Goal: Task Accomplishment & Management: Complete application form

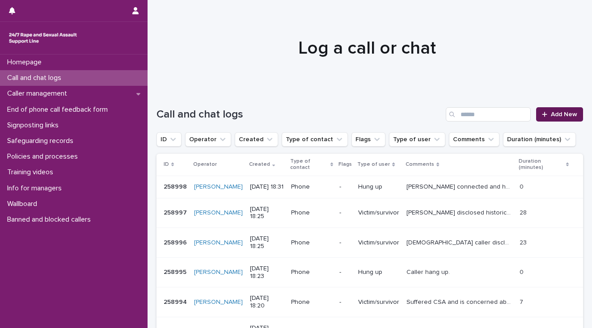
click at [556, 118] on link "Add New" at bounding box center [559, 114] width 47 height 14
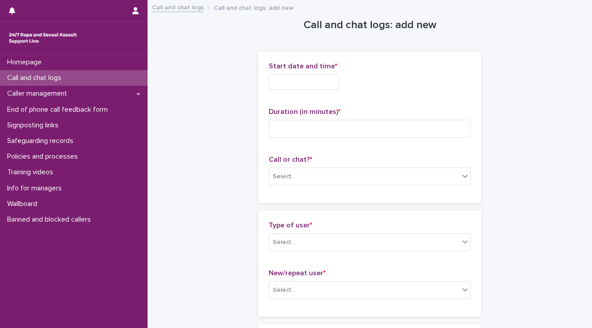
drag, startPoint x: 273, startPoint y: 83, endPoint x: 275, endPoint y: 92, distance: 9.2
click at [273, 84] on input "text" at bounding box center [304, 82] width 71 height 16
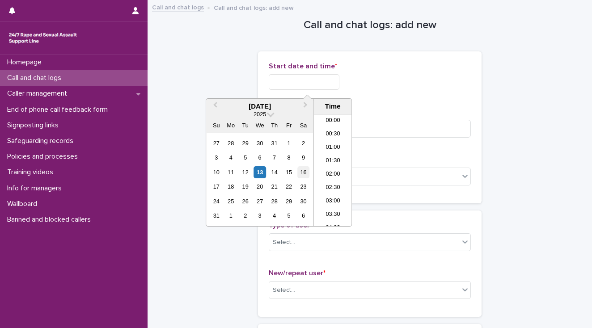
scroll to position [447, 0]
click at [323, 171] on li "18:30" at bounding box center [333, 170] width 38 height 13
click at [315, 88] on input "**********" at bounding box center [304, 82] width 71 height 16
type input "**********"
click at [371, 104] on div "**********" at bounding box center [370, 127] width 202 height 130
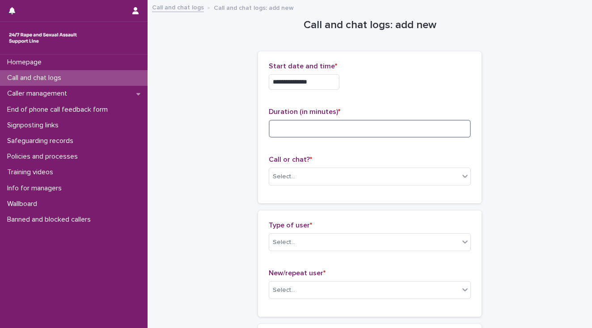
click at [322, 125] on input at bounding box center [370, 129] width 202 height 18
type input "*"
click at [329, 181] on div "Select..." at bounding box center [364, 176] width 190 height 15
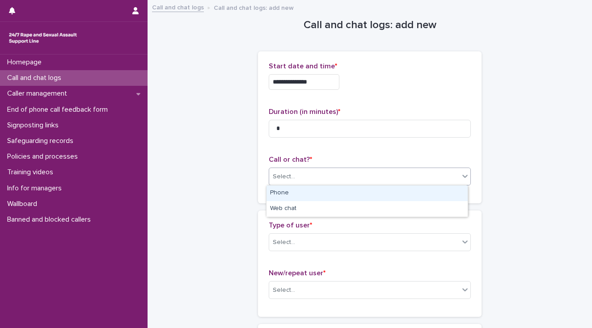
click at [328, 194] on div "Phone" at bounding box center [366, 193] width 201 height 16
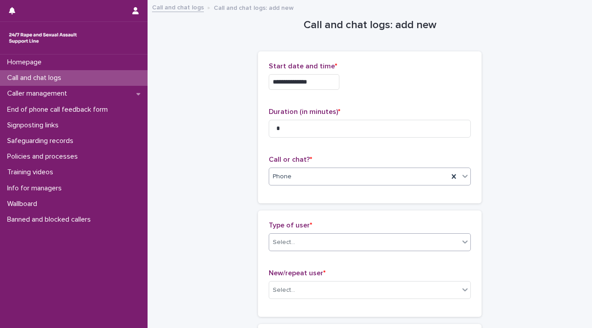
click at [333, 242] on div "Select..." at bounding box center [364, 242] width 190 height 15
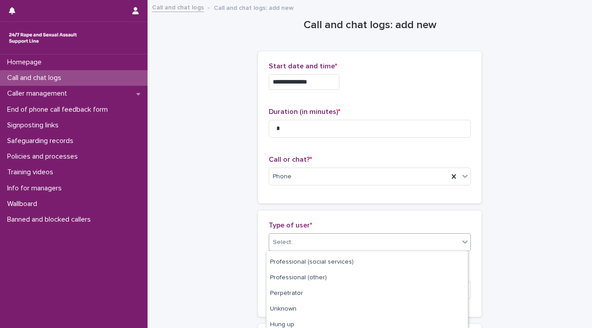
scroll to position [143, 0]
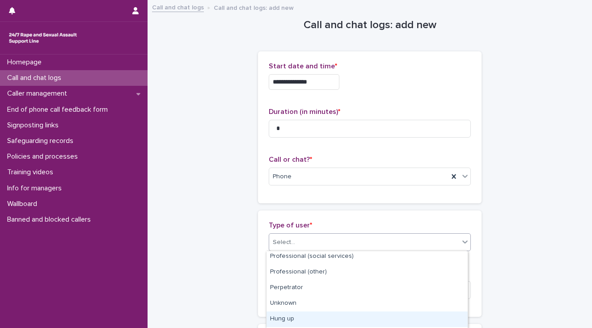
drag, startPoint x: 334, startPoint y: 310, endPoint x: 334, endPoint y: 316, distance: 6.3
click at [334, 316] on div "Hung up" at bounding box center [366, 319] width 201 height 16
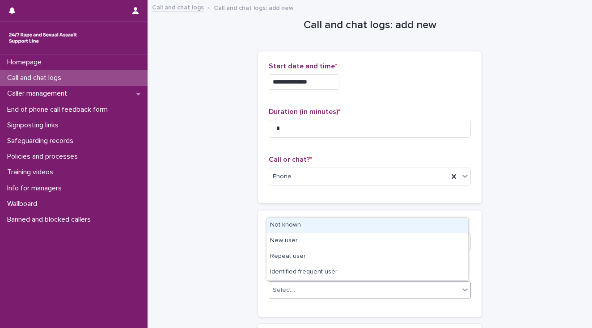
click at [318, 292] on div "Select..." at bounding box center [364, 290] width 190 height 15
click at [301, 223] on div "Not known" at bounding box center [366, 226] width 201 height 16
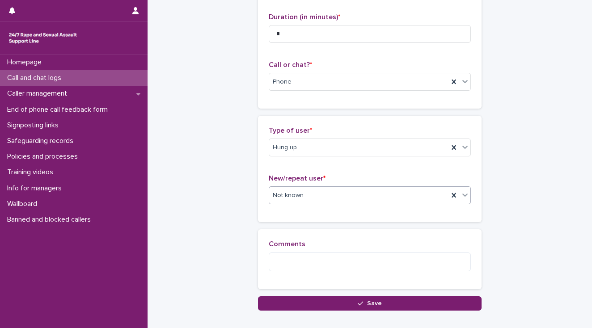
scroll to position [147, 0]
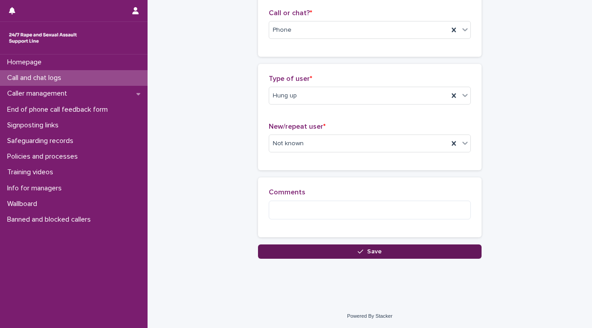
click at [272, 252] on button "Save" at bounding box center [369, 251] width 223 height 14
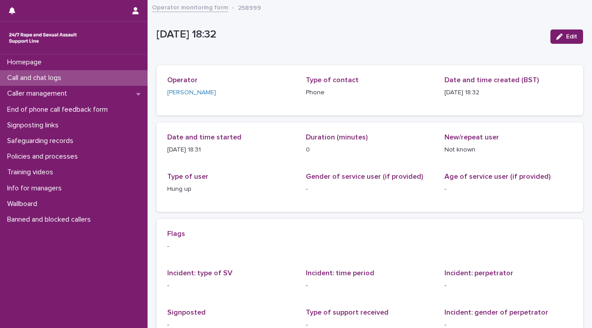
click at [60, 75] on p "Call and chat logs" at bounding box center [36, 78] width 65 height 8
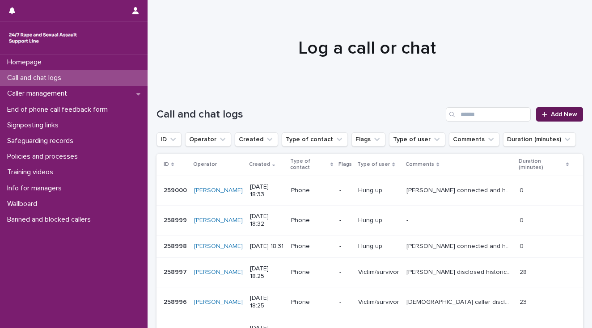
click at [551, 116] on span "Add New" at bounding box center [564, 114] width 26 height 6
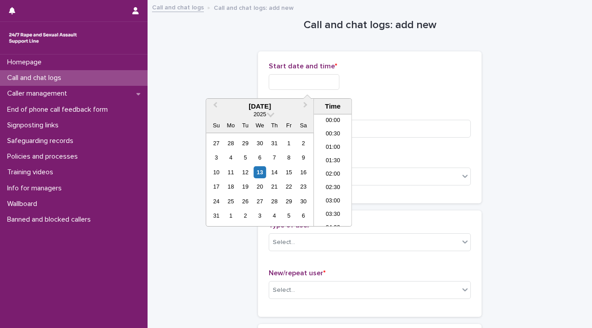
click at [303, 82] on input "text" at bounding box center [304, 82] width 71 height 16
drag, startPoint x: 332, startPoint y: 168, endPoint x: 337, endPoint y: 107, distance: 61.4
click at [332, 167] on li "18:30" at bounding box center [333, 170] width 38 height 13
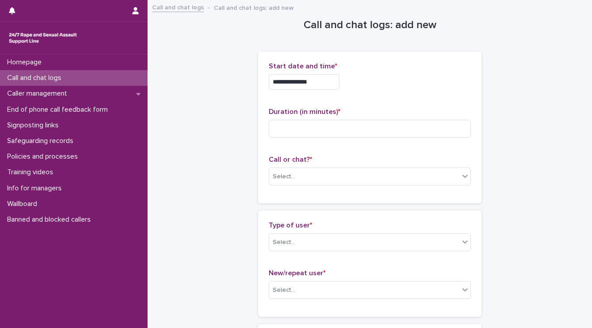
click at [318, 82] on input "**********" at bounding box center [304, 82] width 71 height 16
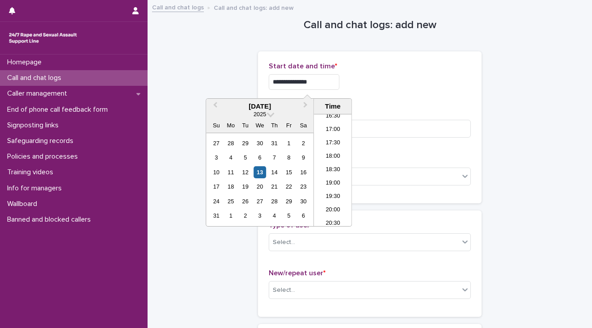
type input "**********"
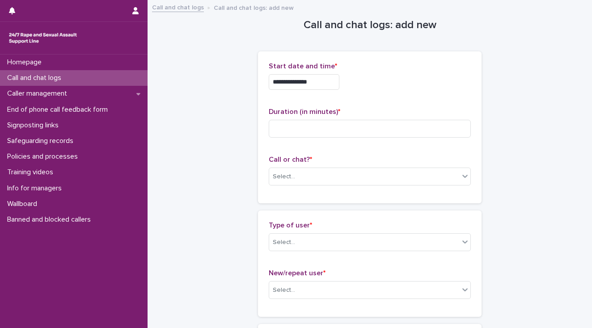
click at [368, 96] on div "**********" at bounding box center [370, 79] width 202 height 35
click at [306, 123] on input at bounding box center [370, 129] width 202 height 18
type input "*"
click at [309, 182] on div "Select..." at bounding box center [364, 176] width 190 height 15
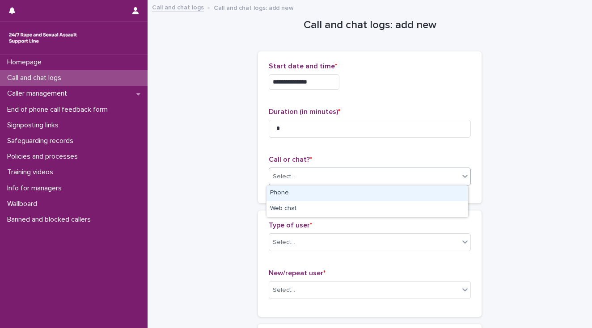
click at [310, 192] on div "Phone" at bounding box center [366, 193] width 201 height 16
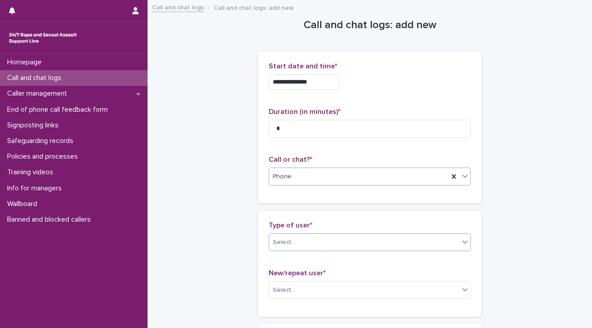
click at [315, 239] on div "Select..." at bounding box center [364, 242] width 190 height 15
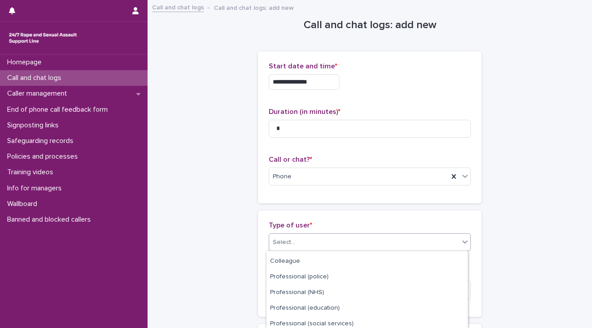
scroll to position [143, 0]
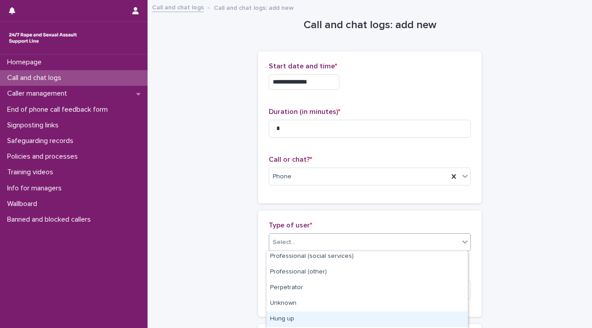
click at [312, 320] on div "Hung up" at bounding box center [366, 319] width 201 height 16
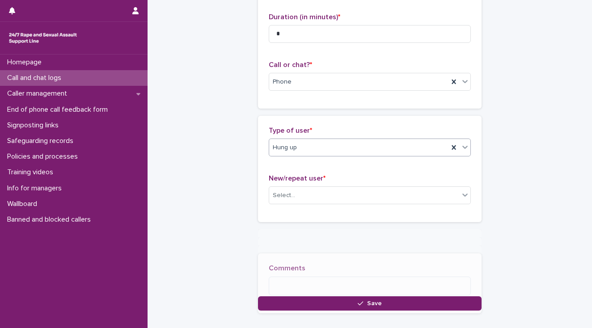
scroll to position [98, 0]
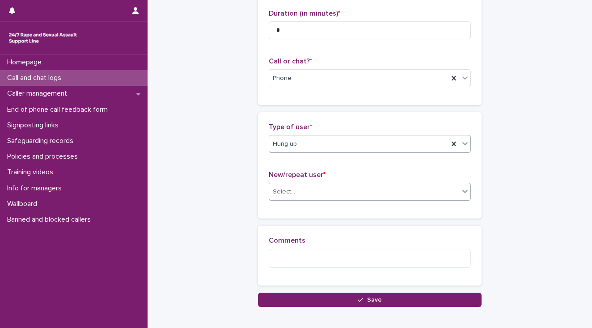
click at [303, 191] on div "Select..." at bounding box center [364, 192] width 190 height 15
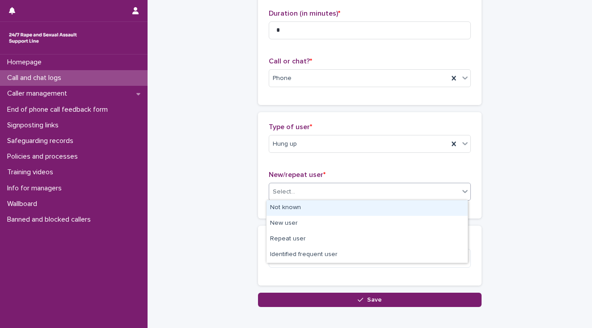
click at [305, 200] on div "Not known" at bounding box center [366, 208] width 201 height 16
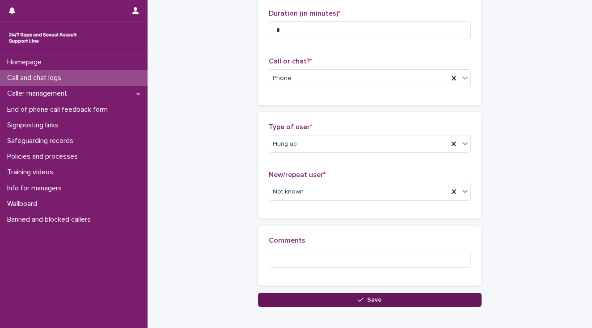
click at [295, 302] on button "Save" at bounding box center [369, 300] width 223 height 14
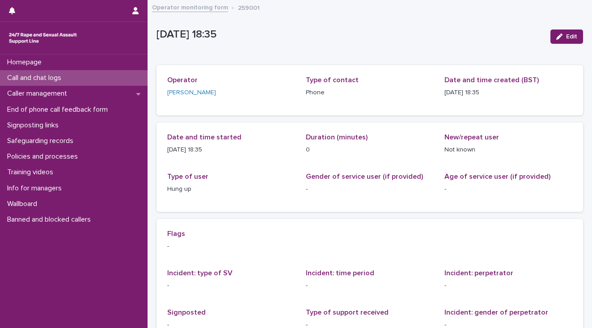
click at [78, 79] on div "Call and chat logs" at bounding box center [73, 78] width 147 height 16
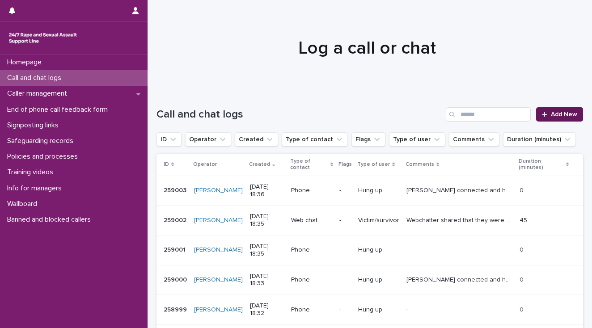
click at [557, 115] on span "Add New" at bounding box center [564, 114] width 26 height 6
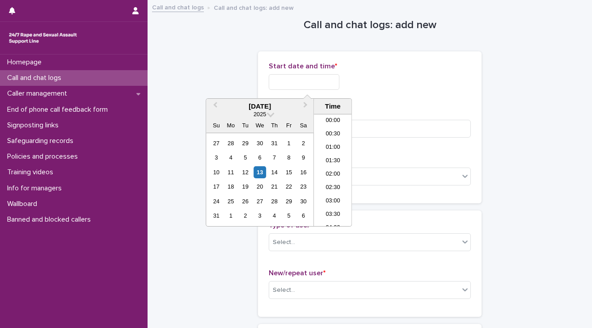
click at [284, 76] on input "text" at bounding box center [304, 82] width 71 height 16
click at [330, 166] on li "18:30" at bounding box center [333, 170] width 38 height 13
click at [318, 79] on input "**********" at bounding box center [304, 82] width 71 height 16
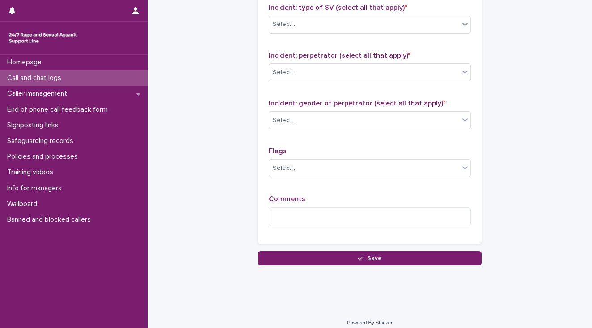
scroll to position [707, 0]
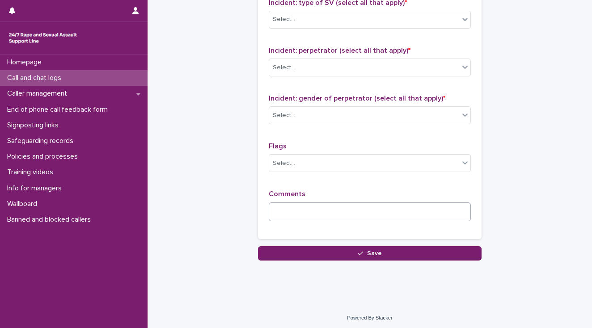
type input "**********"
click at [284, 210] on textarea at bounding box center [370, 211] width 202 height 19
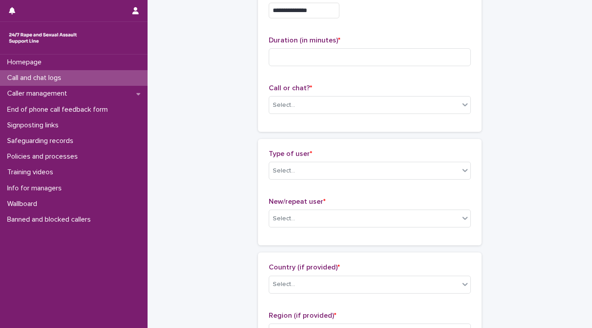
scroll to position [64, 0]
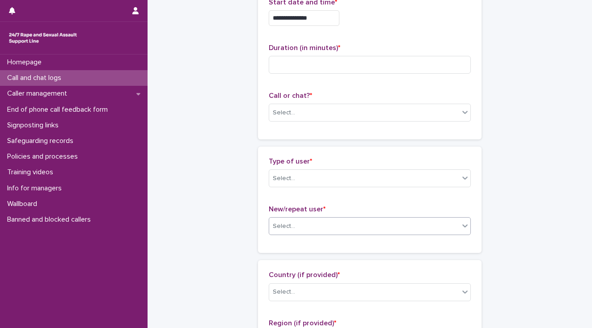
click at [299, 223] on div "Select..." at bounding box center [364, 226] width 190 height 15
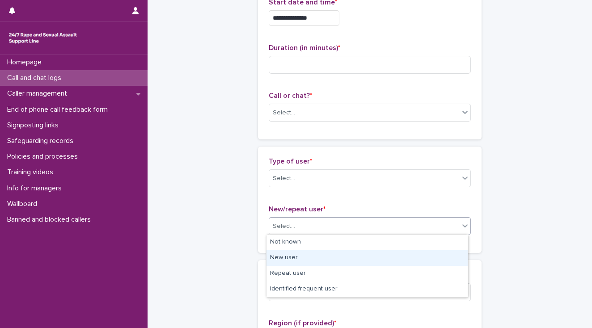
click at [294, 261] on div "New user" at bounding box center [366, 258] width 201 height 16
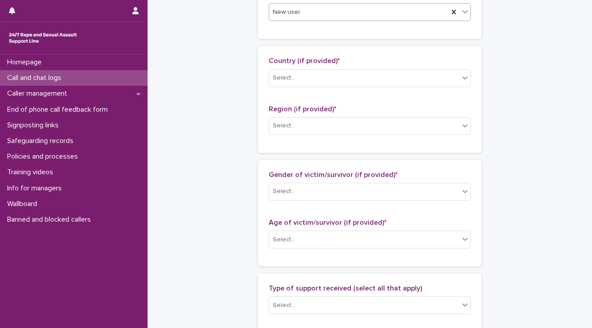
scroll to position [278, 0]
click at [316, 189] on div "Select..." at bounding box center [364, 191] width 190 height 15
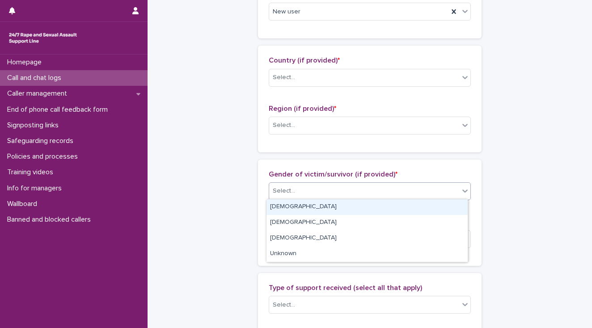
click at [308, 207] on div "[DEMOGRAPHIC_DATA]" at bounding box center [366, 207] width 201 height 16
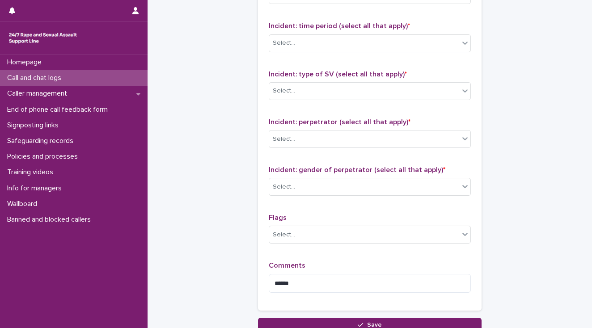
scroll to position [707, 0]
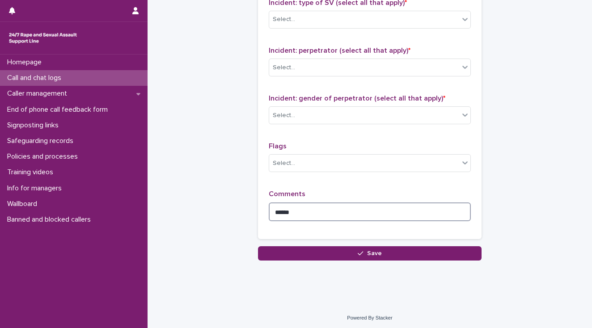
click at [291, 209] on textarea "*****" at bounding box center [370, 211] width 202 height 19
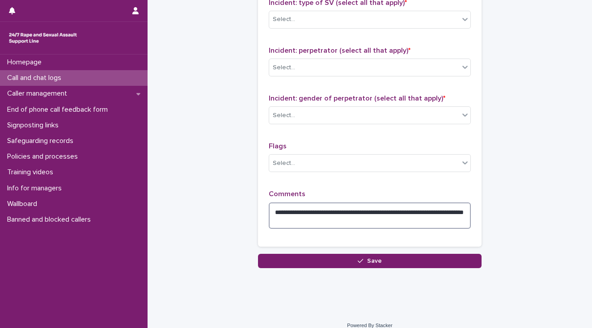
type textarea "**********"
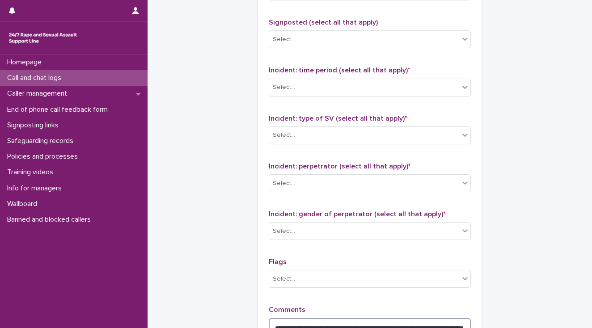
scroll to position [564, 0]
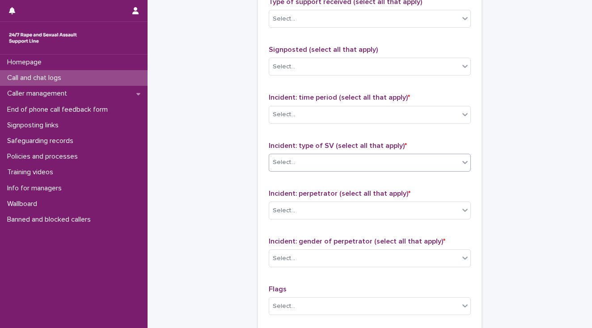
click at [279, 164] on div "Select..." at bounding box center [284, 162] width 22 height 9
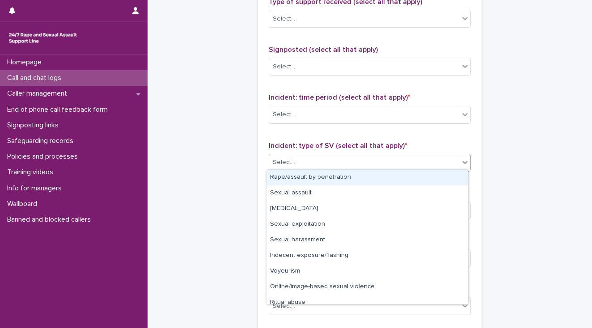
click at [276, 178] on div "Rape/assault by penetration" at bounding box center [366, 178] width 201 height 16
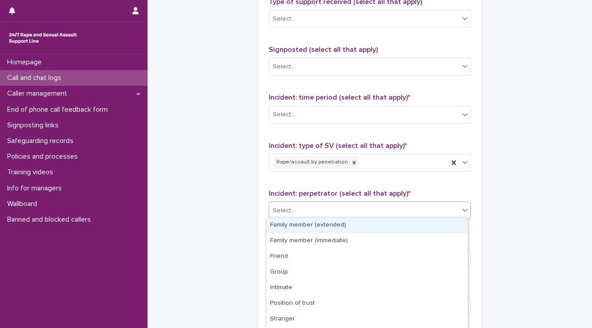
click at [288, 210] on div "Select..." at bounding box center [284, 210] width 22 height 9
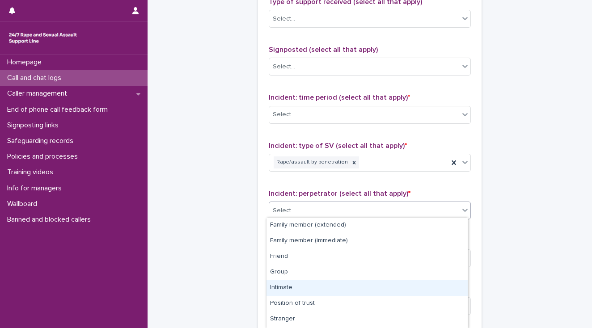
click at [287, 286] on div "Intimate" at bounding box center [366, 288] width 201 height 16
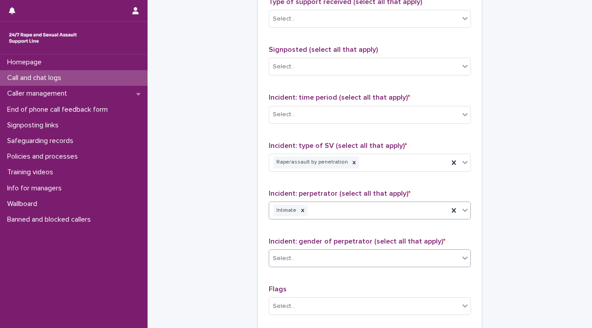
click at [284, 257] on div "Select..." at bounding box center [284, 258] width 22 height 9
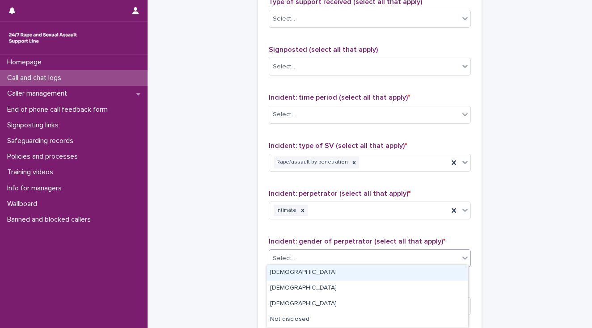
click at [293, 268] on div "[DEMOGRAPHIC_DATA]" at bounding box center [366, 273] width 201 height 16
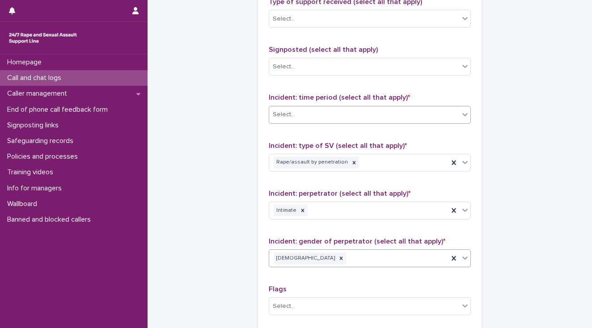
click at [296, 115] on input "text" at bounding box center [296, 115] width 1 height 8
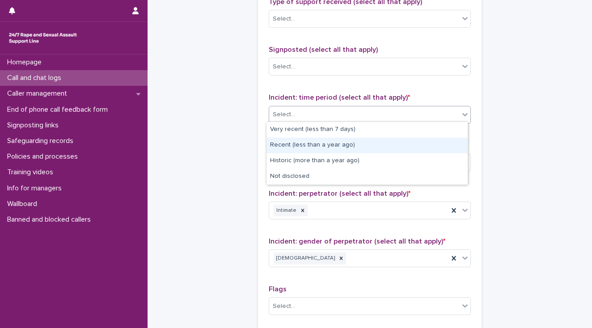
click at [287, 144] on div "Recent (less than a year ago)" at bounding box center [366, 146] width 201 height 16
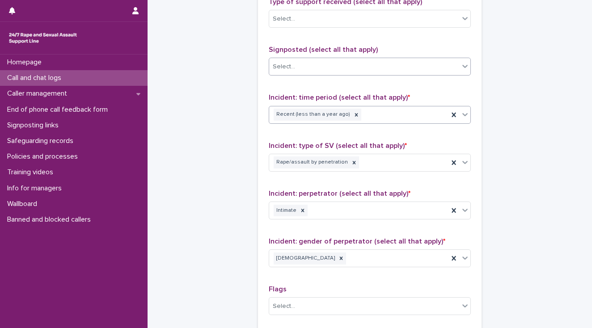
click at [295, 68] on div "Select..." at bounding box center [364, 66] width 190 height 15
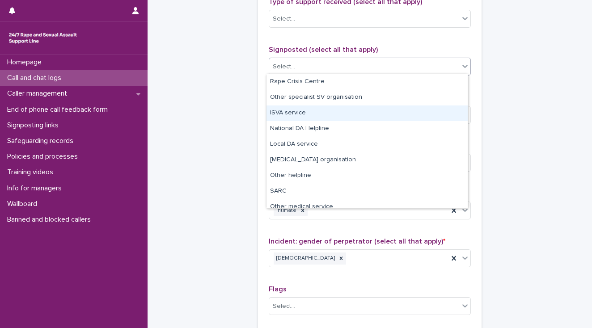
drag, startPoint x: 296, startPoint y: 105, endPoint x: 296, endPoint y: 111, distance: 6.3
click at [296, 111] on div "ISVA service" at bounding box center [366, 113] width 201 height 16
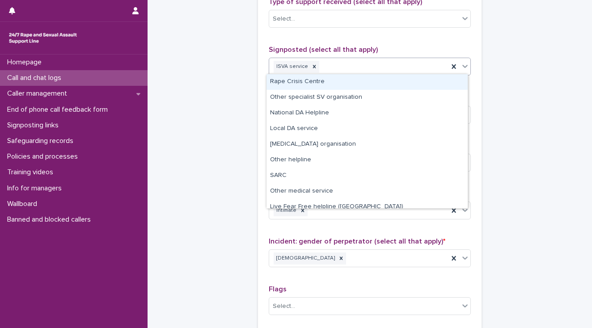
click at [343, 64] on div "ISVA service" at bounding box center [358, 67] width 179 height 16
click at [332, 80] on div "Rape Crisis Centre" at bounding box center [366, 82] width 201 height 16
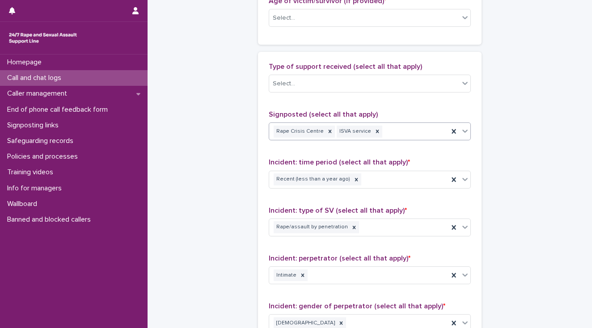
scroll to position [493, 0]
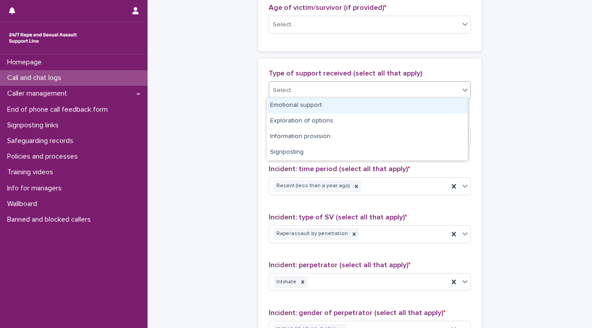
click at [327, 89] on div "Select..." at bounding box center [364, 90] width 190 height 15
click at [315, 105] on div "Emotional support" at bounding box center [366, 106] width 201 height 16
click at [349, 91] on div "Emotional support" at bounding box center [358, 91] width 179 height 16
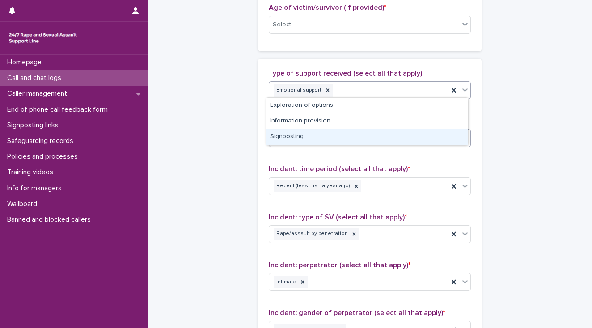
click at [322, 134] on div "Signposting" at bounding box center [366, 137] width 201 height 16
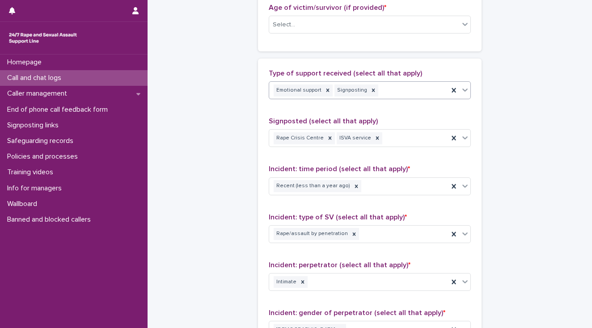
click at [383, 89] on div "Emotional support Signposting" at bounding box center [358, 91] width 179 height 16
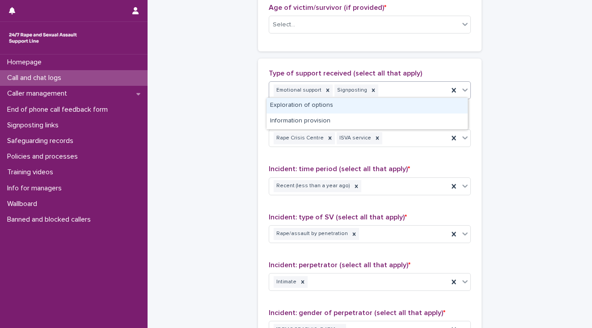
click at [313, 105] on div "Exploration of options" at bounding box center [366, 106] width 201 height 16
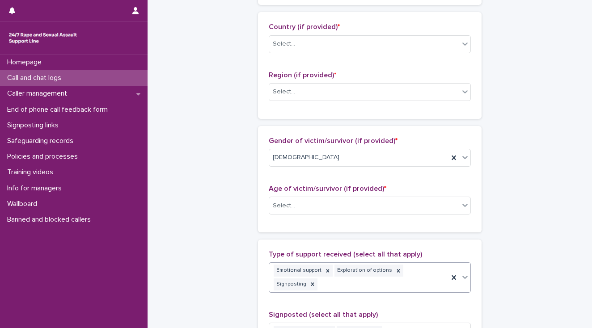
scroll to position [278, 0]
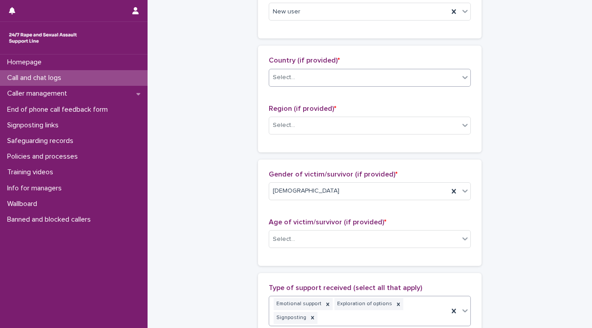
click at [282, 82] on div "Select..." at bounding box center [364, 77] width 190 height 15
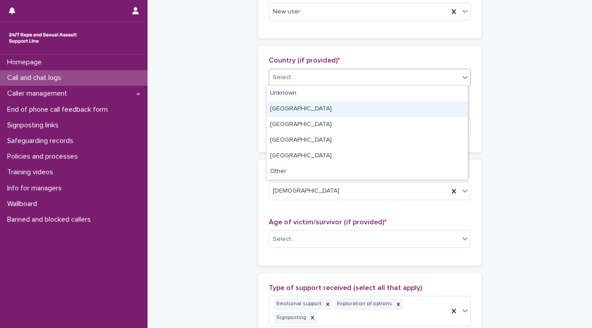
click at [279, 110] on div "[GEOGRAPHIC_DATA]" at bounding box center [366, 109] width 201 height 16
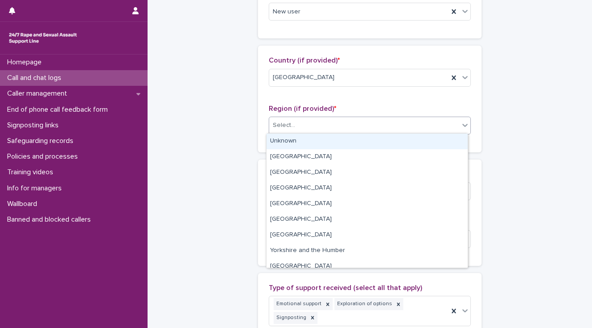
click at [279, 130] on div "Select..." at bounding box center [364, 125] width 190 height 15
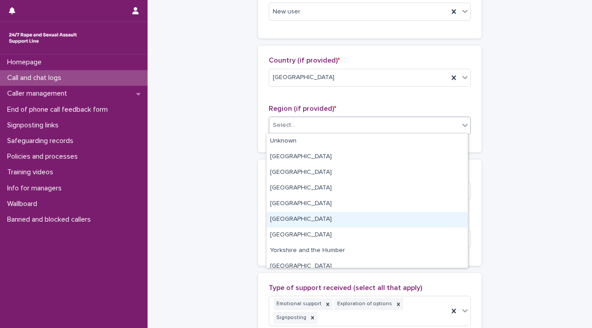
click at [302, 217] on div "[GEOGRAPHIC_DATA]" at bounding box center [366, 220] width 201 height 16
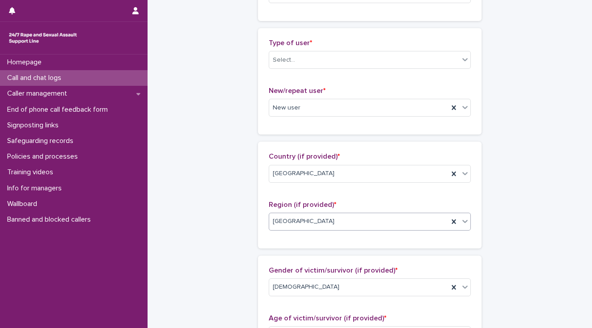
scroll to position [135, 0]
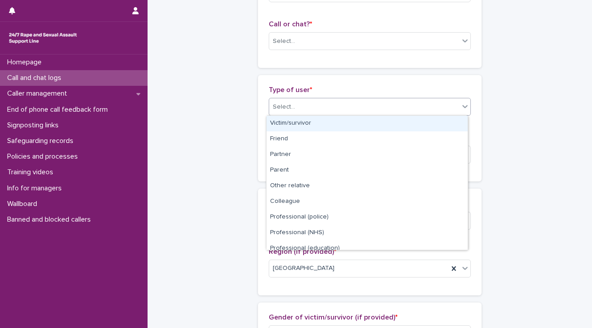
click at [282, 111] on div "Select..." at bounding box center [284, 106] width 22 height 9
click at [282, 121] on div "Victim/survivor" at bounding box center [366, 124] width 201 height 16
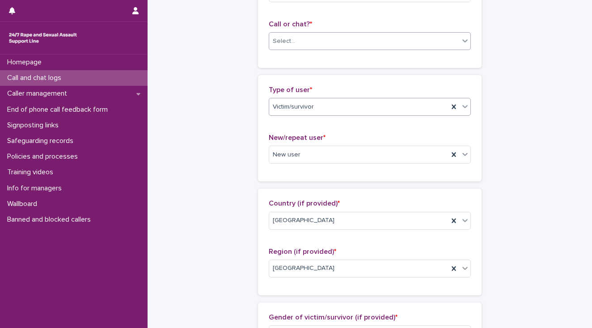
click at [299, 42] on div "Select..." at bounding box center [364, 41] width 190 height 15
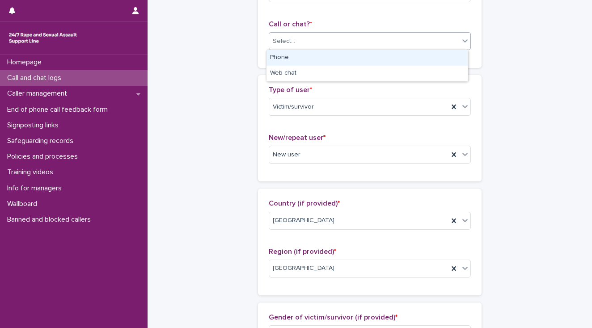
click at [286, 59] on div "Phone" at bounding box center [366, 58] width 201 height 16
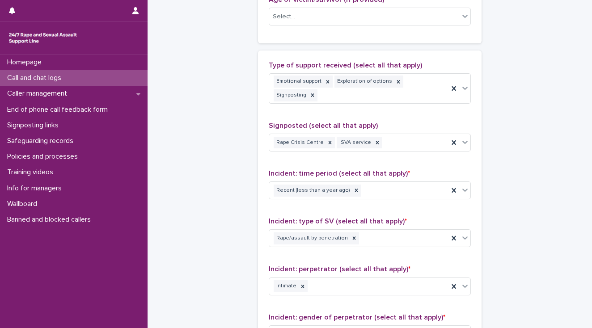
scroll to position [501, 0]
click at [396, 135] on div "Rape Crisis Centre ISVA service" at bounding box center [358, 143] width 179 height 16
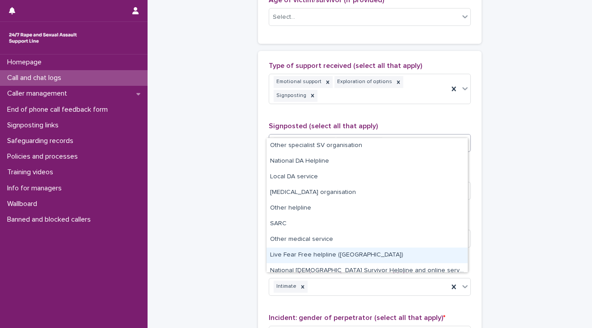
scroll to position [22, 0]
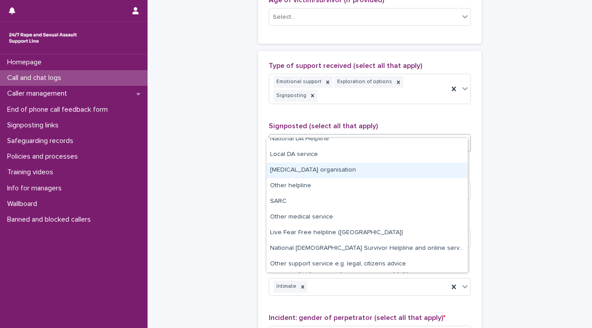
click at [336, 168] on div "[MEDICAL_DATA] organisation" at bounding box center [366, 171] width 201 height 16
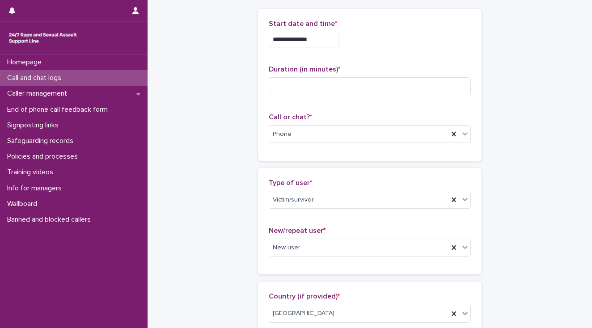
scroll to position [0, 0]
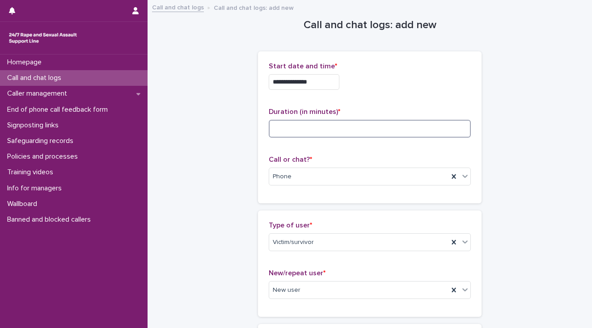
click at [279, 129] on input at bounding box center [370, 129] width 202 height 18
type input "*"
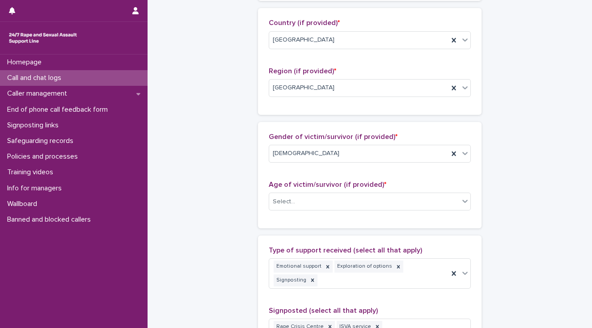
scroll to position [358, 0]
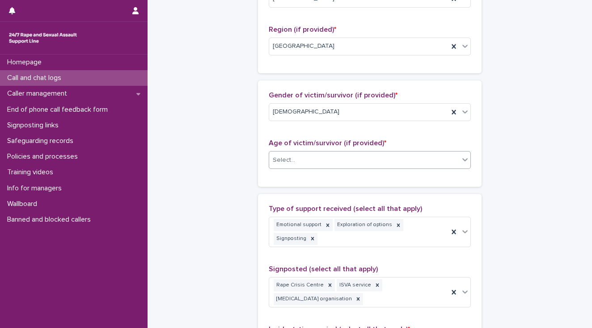
type input "**"
click at [294, 156] on div "Select..." at bounding box center [364, 160] width 190 height 15
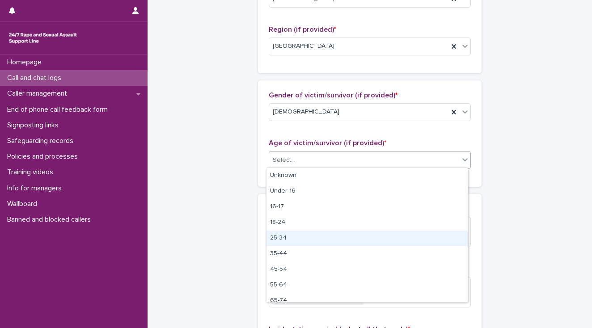
click at [320, 236] on div "25-34" at bounding box center [366, 239] width 201 height 16
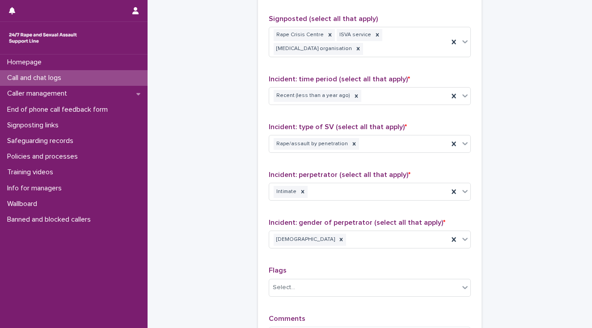
scroll to position [728, 0]
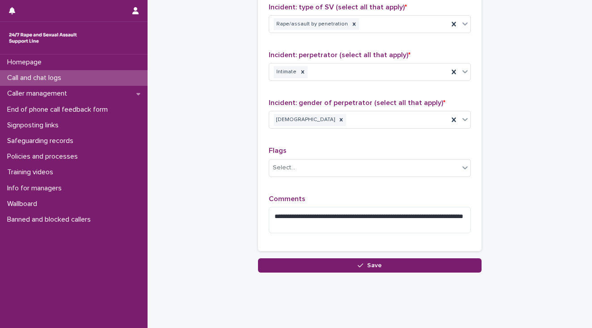
click at [379, 258] on button "Save" at bounding box center [369, 265] width 223 height 14
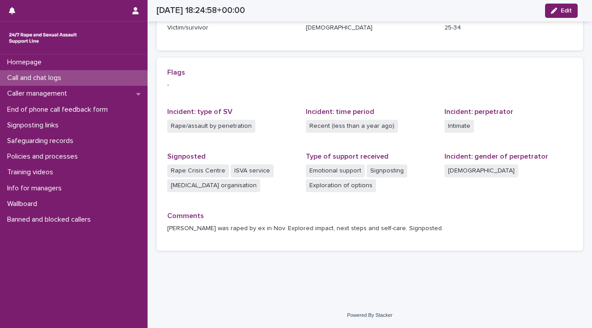
scroll to position [161, 0]
click at [68, 77] on p "Call and chat logs" at bounding box center [36, 78] width 65 height 8
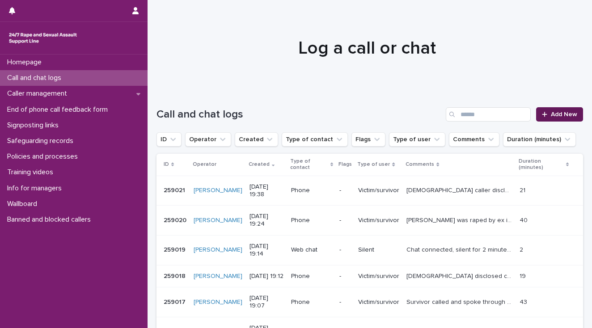
click at [553, 114] on span "Add New" at bounding box center [564, 114] width 26 height 6
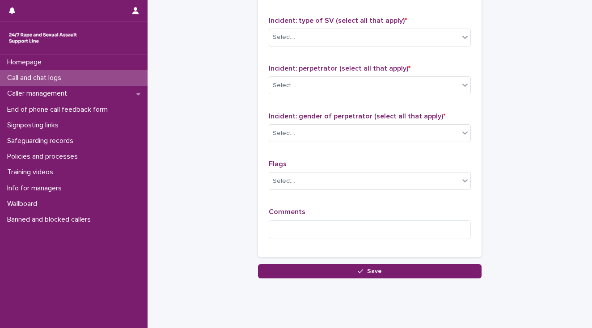
scroll to position [707, 0]
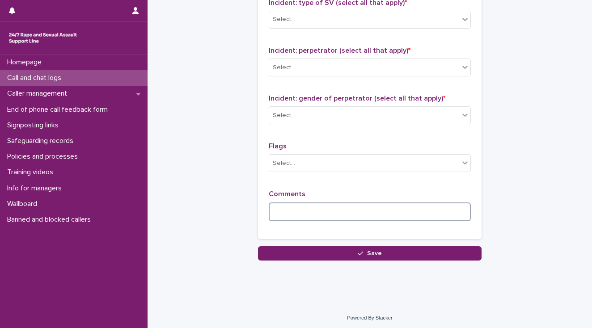
click at [285, 211] on textarea at bounding box center [370, 211] width 202 height 19
type textarea "**********"
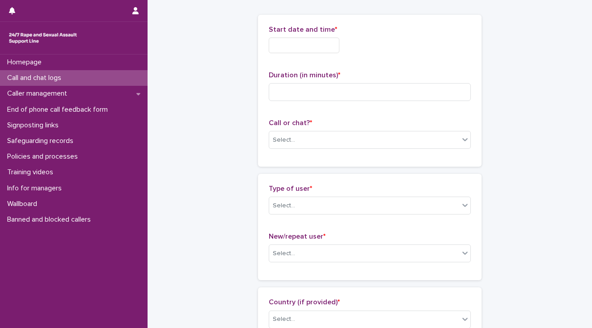
scroll to position [0, 0]
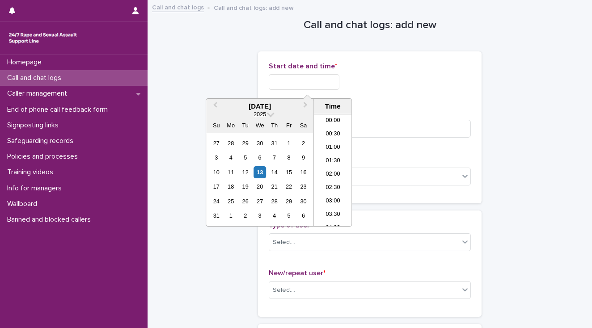
click at [297, 82] on input "text" at bounding box center [304, 82] width 71 height 16
click at [333, 157] on li "19:00" at bounding box center [333, 156] width 38 height 13
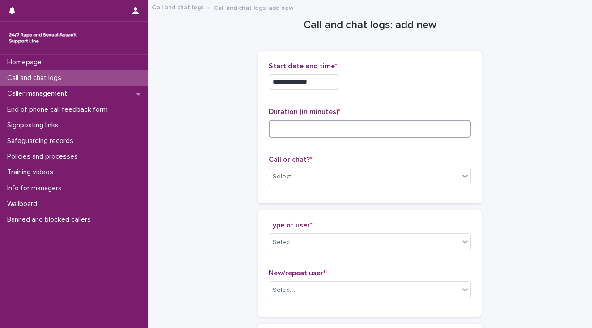
click at [286, 127] on input at bounding box center [370, 129] width 202 height 18
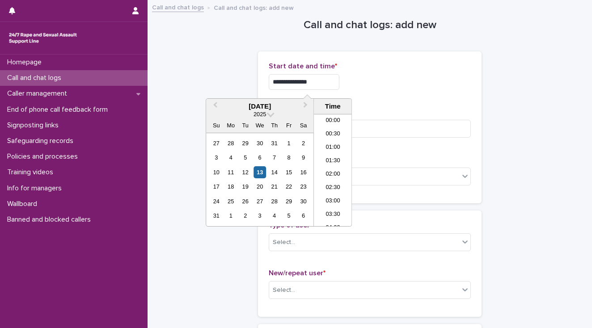
click at [316, 80] on input "**********" at bounding box center [304, 82] width 71 height 16
type input "**********"
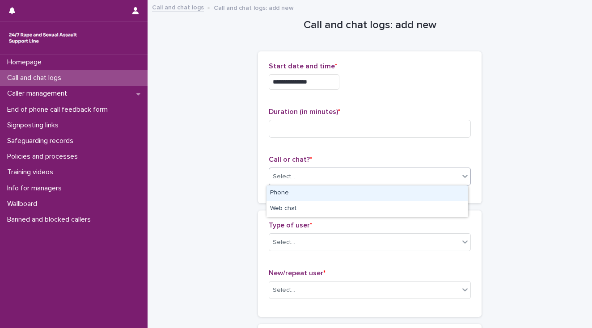
click at [280, 174] on div "Select..." at bounding box center [284, 176] width 22 height 9
click at [281, 190] on div "Phone" at bounding box center [366, 193] width 201 height 16
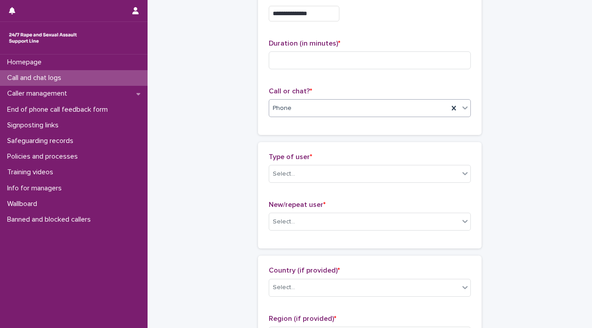
scroll to position [72, 0]
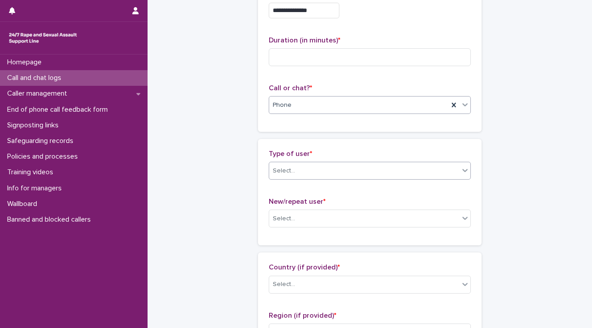
click at [296, 171] on div "Select..." at bounding box center [364, 171] width 190 height 15
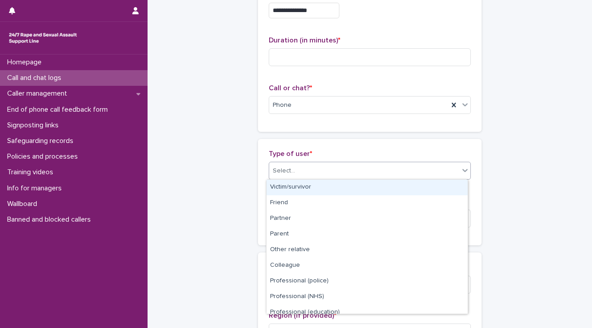
click at [296, 186] on div "Victim/survivor" at bounding box center [366, 188] width 201 height 16
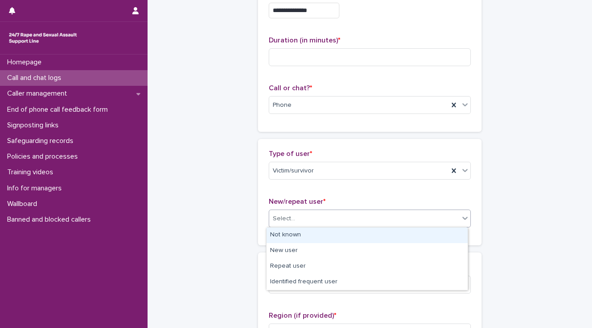
click at [296, 222] on input "text" at bounding box center [296, 219] width 1 height 8
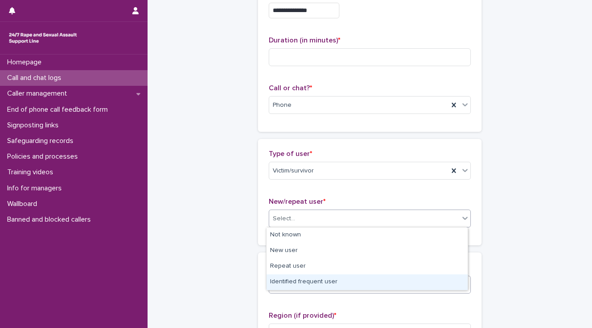
click at [307, 282] on div "Identified frequent user" at bounding box center [366, 282] width 201 height 16
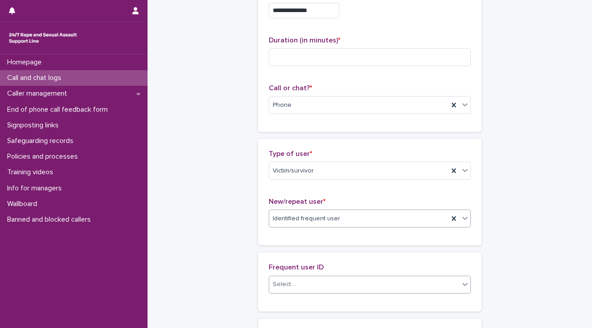
click at [318, 286] on div "Select..." at bounding box center [364, 284] width 190 height 15
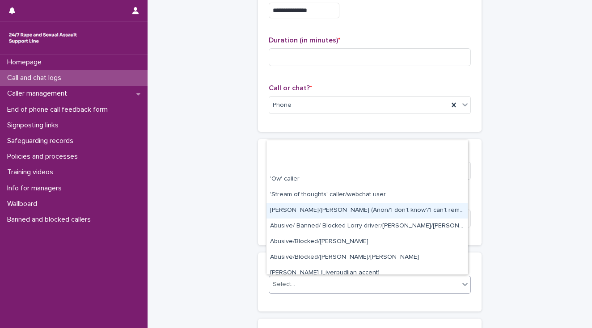
click at [304, 208] on div "[PERSON_NAME]/[PERSON_NAME] (Anon/'I don't know'/'I can't remember')" at bounding box center [366, 211] width 201 height 16
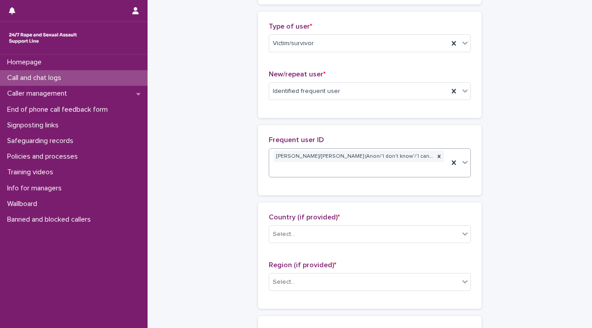
scroll to position [215, 0]
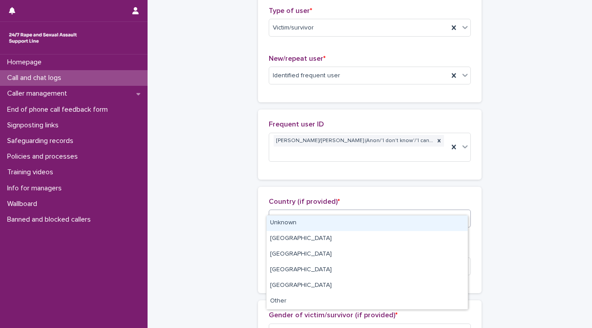
click at [282, 214] on div "Select..." at bounding box center [284, 218] width 22 height 9
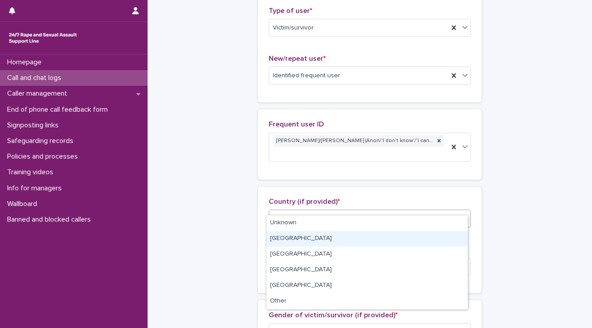
click at [287, 235] on div "[GEOGRAPHIC_DATA]" at bounding box center [366, 239] width 201 height 16
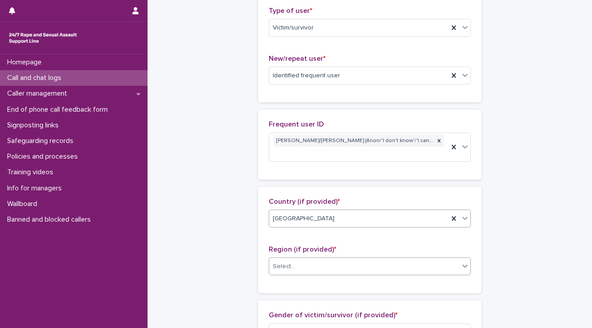
click at [295, 259] on div "Select..." at bounding box center [364, 266] width 190 height 15
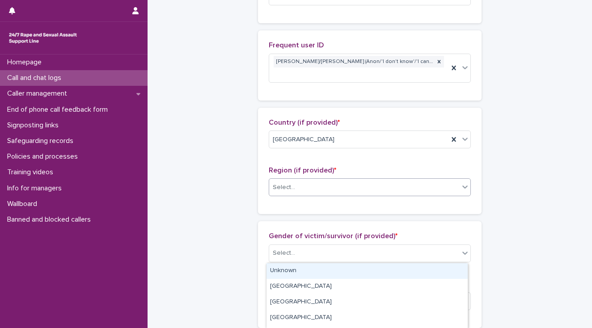
scroll to position [322, 0]
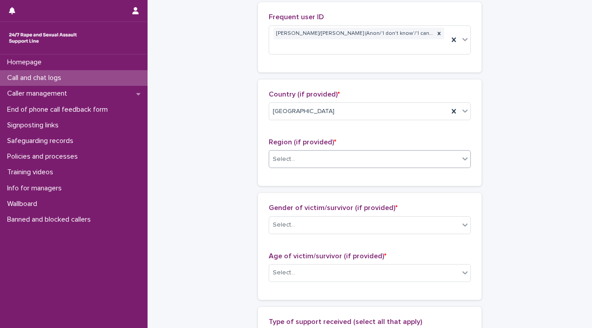
click at [286, 155] on div "Select..." at bounding box center [284, 159] width 22 height 9
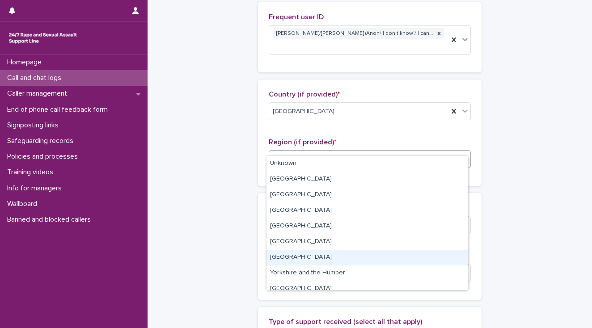
scroll to position [38, 0]
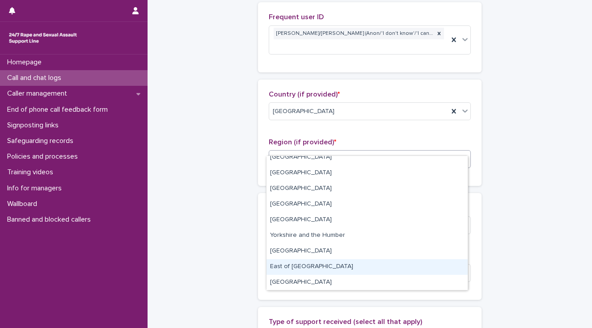
click at [317, 265] on div "East of [GEOGRAPHIC_DATA]" at bounding box center [366, 267] width 201 height 16
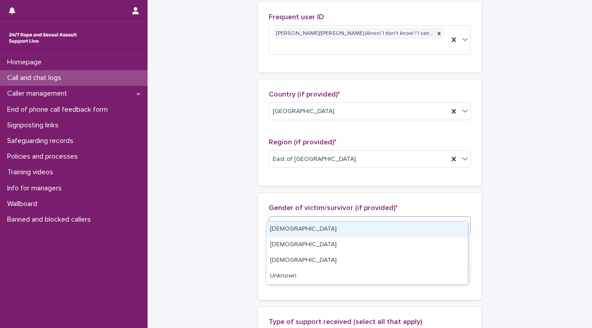
click at [309, 218] on div "Select..." at bounding box center [364, 225] width 190 height 15
click at [307, 233] on div "[DEMOGRAPHIC_DATA]" at bounding box center [366, 230] width 201 height 16
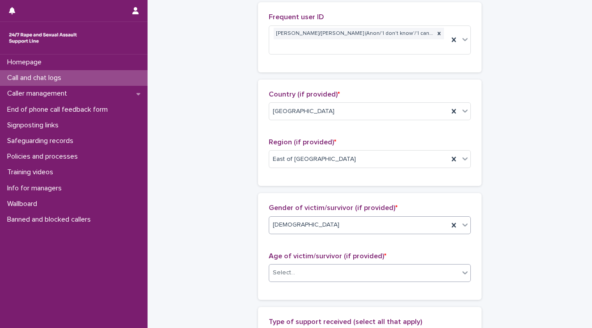
click at [310, 265] on div "Select..." at bounding box center [364, 272] width 190 height 15
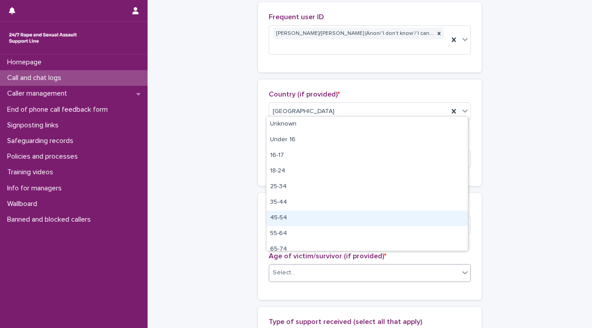
click at [309, 216] on div "45-54" at bounding box center [366, 218] width 201 height 16
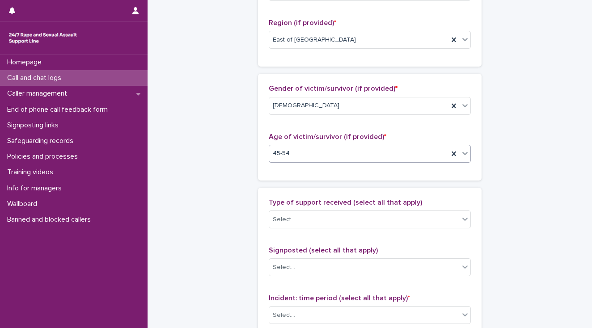
scroll to position [501, 0]
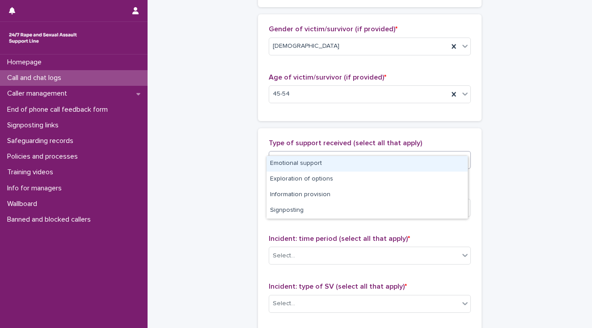
click at [296, 153] on div "Select..." at bounding box center [364, 160] width 190 height 15
click at [295, 163] on div "Emotional support" at bounding box center [366, 164] width 201 height 16
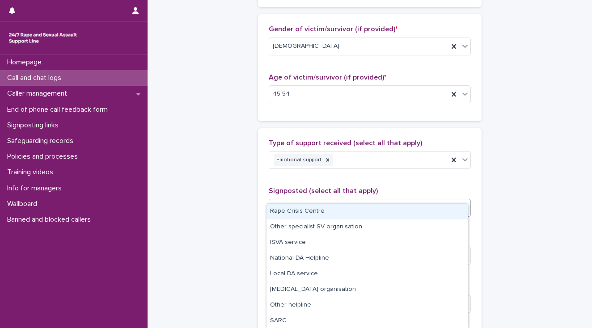
click at [296, 202] on div "Select..." at bounding box center [370, 208] width 202 height 18
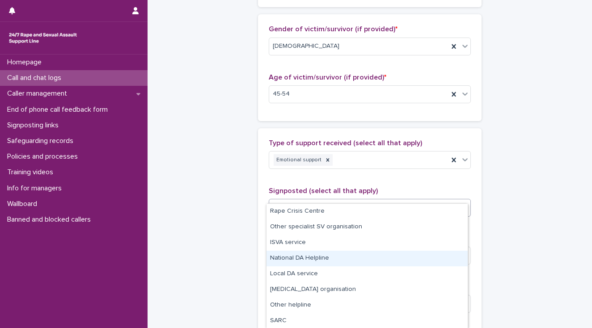
click at [253, 256] on div "**********" at bounding box center [369, 22] width 426 height 1044
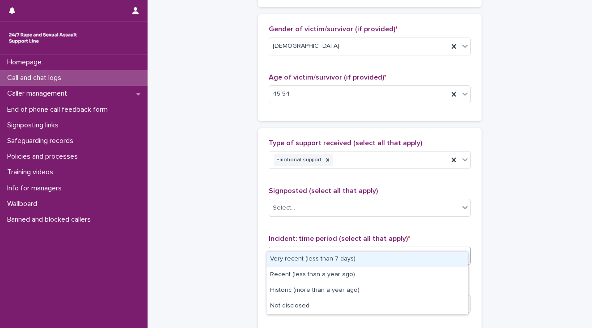
click at [294, 248] on div "Select..." at bounding box center [364, 255] width 190 height 15
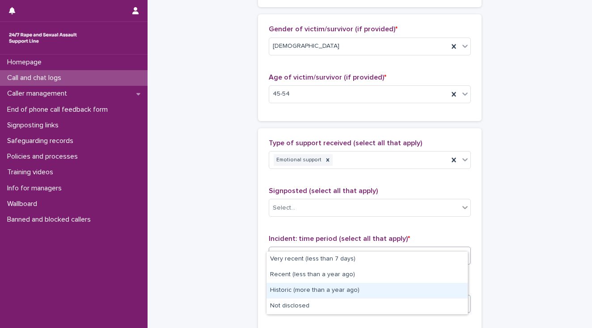
click at [303, 287] on div "Historic (more than a year ago)" at bounding box center [366, 291] width 201 height 16
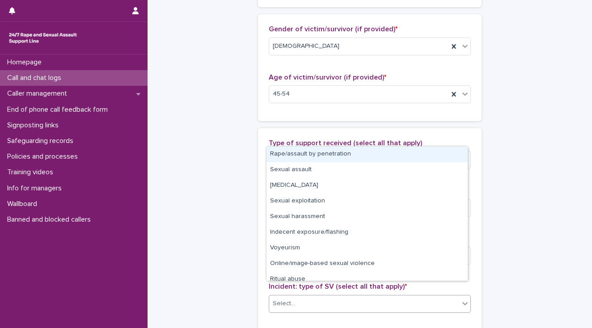
click at [309, 296] on div "Select..." at bounding box center [364, 303] width 190 height 15
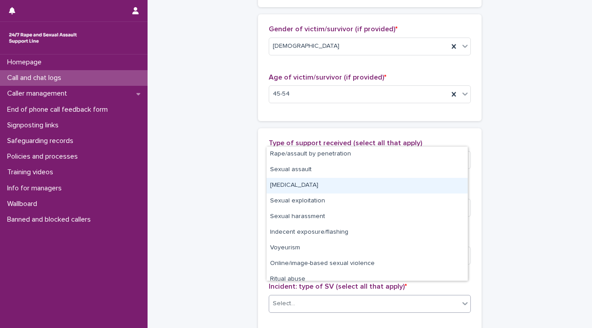
click at [322, 189] on div "[MEDICAL_DATA]" at bounding box center [366, 186] width 201 height 16
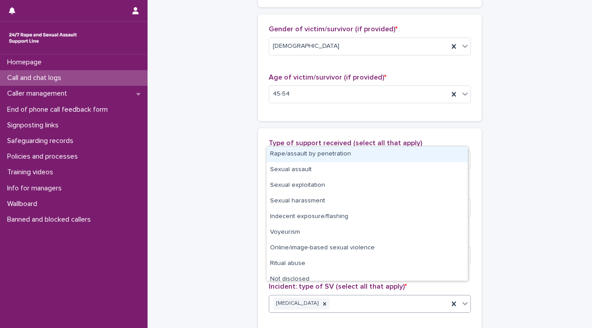
click at [350, 296] on div "[MEDICAL_DATA]" at bounding box center [358, 304] width 179 height 16
drag, startPoint x: 333, startPoint y: 163, endPoint x: 331, endPoint y: 156, distance: 7.5
click at [331, 156] on div "Rape/assault by penetration" at bounding box center [366, 155] width 201 height 16
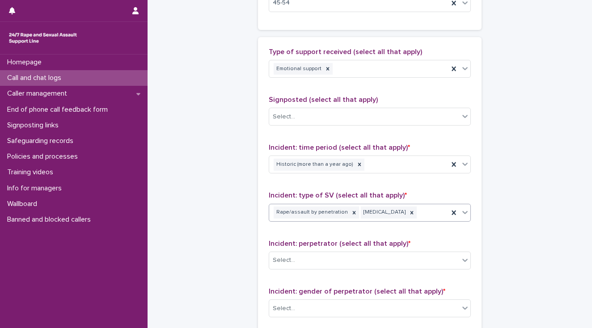
scroll to position [608, 0]
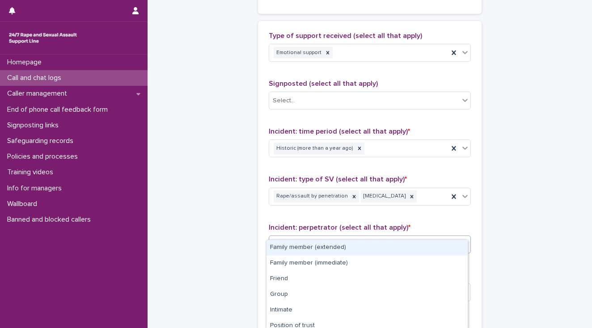
click at [307, 237] on div "Select..." at bounding box center [364, 244] width 190 height 15
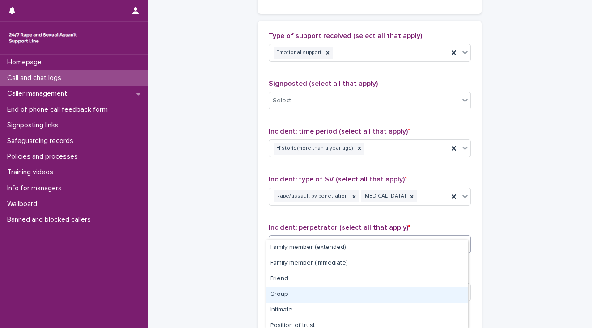
scroll to position [36, 0]
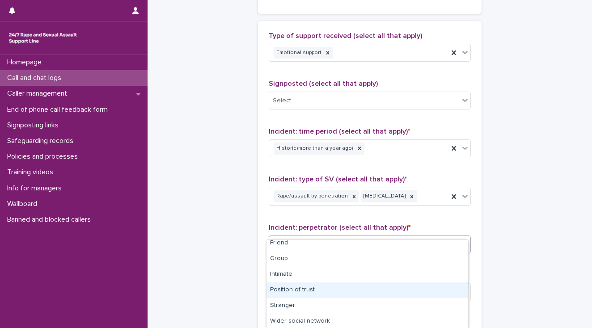
click at [302, 289] on div "Position of trust" at bounding box center [366, 290] width 201 height 16
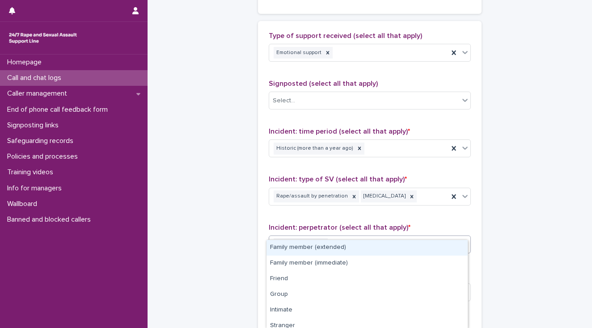
click at [351, 236] on div "Position of trust" at bounding box center [358, 244] width 179 height 16
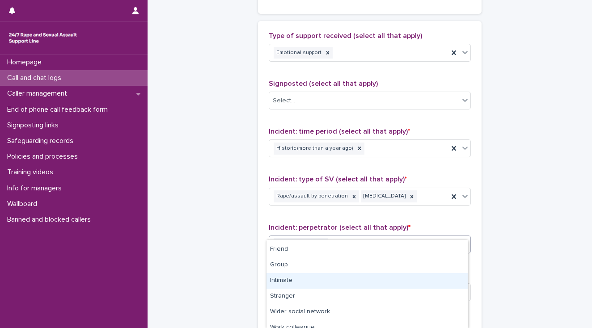
scroll to position [68, 0]
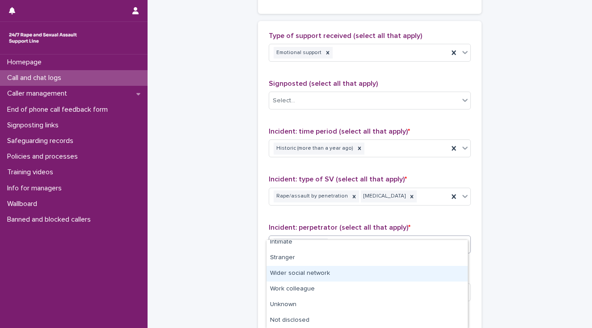
click at [326, 274] on div "Wider social network" at bounding box center [366, 274] width 201 height 16
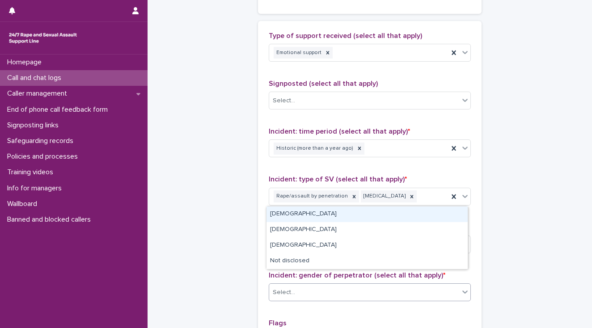
click at [329, 285] on div "Select..." at bounding box center [364, 292] width 190 height 15
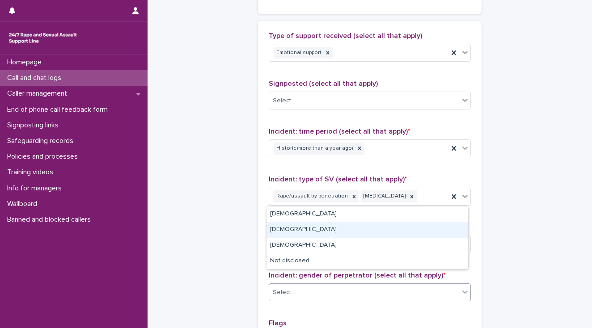
click at [311, 234] on div "[DEMOGRAPHIC_DATA]" at bounding box center [366, 230] width 201 height 16
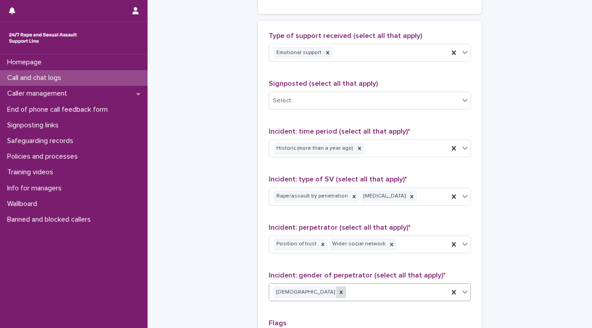
click at [338, 289] on icon at bounding box center [341, 292] width 6 height 6
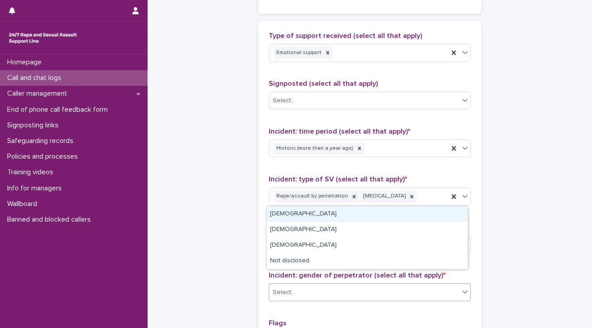
click at [300, 285] on div "Select..." at bounding box center [364, 292] width 190 height 15
click at [285, 215] on div "[DEMOGRAPHIC_DATA]" at bounding box center [366, 214] width 201 height 16
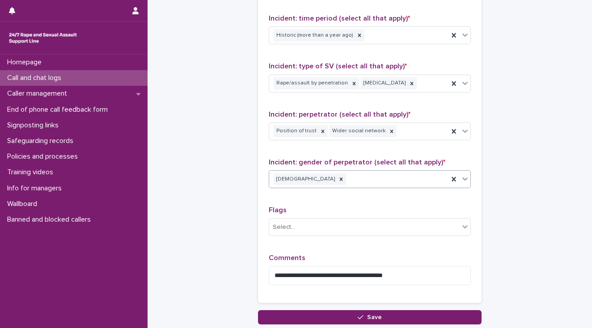
scroll to position [751, 0]
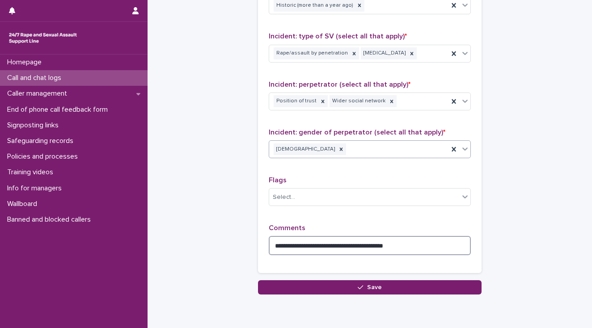
click at [407, 236] on textarea "**********" at bounding box center [370, 245] width 202 height 19
click at [306, 236] on textarea "**********" at bounding box center [370, 245] width 202 height 19
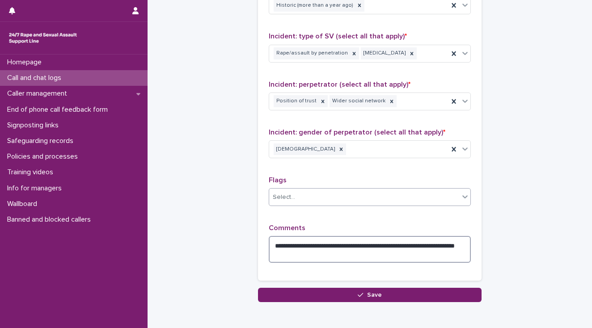
type textarea "**********"
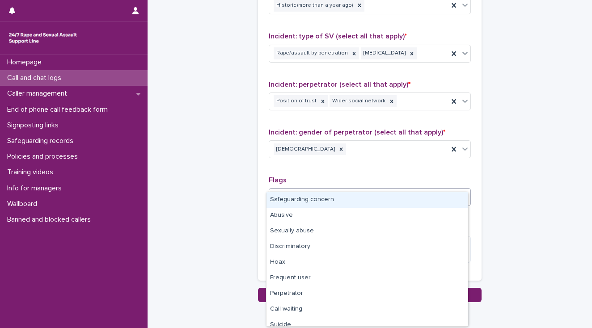
click at [319, 190] on div "Select..." at bounding box center [364, 197] width 190 height 15
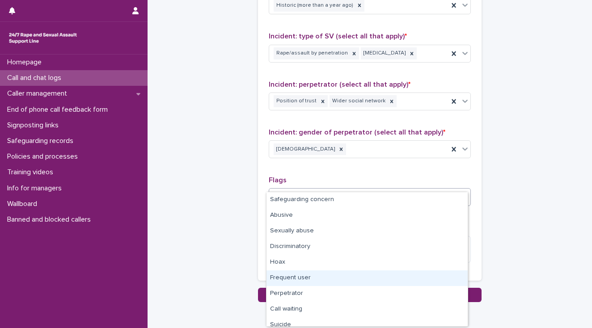
click at [320, 275] on div "Frequent user" at bounding box center [366, 278] width 201 height 16
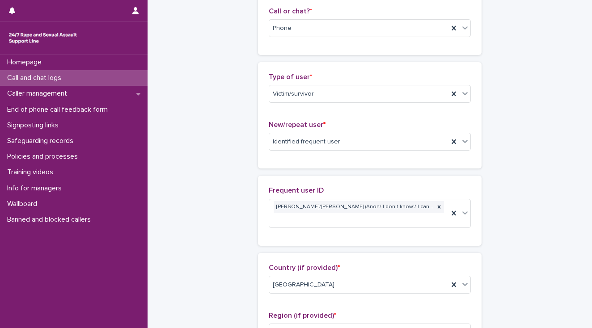
scroll to position [0, 0]
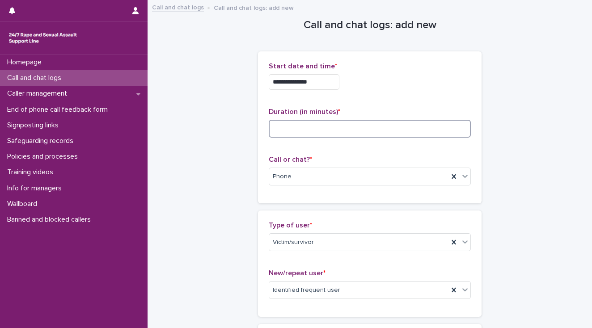
click at [290, 129] on input at bounding box center [370, 129] width 202 height 18
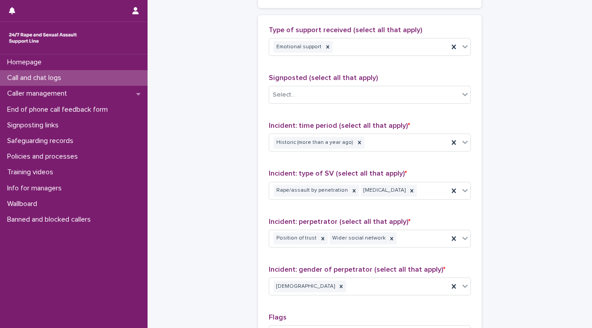
scroll to position [616, 0]
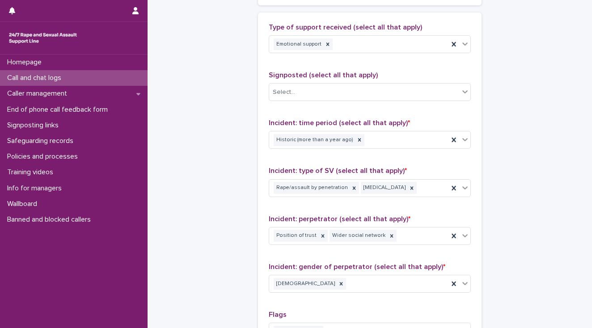
type input "**"
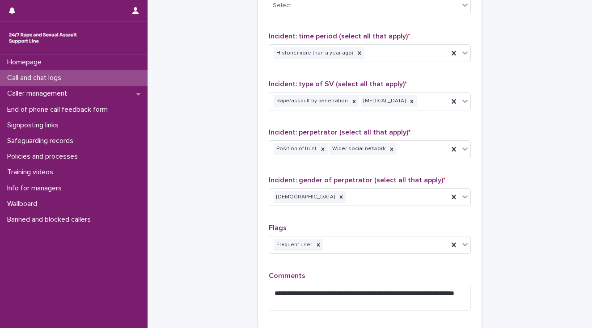
scroll to position [724, 0]
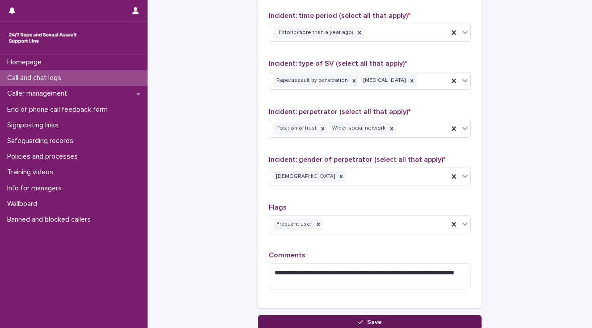
click at [272, 315] on button "Save" at bounding box center [369, 322] width 223 height 14
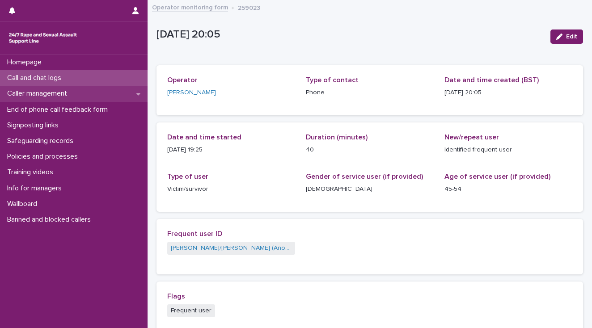
click at [30, 95] on p "Caller management" at bounding box center [39, 93] width 71 height 8
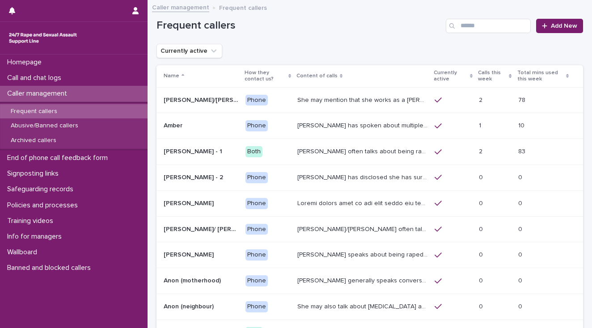
click at [376, 100] on p "She may mention that she works as a [PERSON_NAME], looking after two children. …" at bounding box center [363, 99] width 132 height 9
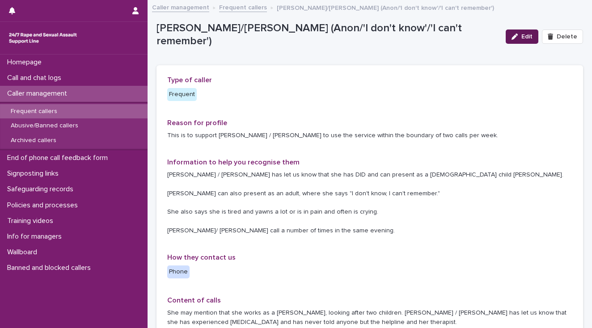
click at [522, 38] on span "Edit" at bounding box center [526, 37] width 11 height 6
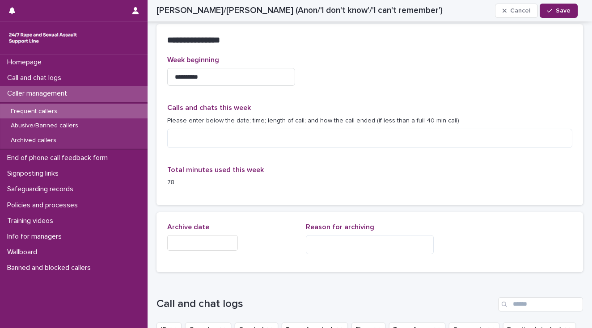
scroll to position [591, 0]
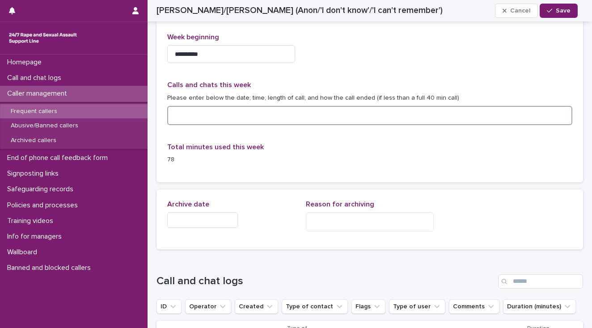
click at [184, 114] on textarea at bounding box center [369, 115] width 405 height 19
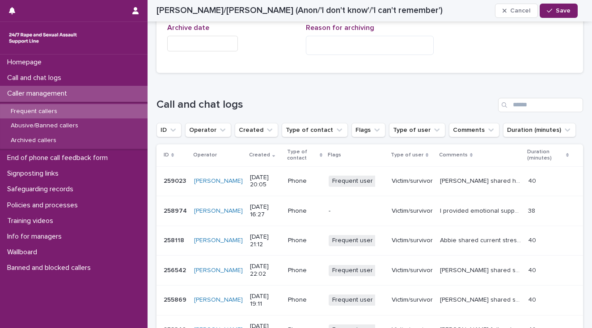
scroll to position [805, 0]
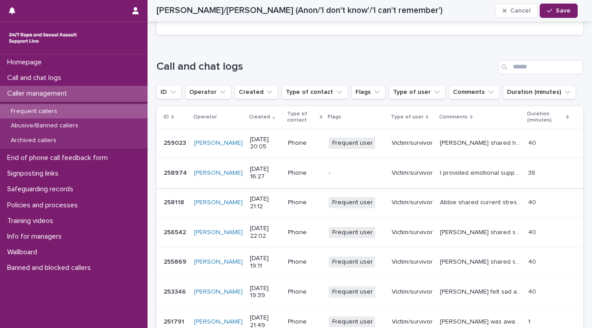
type textarea "**********"
click at [391, 169] on p "Victim/survivor" at bounding box center [411, 173] width 41 height 8
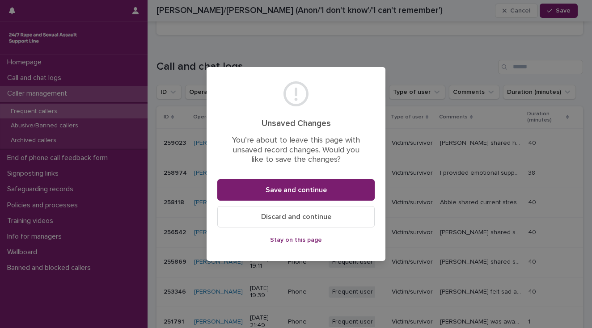
click at [128, 175] on div "Unsaved Changes You’re about to leave this page with unsaved record changes. Wo…" at bounding box center [296, 164] width 592 height 328
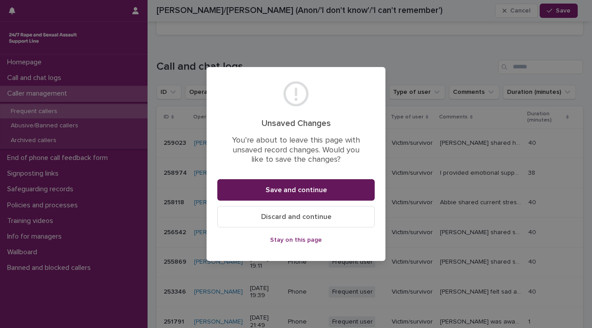
click at [286, 189] on span "Save and continue" at bounding box center [295, 189] width 61 height 7
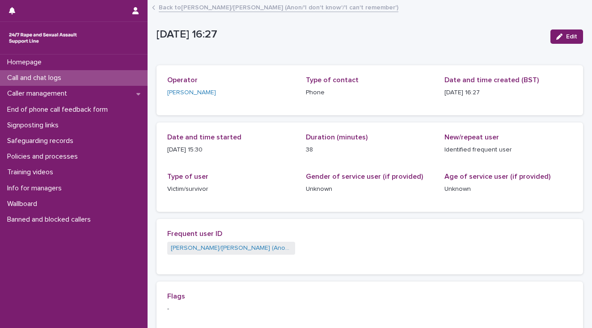
click at [49, 76] on p "Call and chat logs" at bounding box center [36, 78] width 65 height 8
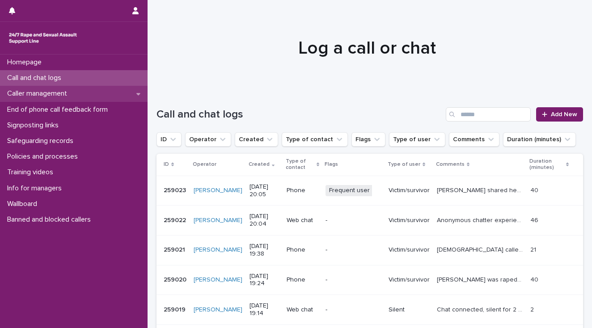
click at [51, 97] on p "Caller management" at bounding box center [39, 93] width 71 height 8
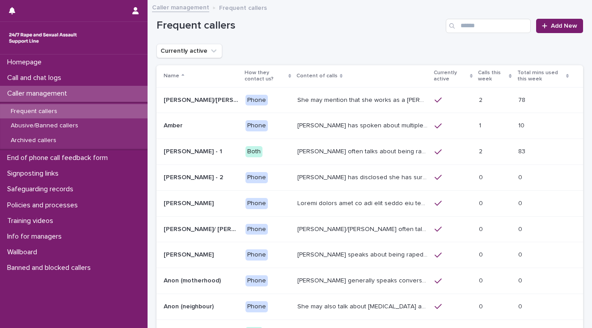
click at [352, 97] on p "She may mention that she works as a [PERSON_NAME], looking after two children. …" at bounding box center [363, 99] width 132 height 9
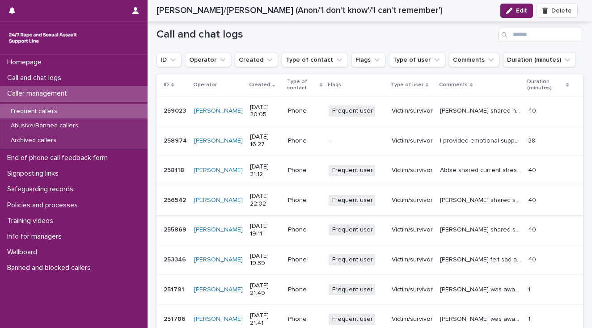
scroll to position [751, 0]
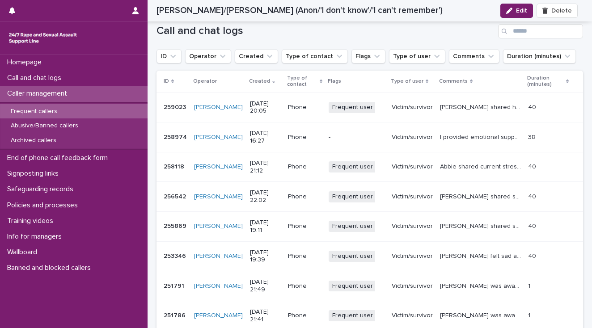
click at [440, 137] on p "I provided emotional support for [PERSON_NAME], a DID part who experienced CSA.…" at bounding box center [481, 136] width 83 height 9
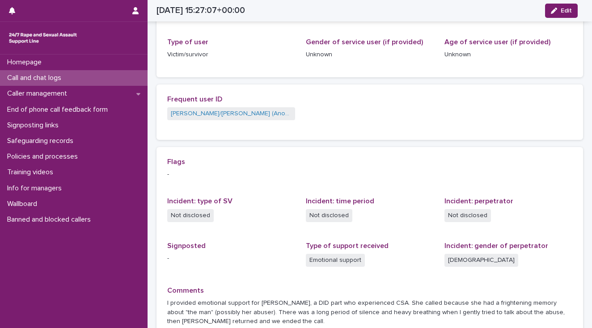
scroll to position [49, 0]
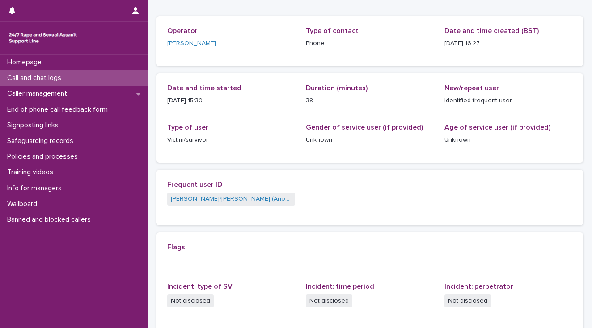
click at [66, 77] on p "Call and chat logs" at bounding box center [36, 78] width 65 height 8
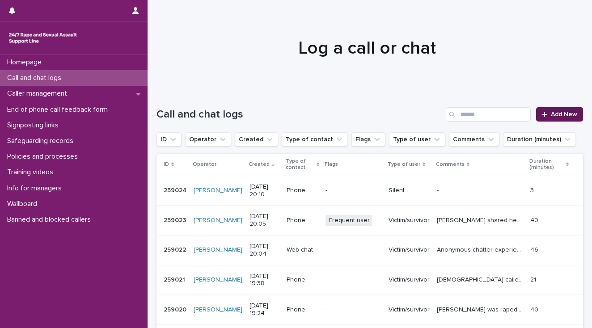
click at [553, 116] on span "Add New" at bounding box center [564, 114] width 26 height 6
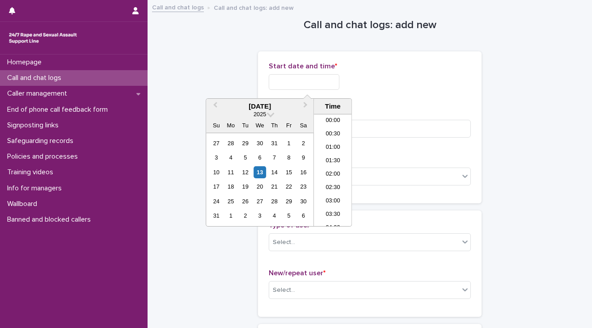
click at [309, 80] on input "text" at bounding box center [304, 82] width 71 height 16
drag, startPoint x: 330, startPoint y: 168, endPoint x: 330, endPoint y: 161, distance: 7.2
click at [330, 166] on li "20:00" at bounding box center [333, 170] width 38 height 13
click at [316, 80] on input "**********" at bounding box center [304, 82] width 71 height 16
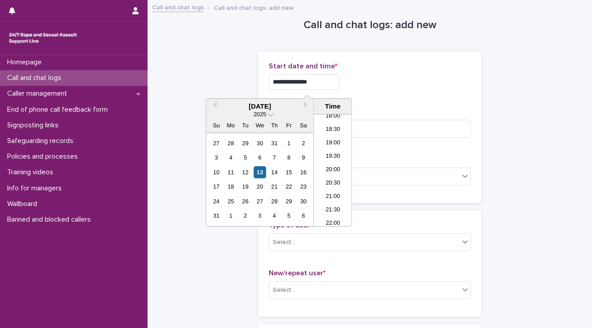
type input "**********"
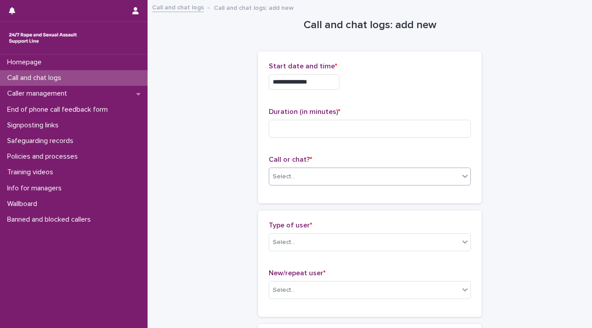
click at [279, 175] on div "Select..." at bounding box center [284, 176] width 22 height 9
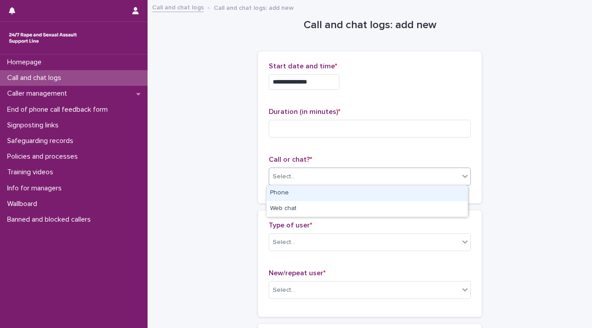
click at [279, 191] on div "Phone" at bounding box center [366, 193] width 201 height 16
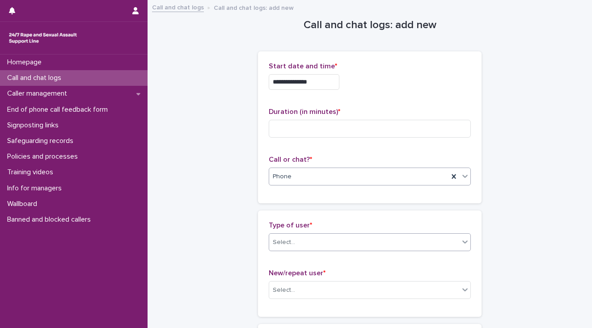
click at [285, 242] on div "Select..." at bounding box center [284, 242] width 22 height 9
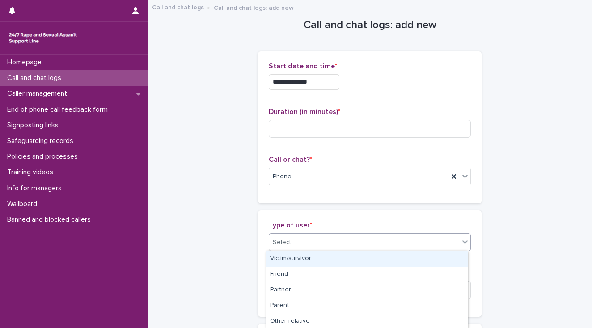
click at [288, 258] on div "Victim/survivor" at bounding box center [366, 259] width 201 height 16
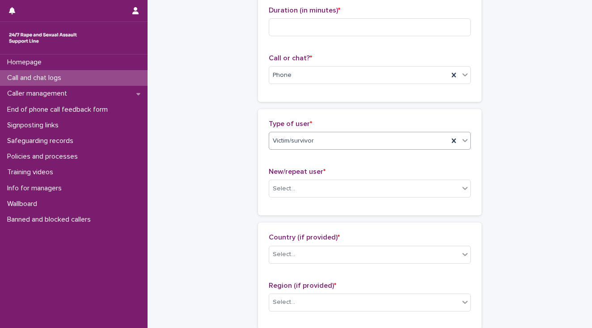
scroll to position [143, 0]
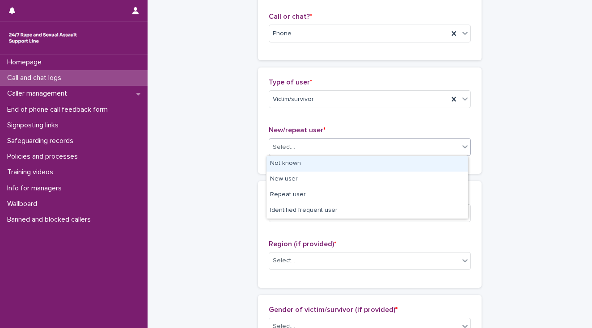
click at [274, 149] on div "Select..." at bounding box center [284, 147] width 22 height 9
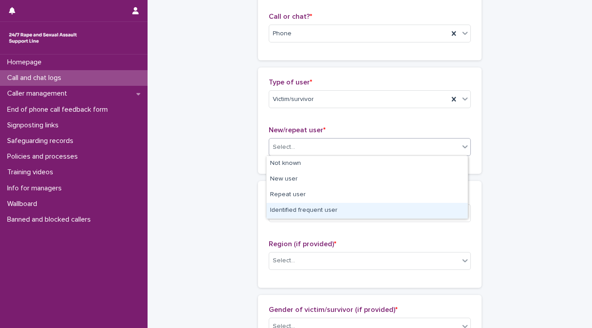
click at [280, 209] on div "Identified frequent user" at bounding box center [366, 211] width 201 height 16
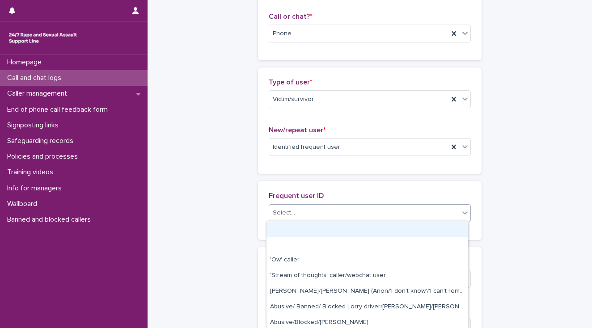
click at [288, 210] on div "Select..." at bounding box center [284, 212] width 22 height 9
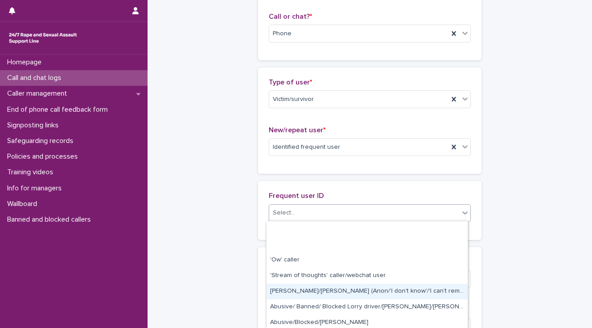
click at [294, 290] on div "[PERSON_NAME]/[PERSON_NAME] (Anon/'I don't know'/'I can't remember')" at bounding box center [366, 292] width 201 height 16
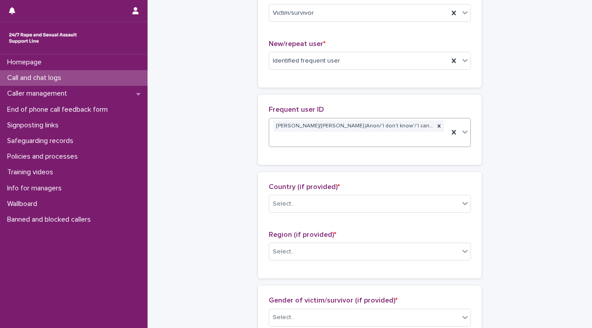
scroll to position [250, 0]
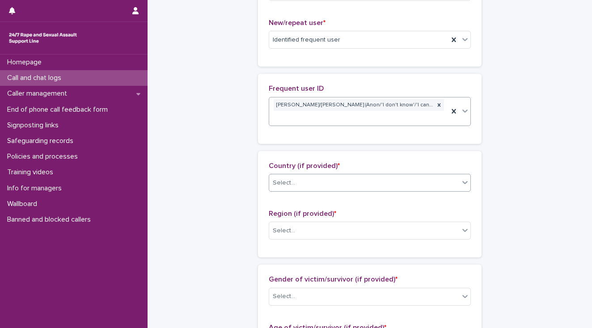
click at [276, 178] on div "Select..." at bounding box center [284, 182] width 22 height 9
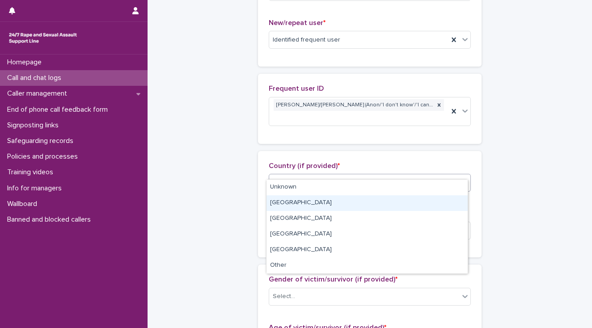
click at [279, 201] on div "[GEOGRAPHIC_DATA]" at bounding box center [366, 203] width 201 height 16
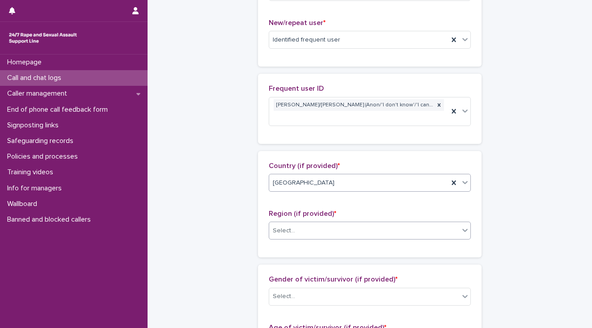
click at [279, 226] on div "Select..." at bounding box center [284, 230] width 22 height 9
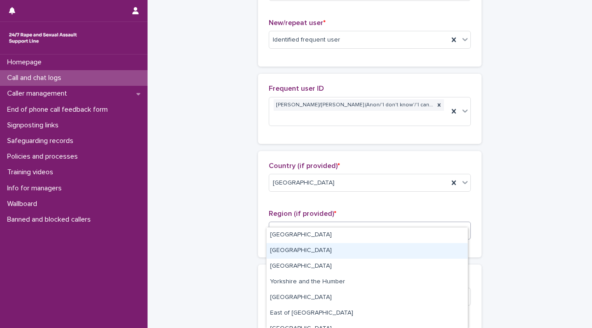
scroll to position [71, 0]
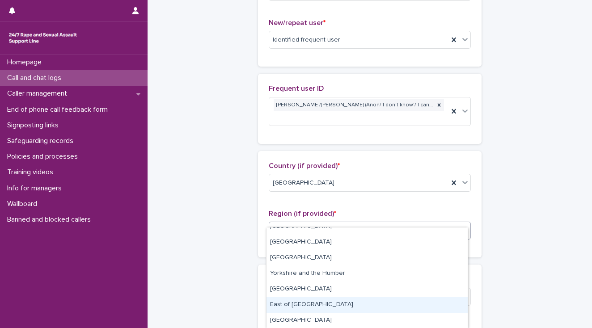
click at [299, 304] on div "East of [GEOGRAPHIC_DATA]" at bounding box center [366, 305] width 201 height 16
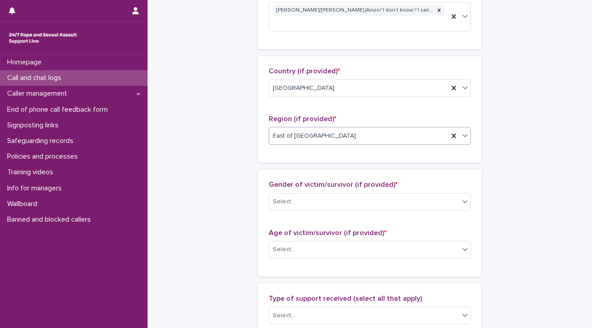
scroll to position [393, 0]
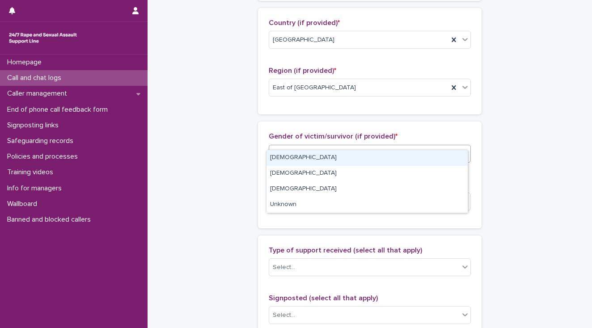
click at [277, 146] on div "Select..." at bounding box center [364, 153] width 190 height 15
click at [278, 157] on div "[DEMOGRAPHIC_DATA]" at bounding box center [366, 158] width 201 height 16
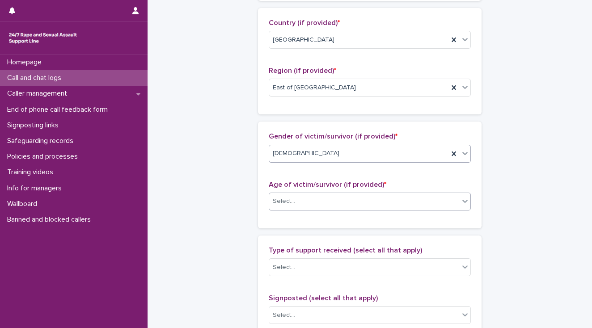
click at [273, 197] on div "Select..." at bounding box center [284, 201] width 22 height 9
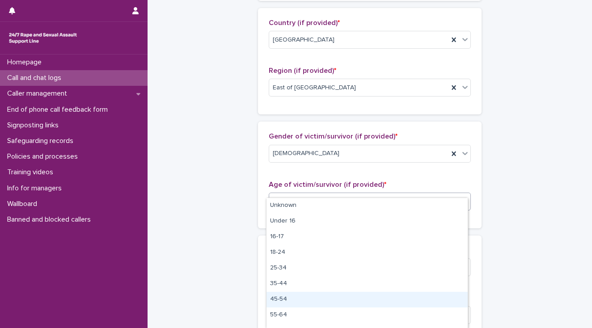
click at [289, 300] on div "45-54" at bounding box center [366, 300] width 201 height 16
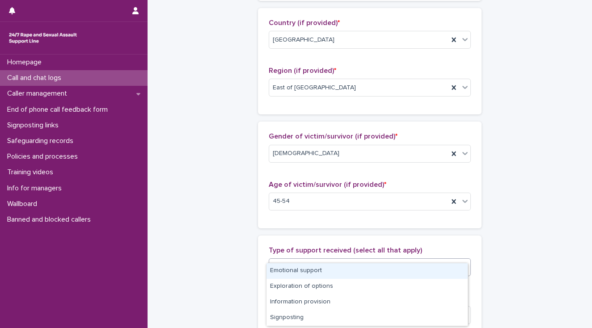
click at [293, 260] on div "Select..." at bounding box center [364, 267] width 190 height 15
click at [294, 269] on div "Emotional support" at bounding box center [366, 271] width 201 height 16
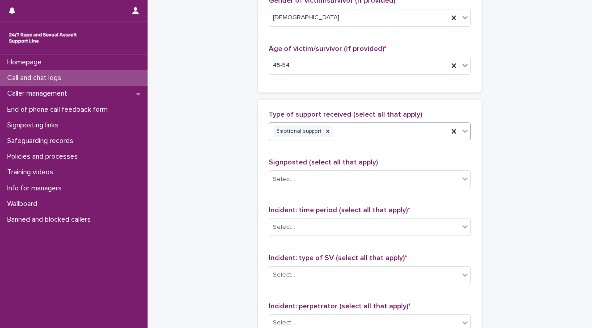
scroll to position [572, 0]
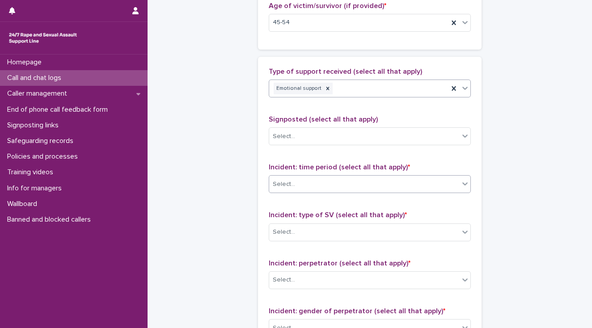
click at [284, 180] on div "Select..." at bounding box center [284, 184] width 22 height 9
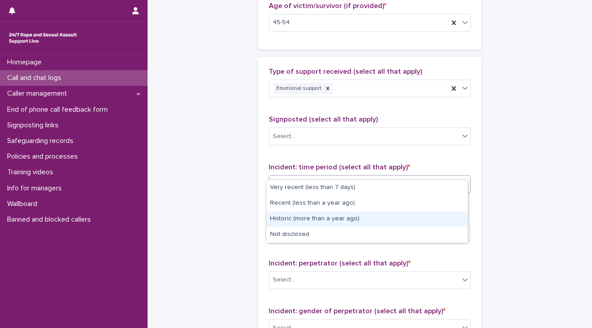
click at [291, 218] on div "Historic (more than a year ago)" at bounding box center [366, 219] width 201 height 16
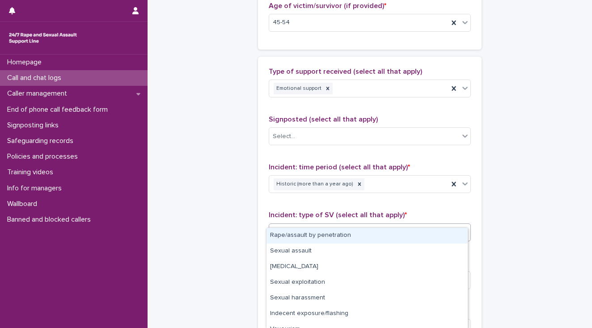
click at [291, 225] on div "Select..." at bounding box center [364, 232] width 190 height 15
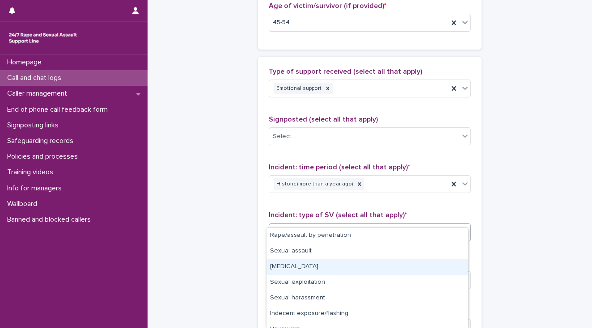
click at [297, 269] on div "[MEDICAL_DATA]" at bounding box center [366, 267] width 201 height 16
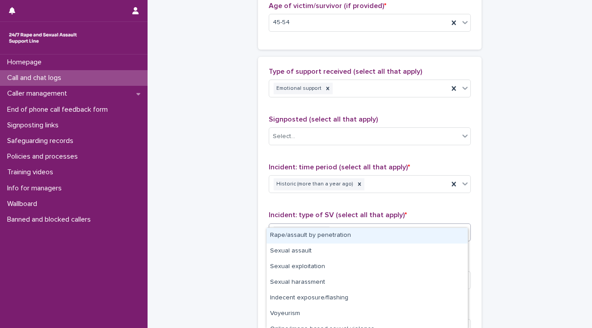
click at [357, 224] on div "[MEDICAL_DATA]" at bounding box center [358, 232] width 179 height 16
click at [340, 237] on div "Rape/assault by penetration" at bounding box center [366, 236] width 201 height 16
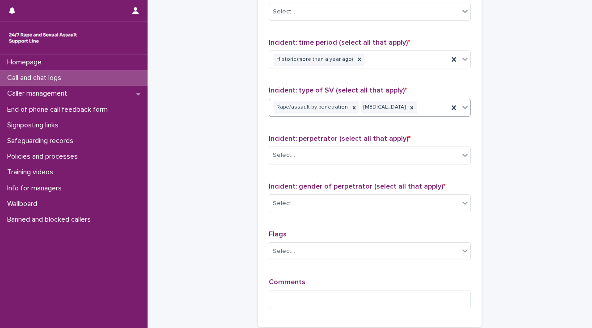
scroll to position [715, 0]
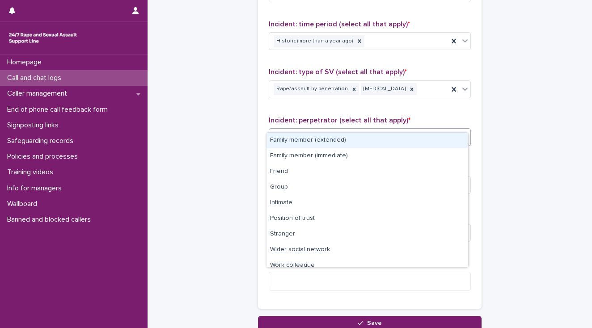
click at [280, 132] on div "Select..." at bounding box center [284, 136] width 22 height 9
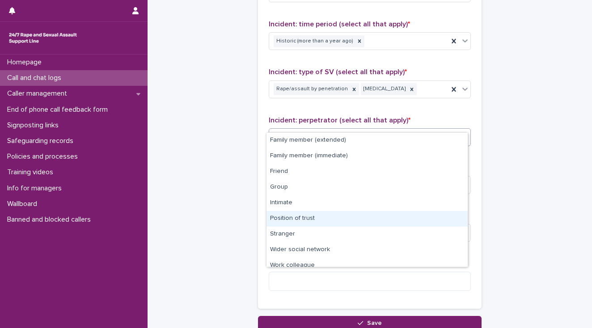
click at [297, 220] on div "Position of trust" at bounding box center [366, 219] width 201 height 16
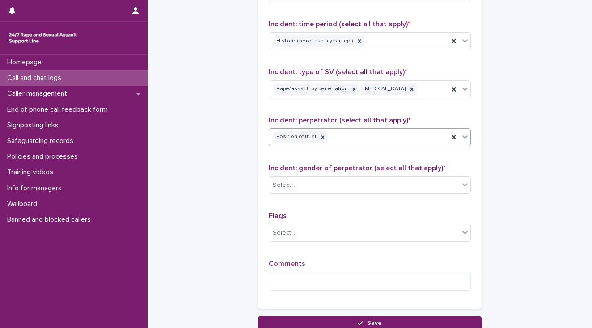
click at [360, 129] on div "Position of trust" at bounding box center [358, 137] width 179 height 16
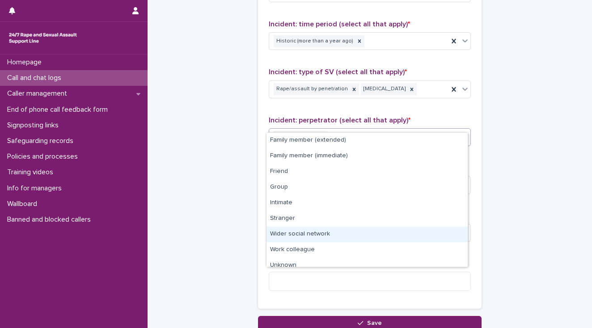
click at [323, 232] on div "Wider social network" at bounding box center [366, 235] width 201 height 16
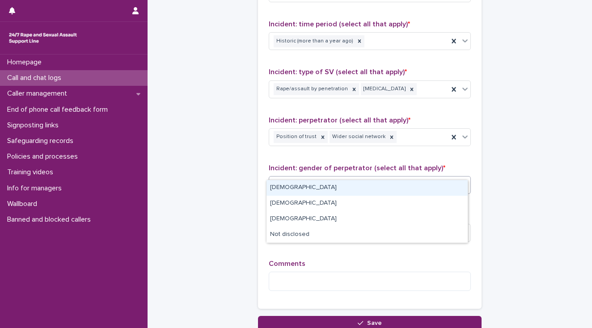
click at [289, 181] on div "Select..." at bounding box center [284, 185] width 22 height 9
click at [290, 186] on div "[DEMOGRAPHIC_DATA]" at bounding box center [366, 188] width 201 height 16
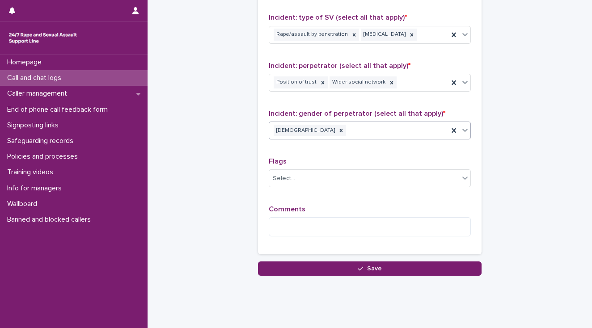
scroll to position [773, 0]
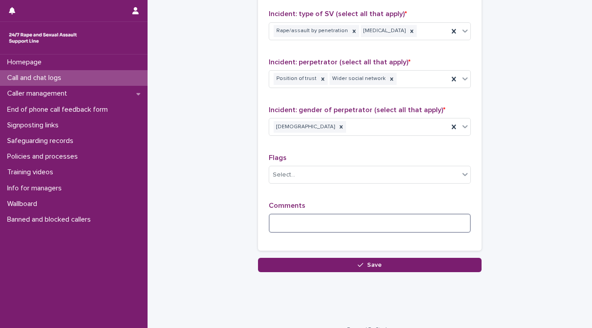
click at [278, 214] on textarea at bounding box center [370, 223] width 202 height 19
type textarea "**********"
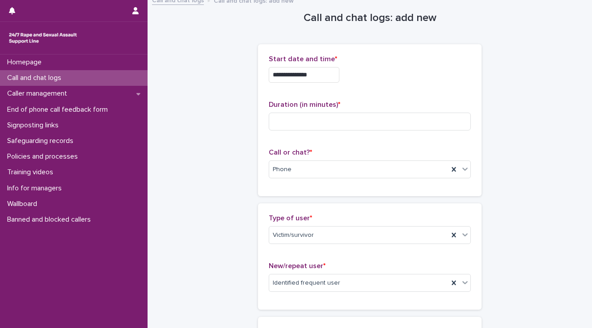
scroll to position [0, 0]
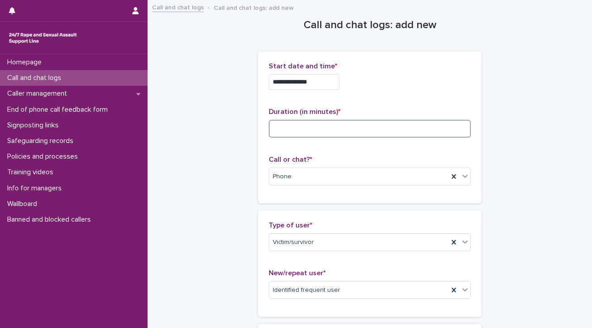
click at [281, 126] on input at bounding box center [370, 129] width 202 height 18
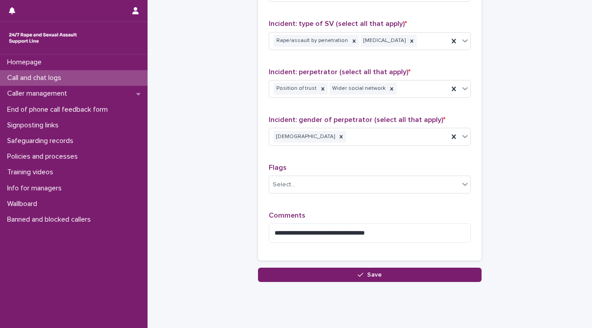
scroll to position [773, 0]
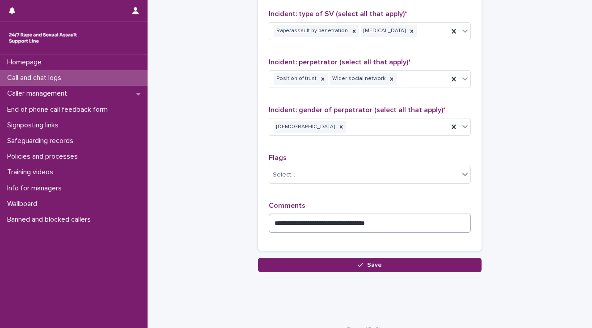
type input "*"
click at [399, 214] on textarea "**********" at bounding box center [370, 223] width 202 height 19
type textarea "**********"
click at [302, 168] on div "Select..." at bounding box center [364, 175] width 190 height 15
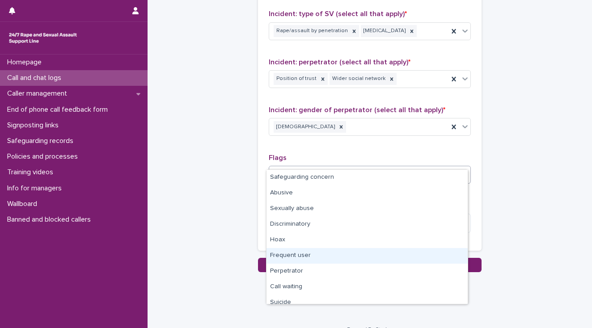
click at [293, 255] on div "Frequent user" at bounding box center [366, 256] width 201 height 16
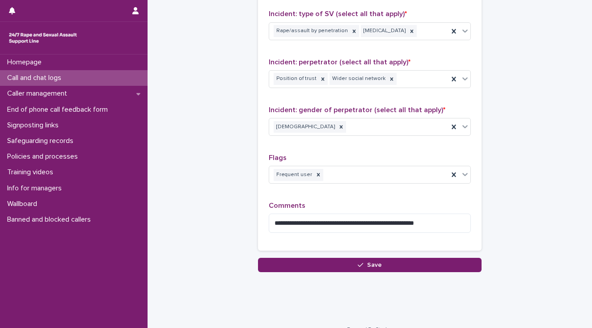
click at [294, 258] on button "Save" at bounding box center [369, 265] width 223 height 14
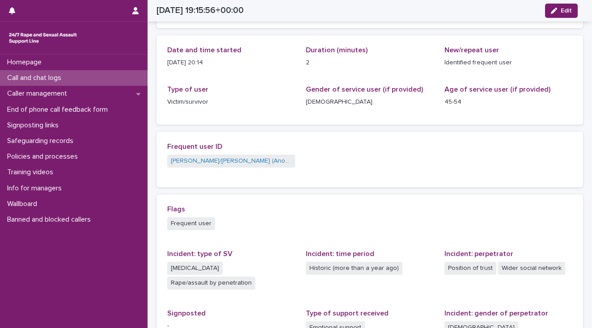
scroll to position [86, 0]
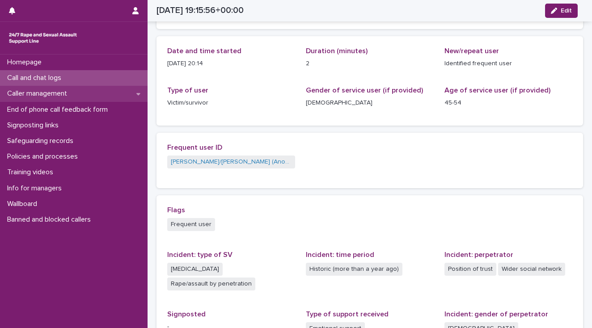
click at [59, 93] on p "Caller management" at bounding box center [39, 93] width 71 height 8
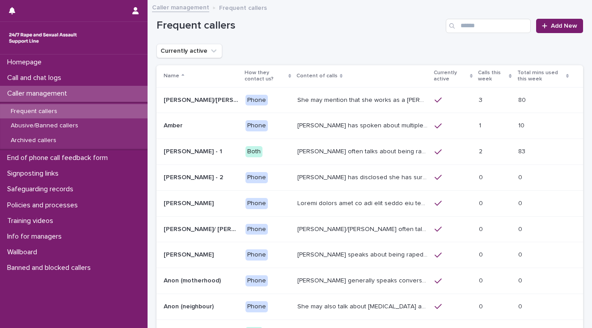
click at [316, 101] on p "She may mention that she works as a [PERSON_NAME], looking after two children. …" at bounding box center [363, 99] width 132 height 9
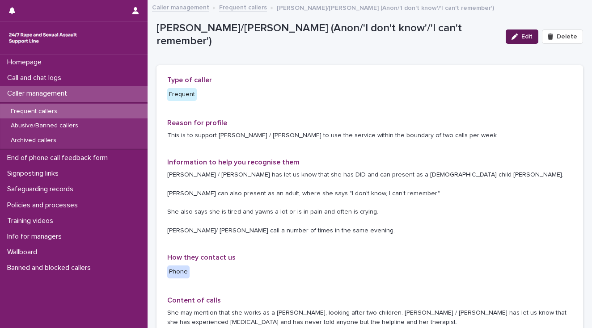
click at [524, 40] on button "Edit" at bounding box center [521, 36] width 33 height 14
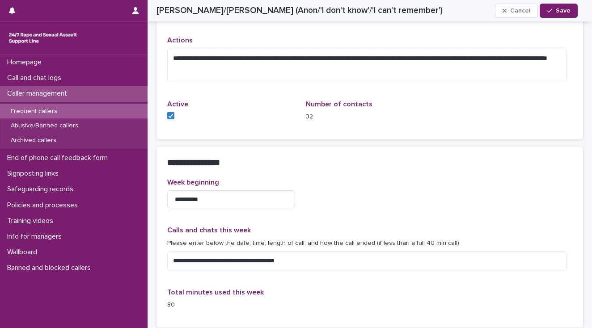
scroll to position [536, 0]
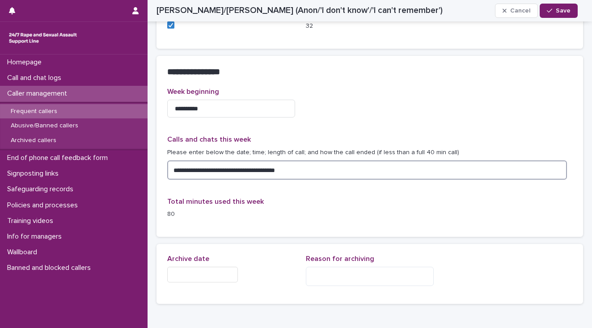
click at [316, 168] on textarea "**********" at bounding box center [367, 169] width 400 height 19
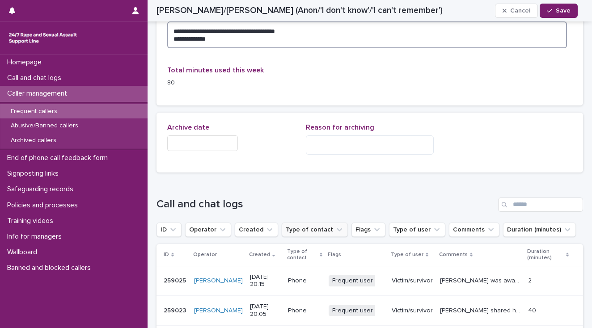
scroll to position [679, 0]
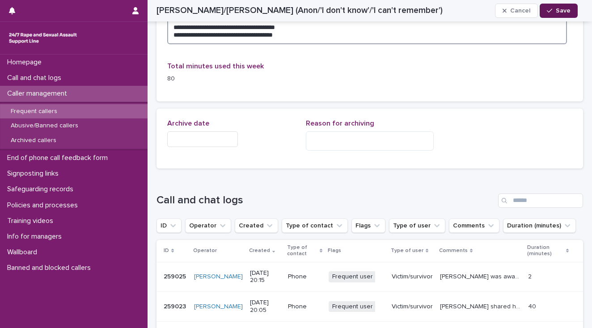
type textarea "**********"
click at [557, 13] on span "Save" at bounding box center [562, 11] width 15 height 6
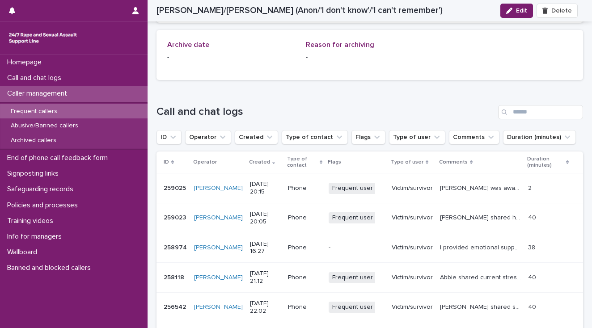
click at [168, 91] on div "Loading... Saving… Call and chat logs ID Operator Created Type of contact Flags…" at bounding box center [369, 295] width 426 height 416
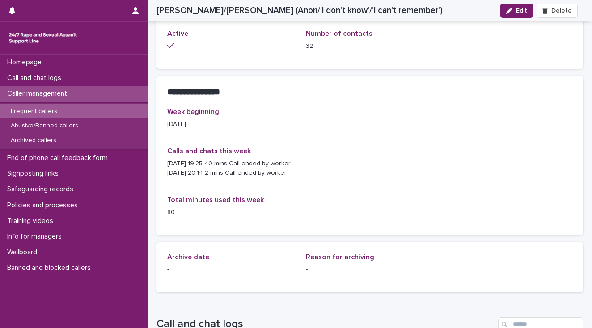
scroll to position [465, 0]
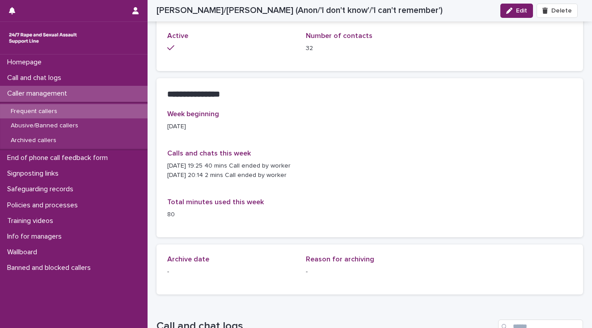
click at [34, 93] on p "Caller management" at bounding box center [39, 93] width 71 height 8
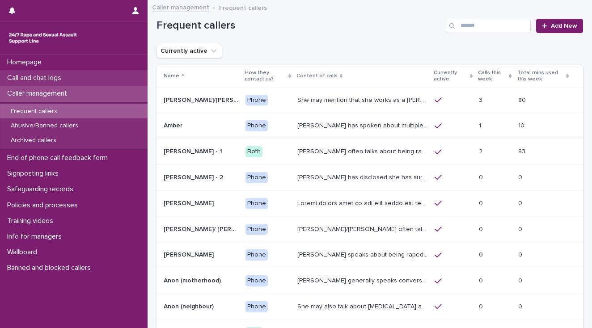
click at [37, 78] on p "Call and chat logs" at bounding box center [36, 78] width 65 height 8
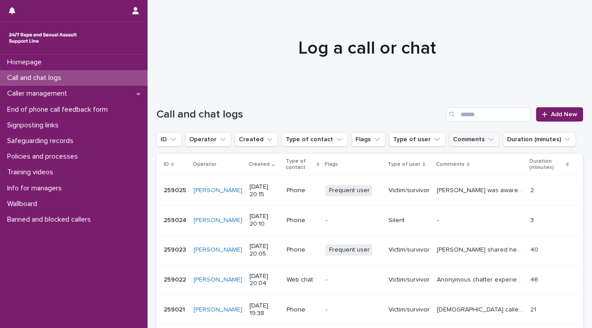
click at [458, 139] on button "Comments" at bounding box center [474, 139] width 50 height 14
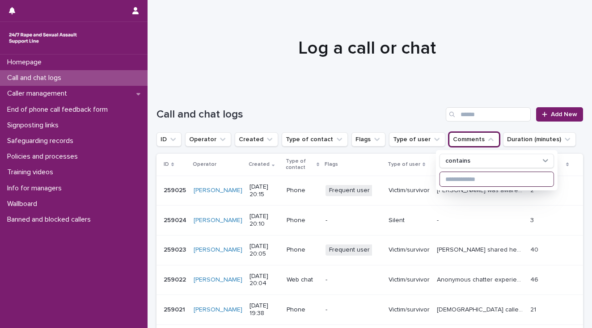
click at [454, 179] on input at bounding box center [497, 179] width 114 height 14
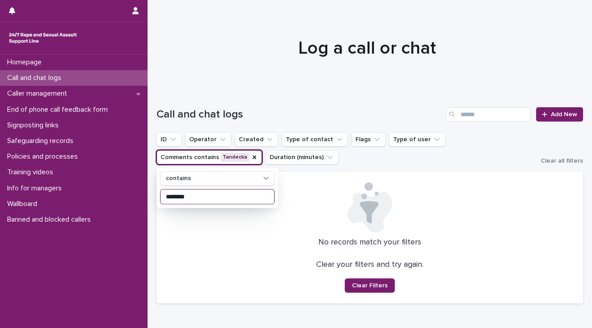
click at [179, 198] on input "********" at bounding box center [217, 196] width 114 height 14
click at [169, 193] on input "********" at bounding box center [217, 196] width 114 height 14
click at [177, 197] on input "********" at bounding box center [217, 196] width 114 height 14
click at [193, 196] on input "********" at bounding box center [217, 196] width 114 height 14
type input "********"
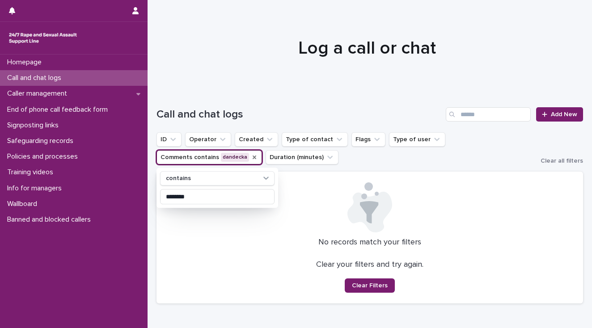
click at [252, 156] on icon "Comments" at bounding box center [254, 158] width 4 height 4
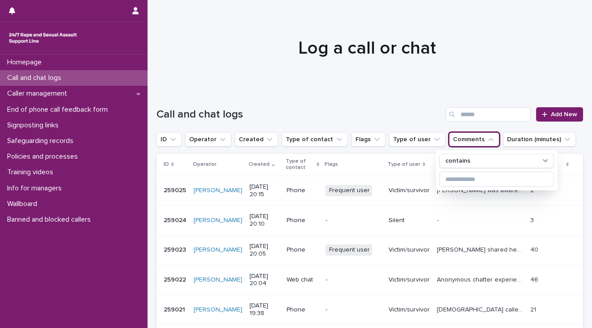
click at [182, 73] on div at bounding box center [366, 44] width 439 height 89
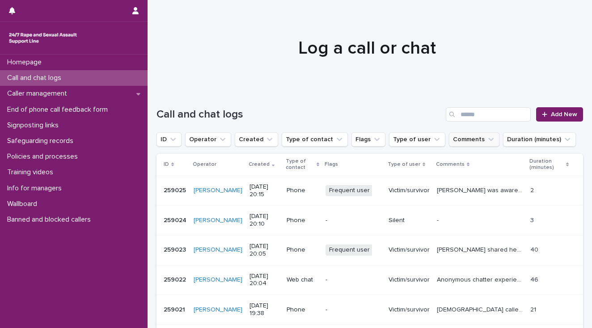
click at [48, 76] on p "Call and chat logs" at bounding box center [36, 78] width 65 height 8
drag, startPoint x: 29, startPoint y: 77, endPoint x: 0, endPoint y: 98, distance: 35.8
click at [29, 77] on p "Call and chat logs" at bounding box center [36, 78] width 65 height 8
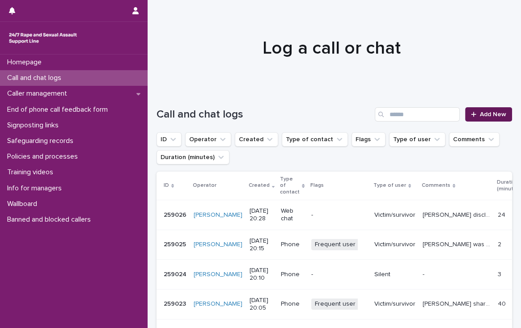
click at [485, 112] on span "Add New" at bounding box center [493, 114] width 26 height 6
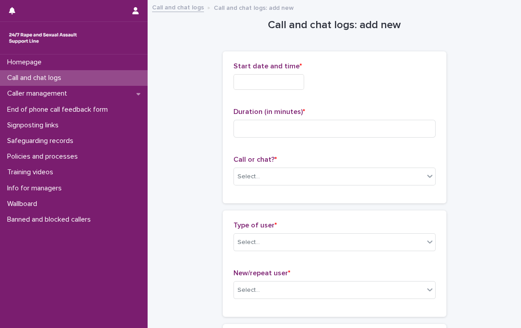
click at [249, 81] on input "text" at bounding box center [268, 82] width 71 height 16
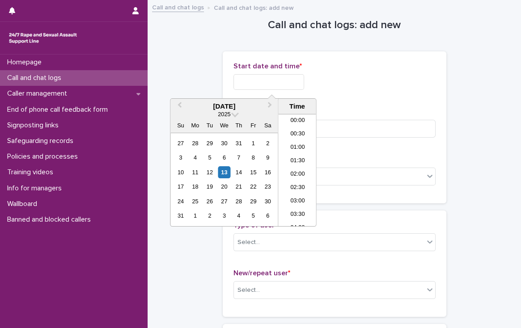
scroll to position [501, 0]
click at [291, 156] on li "20:00" at bounding box center [297, 156] width 38 height 13
click at [281, 80] on input "**********" at bounding box center [268, 82] width 71 height 16
type input "**********"
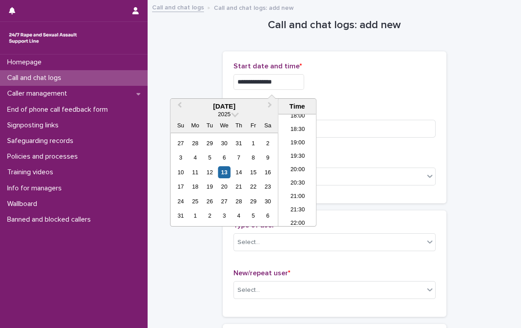
click at [332, 97] on div "**********" at bounding box center [334, 127] width 202 height 130
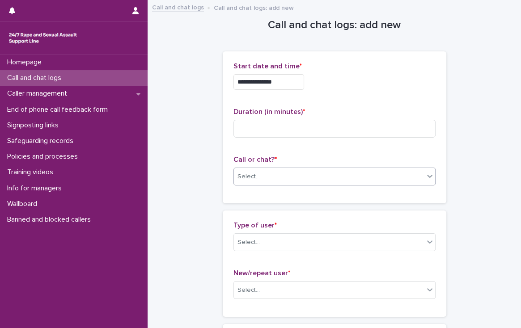
click at [243, 178] on div "Select..." at bounding box center [248, 176] width 22 height 9
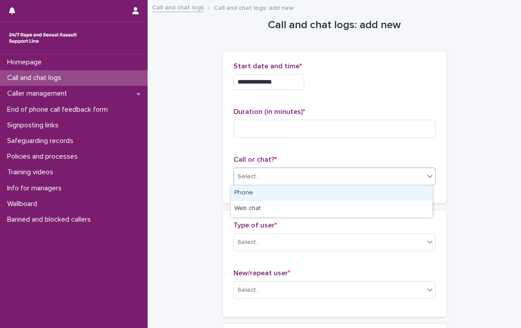
click at [242, 193] on div "Phone" at bounding box center [331, 193] width 201 height 16
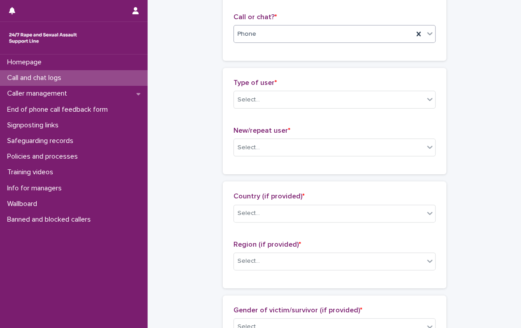
scroll to position [143, 0]
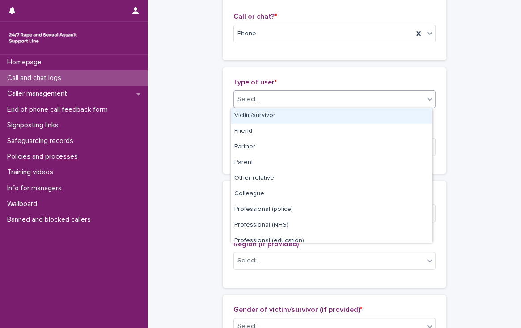
click at [244, 102] on div "Select..." at bounding box center [248, 99] width 22 height 9
click at [244, 113] on div "Victim/survivor" at bounding box center [331, 116] width 201 height 16
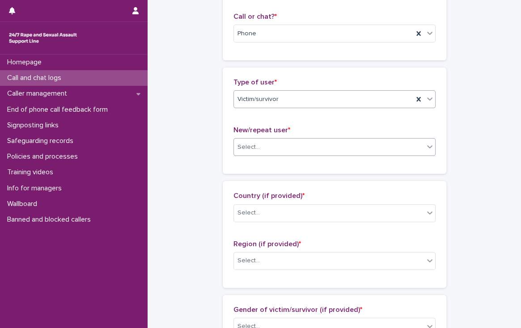
click at [246, 147] on div "Select..." at bounding box center [248, 147] width 22 height 9
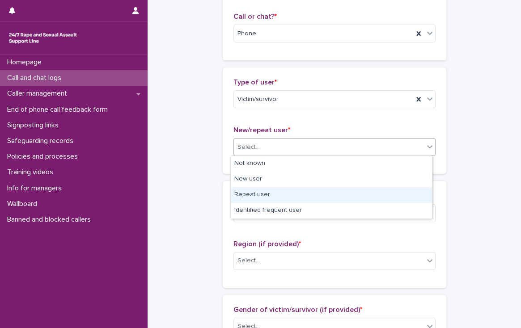
click at [247, 194] on div "Repeat user" at bounding box center [331, 195] width 201 height 16
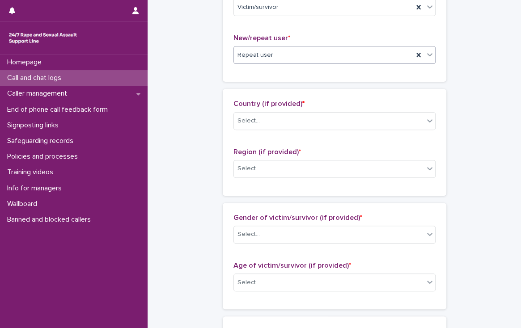
scroll to position [286, 0]
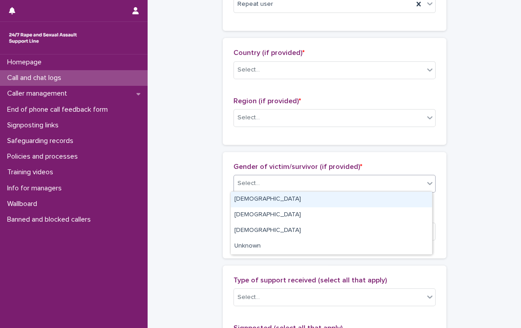
click at [258, 182] on div "Select..." at bounding box center [329, 183] width 190 height 15
click at [252, 196] on div "[DEMOGRAPHIC_DATA]" at bounding box center [331, 200] width 201 height 16
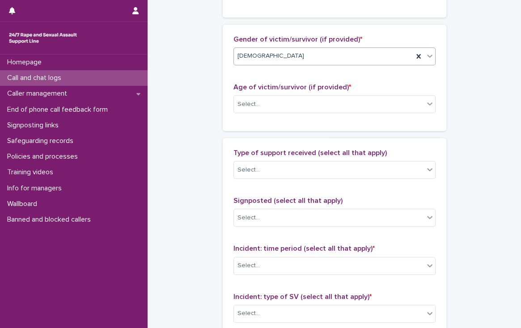
scroll to position [429, 0]
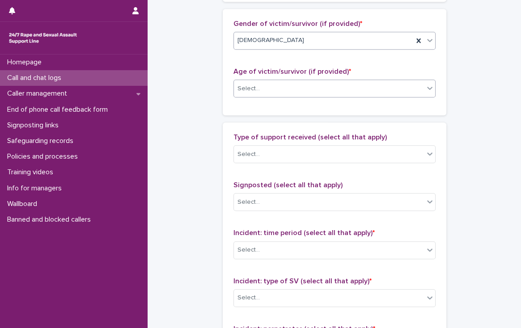
click at [248, 92] on div "Select..." at bounding box center [329, 88] width 190 height 15
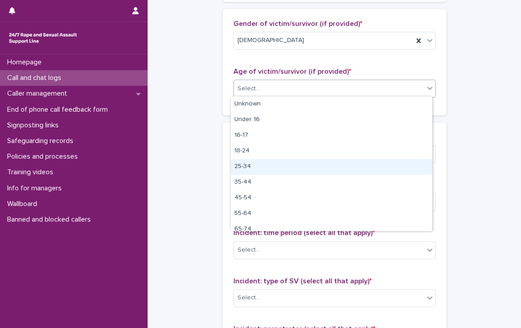
click at [243, 167] on div "25-34" at bounding box center [331, 167] width 201 height 16
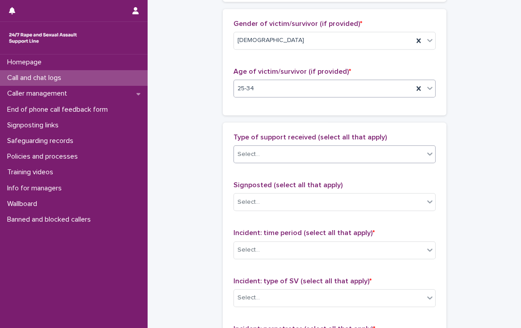
click at [240, 153] on div "Select..." at bounding box center [248, 154] width 22 height 9
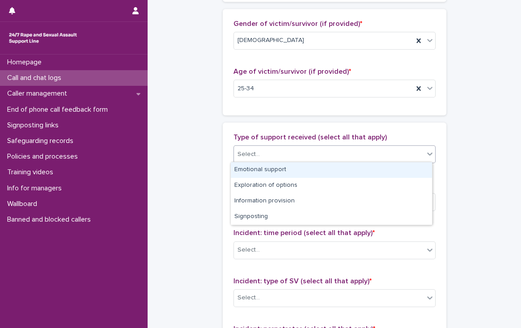
click at [241, 168] on div "Emotional support" at bounding box center [331, 170] width 201 height 16
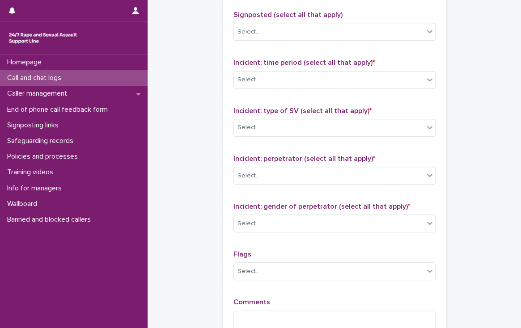
scroll to position [608, 0]
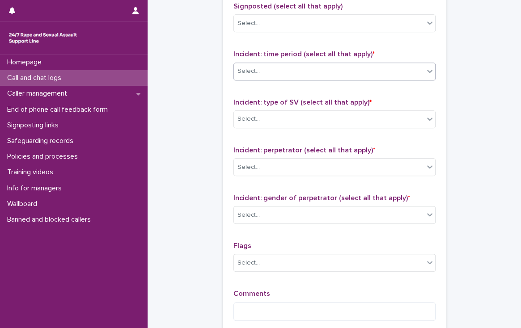
click at [253, 72] on div "Select..." at bounding box center [248, 71] width 22 height 9
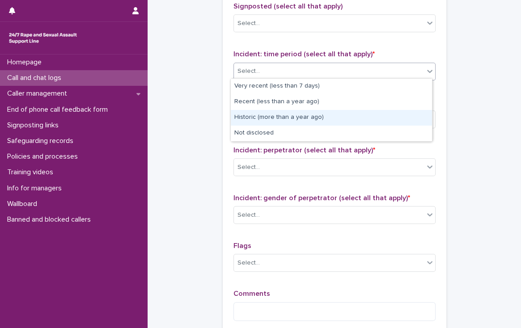
click at [248, 114] on div "Historic (more than a year ago)" at bounding box center [331, 118] width 201 height 16
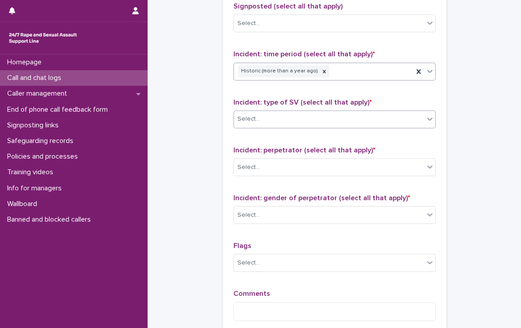
click at [249, 114] on div "Select..." at bounding box center [248, 118] width 22 height 9
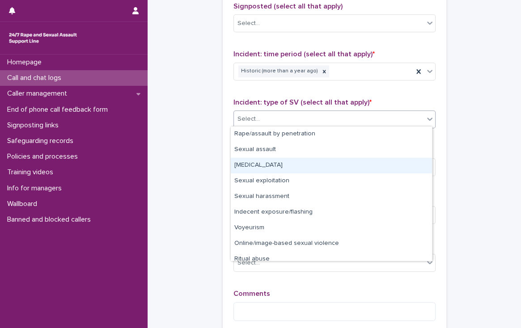
click at [244, 166] on div "[MEDICAL_DATA]" at bounding box center [331, 166] width 201 height 16
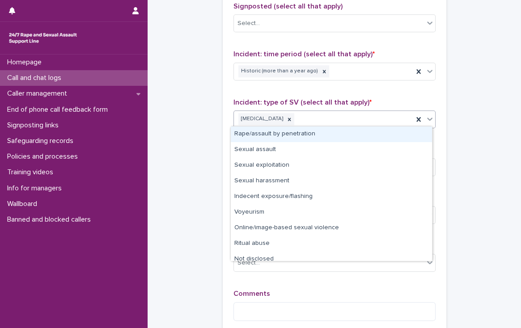
click at [311, 117] on div "[MEDICAL_DATA]" at bounding box center [323, 119] width 179 height 16
drag, startPoint x: 298, startPoint y: 131, endPoint x: 334, endPoint y: 122, distance: 37.0
click at [298, 131] on div "Rape/assault by penetration" at bounding box center [331, 134] width 201 height 16
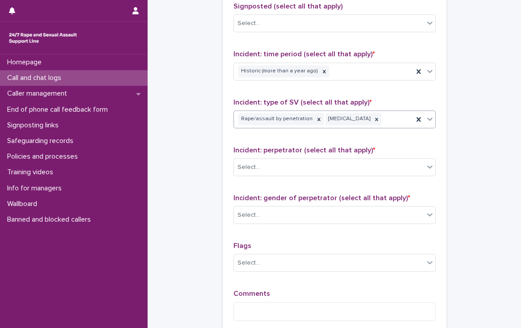
click at [385, 118] on div "Rape/assault by penetration [MEDICAL_DATA]" at bounding box center [323, 119] width 179 height 16
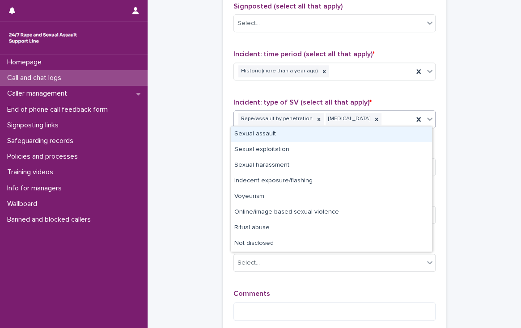
click at [257, 134] on div "Sexual assault" at bounding box center [331, 134] width 201 height 16
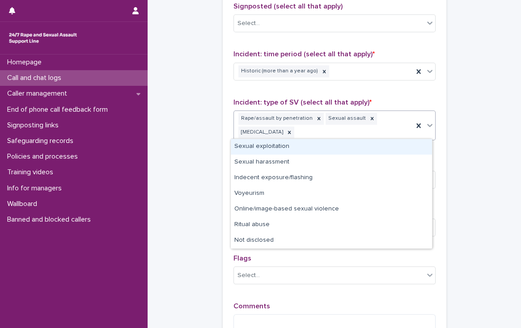
click at [312, 134] on div "Rape/assault by penetration Sexual assault [MEDICAL_DATA]" at bounding box center [323, 125] width 179 height 29
click at [297, 143] on div "Sexual exploitation" at bounding box center [331, 147] width 201 height 16
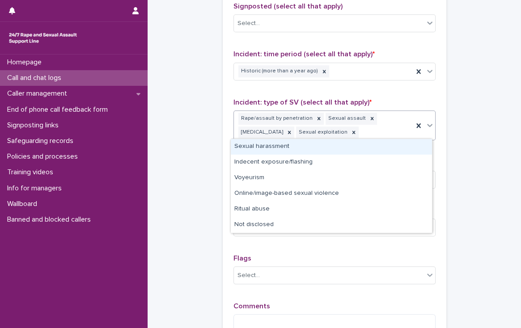
click at [375, 132] on div "Rape/assault by penetration Sexual assault [MEDICAL_DATA] Sexual exploitation" at bounding box center [323, 125] width 179 height 29
click at [362, 147] on div "Sexual harassment" at bounding box center [331, 147] width 201 height 16
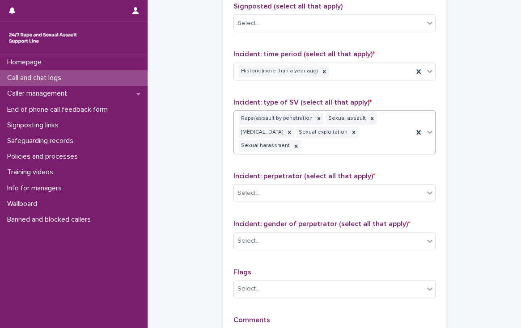
click at [356, 144] on div "Rape/assault by penetration Sexual assault [MEDICAL_DATA] Sexual exploitation S…" at bounding box center [323, 132] width 179 height 43
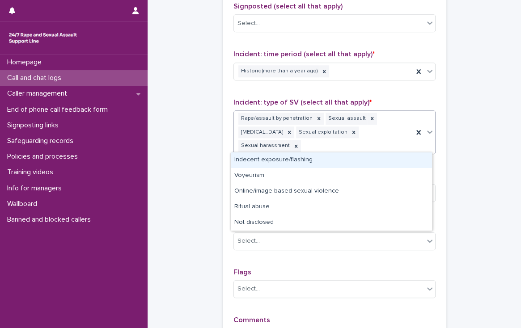
click at [328, 158] on div "Indecent exposure/flashing" at bounding box center [331, 160] width 201 height 16
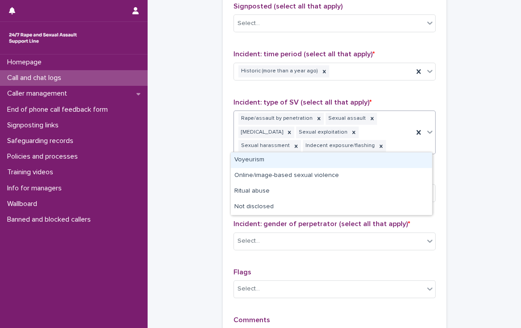
click at [389, 142] on div "Rape/assault by penetration Sexual assault [MEDICAL_DATA] Sexual exploitation S…" at bounding box center [323, 132] width 179 height 43
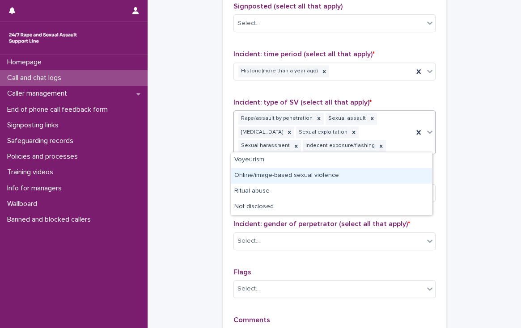
click at [286, 177] on div "Online/image-based sexual violence" at bounding box center [331, 176] width 201 height 16
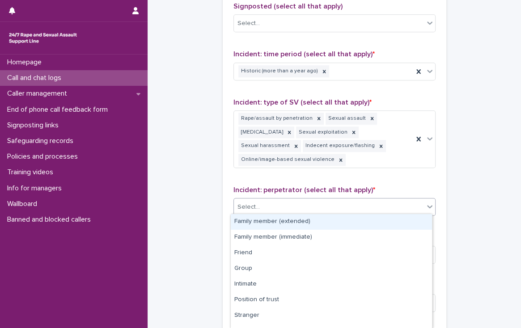
click at [259, 209] on div "Select..." at bounding box center [329, 207] width 190 height 15
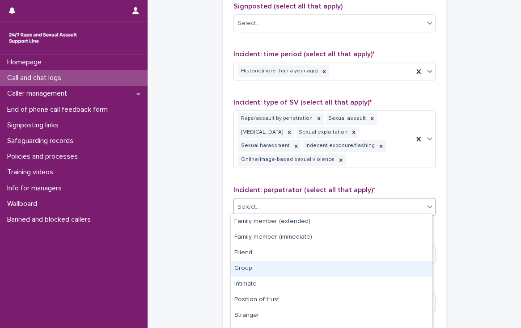
click at [257, 266] on div "Group" at bounding box center [331, 269] width 201 height 16
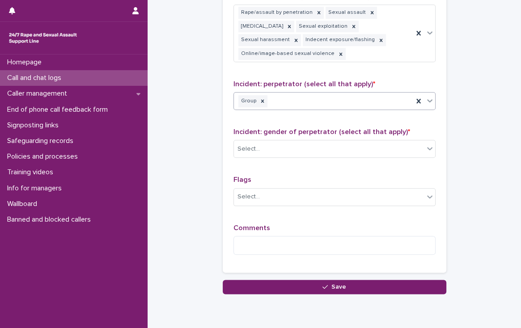
scroll to position [715, 0]
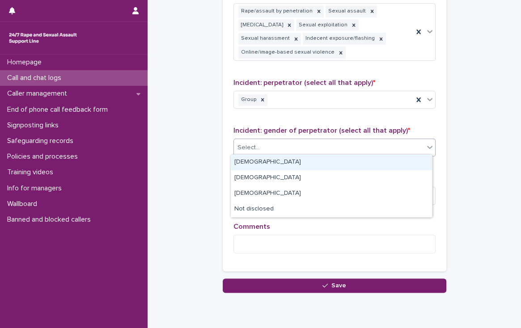
click at [240, 143] on div "Select..." at bounding box center [248, 147] width 22 height 9
click at [241, 159] on div "[DEMOGRAPHIC_DATA]" at bounding box center [331, 163] width 201 height 16
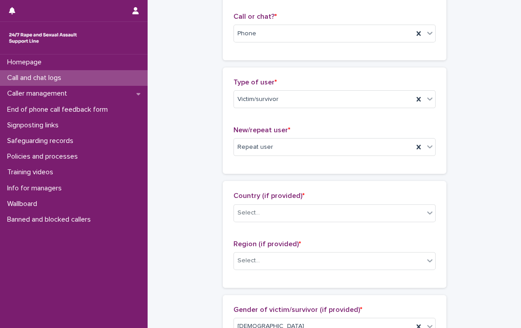
scroll to position [36, 0]
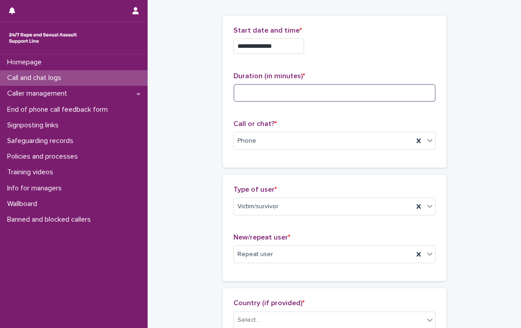
click at [256, 91] on input at bounding box center [334, 93] width 202 height 18
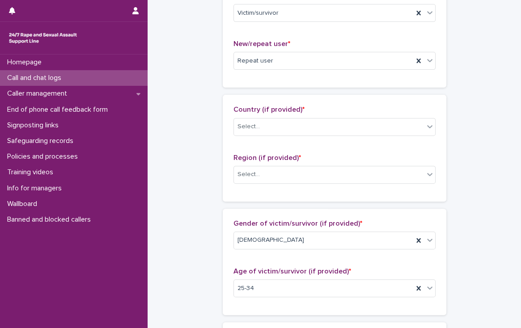
scroll to position [250, 0]
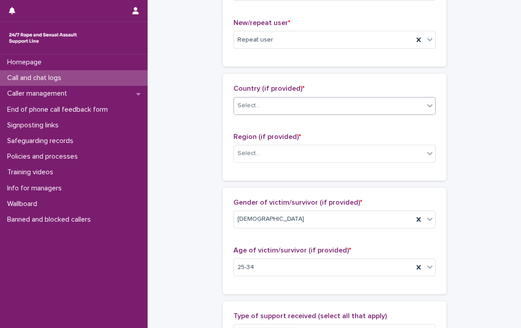
type input "**"
click at [264, 109] on div "Select..." at bounding box center [329, 105] width 190 height 15
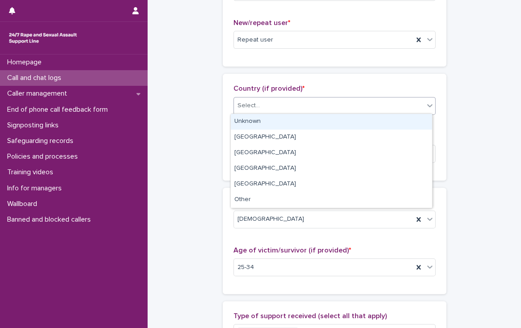
click at [265, 118] on div "Unknown" at bounding box center [331, 122] width 201 height 16
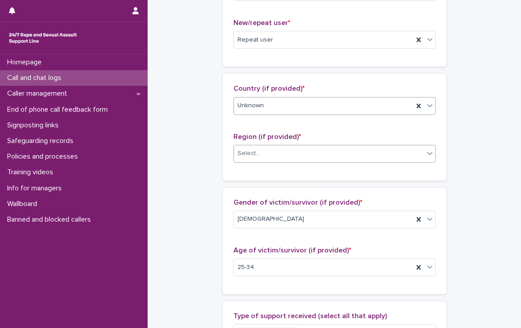
drag, startPoint x: 276, startPoint y: 155, endPoint x: 276, endPoint y: 160, distance: 5.8
click at [276, 155] on div "Select..." at bounding box center [329, 153] width 190 height 15
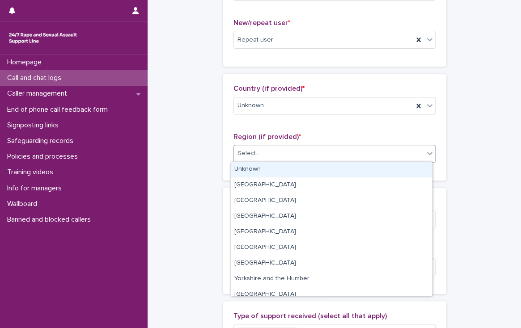
click at [277, 164] on div "Unknown" at bounding box center [331, 170] width 201 height 16
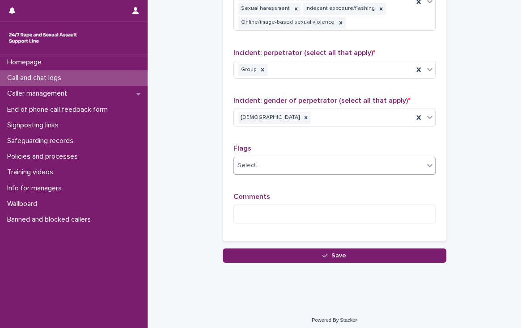
scroll to position [747, 0]
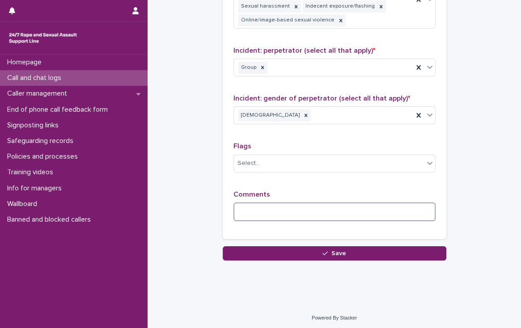
drag, startPoint x: 270, startPoint y: 208, endPoint x: 273, endPoint y: 200, distance: 8.5
click at [270, 208] on textarea at bounding box center [334, 211] width 202 height 19
click at [238, 206] on textarea at bounding box center [334, 211] width 202 height 19
paste textarea "**********"
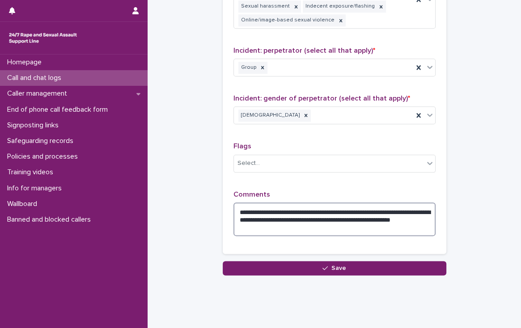
click at [331, 223] on textarea "**********" at bounding box center [334, 219] width 202 height 34
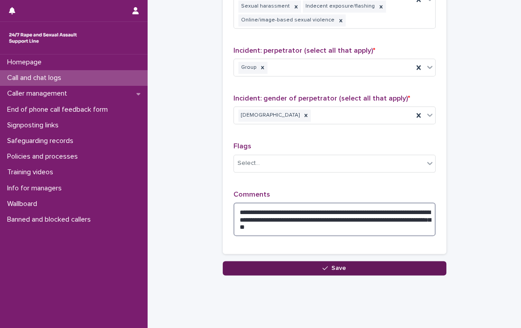
type textarea "**********"
click at [290, 265] on button "Save" at bounding box center [334, 268] width 223 height 14
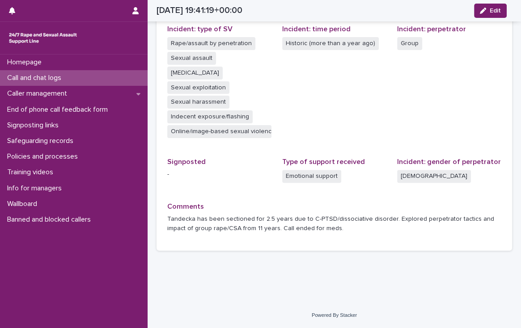
scroll to position [252, 0]
click at [51, 77] on p "Call and chat logs" at bounding box center [36, 78] width 65 height 8
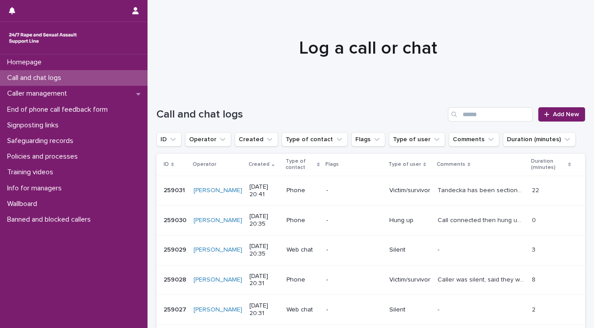
click at [81, 74] on div "Call and chat logs" at bounding box center [73, 78] width 147 height 16
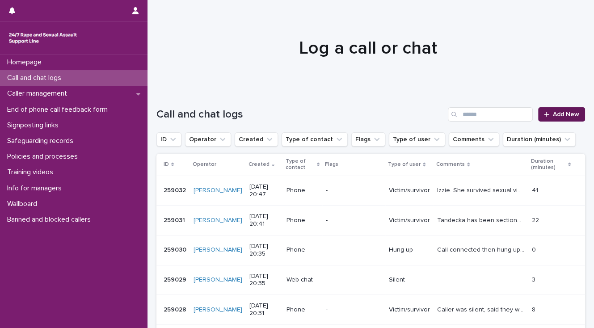
click at [558, 117] on span "Add New" at bounding box center [566, 114] width 26 height 6
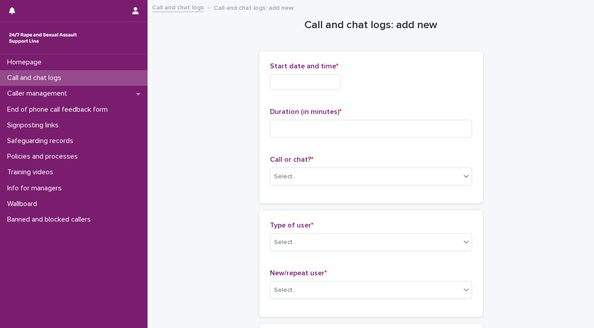
click at [290, 80] on input "text" at bounding box center [305, 82] width 71 height 16
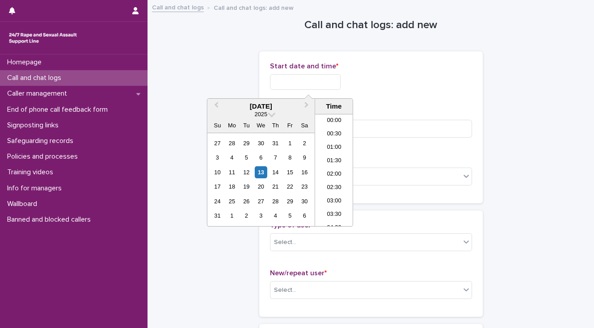
scroll to position [501, 0]
click at [329, 168] on li "20:30" at bounding box center [334, 170] width 38 height 13
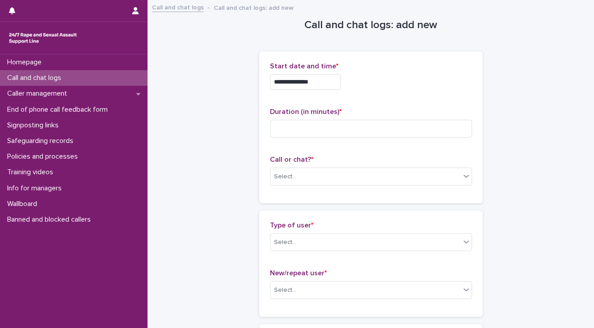
click at [317, 82] on input "**********" at bounding box center [305, 82] width 71 height 16
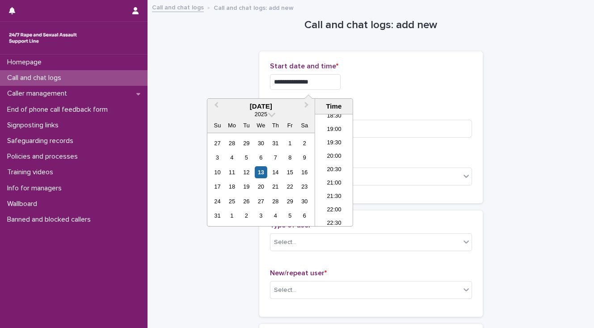
type input "**********"
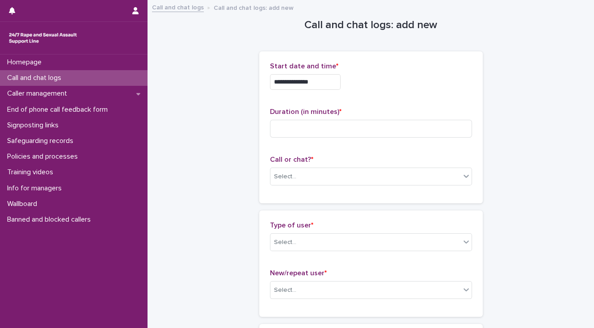
click at [293, 123] on input at bounding box center [371, 129] width 202 height 18
type input "*"
click at [316, 177] on div "Select..." at bounding box center [365, 176] width 190 height 15
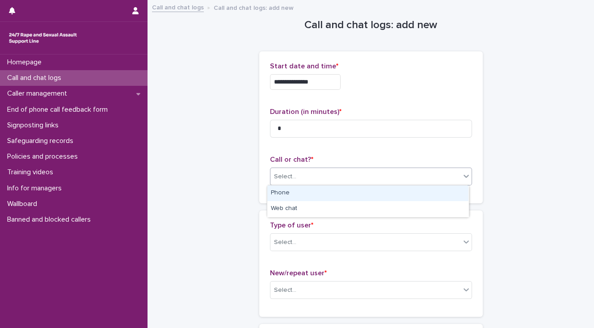
click at [316, 193] on div "Phone" at bounding box center [367, 193] width 201 height 16
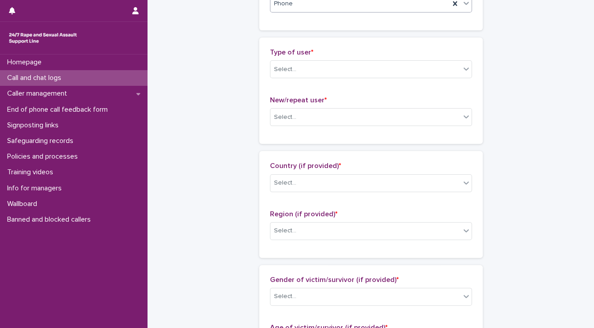
scroll to position [179, 0]
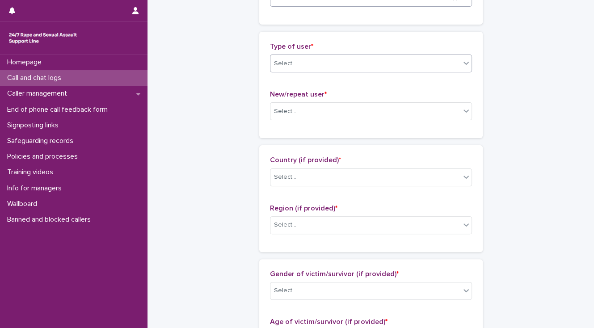
click at [300, 66] on div "Select..." at bounding box center [365, 63] width 190 height 15
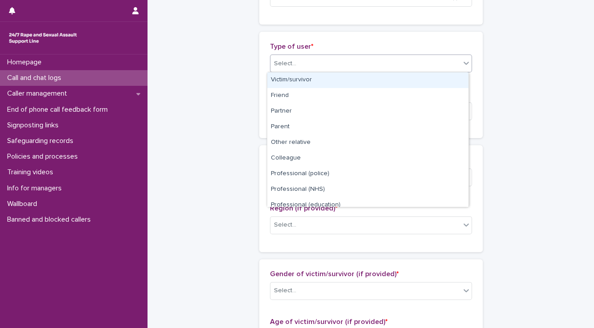
click at [302, 79] on div "Victim/survivor" at bounding box center [367, 80] width 201 height 16
drag, startPoint x: 299, startPoint y: 66, endPoint x: 298, endPoint y: 84, distance: 17.9
click at [299, 67] on span "Victim/survivor" at bounding box center [294, 63] width 41 height 9
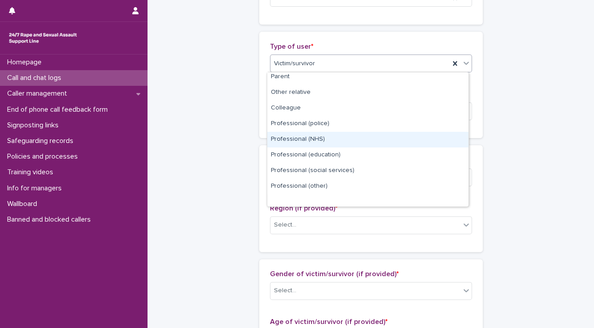
scroll to position [100, 0]
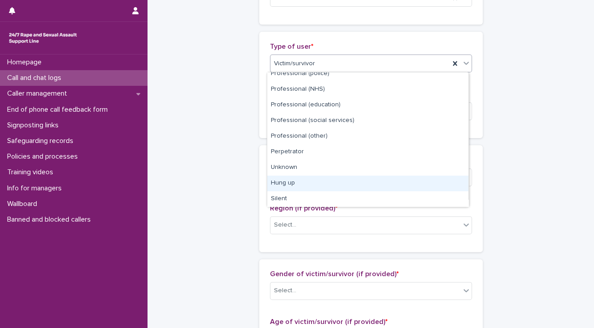
click at [313, 181] on div "Hung up" at bounding box center [367, 184] width 201 height 16
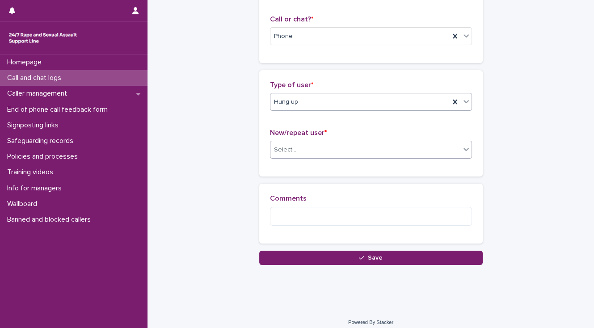
scroll to position [147, 0]
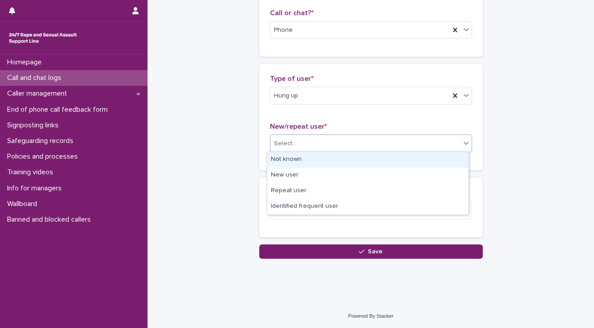
click at [302, 143] on div "Select..." at bounding box center [365, 143] width 190 height 15
click at [303, 159] on div "Not known" at bounding box center [367, 160] width 201 height 16
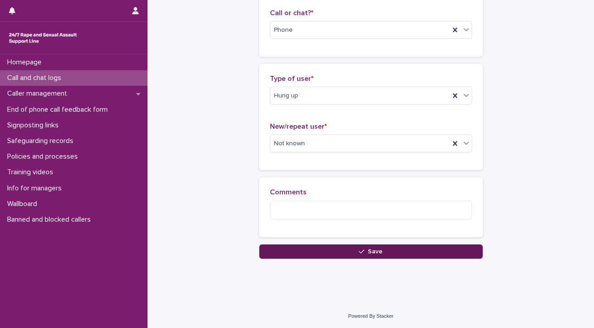
click at [320, 253] on button "Save" at bounding box center [370, 251] width 223 height 14
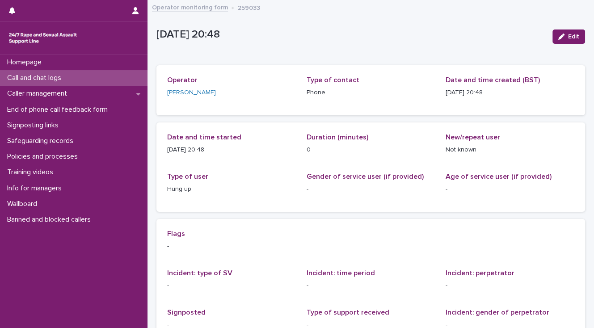
click at [93, 81] on div "Call and chat logs" at bounding box center [73, 78] width 147 height 16
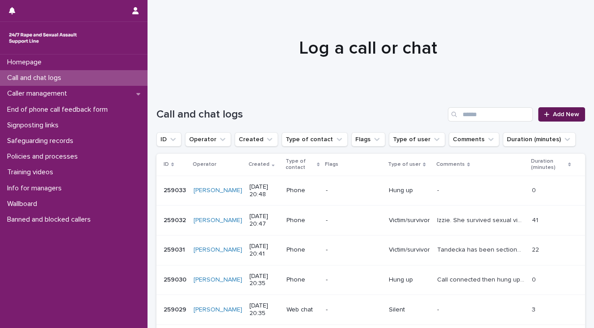
click at [557, 116] on span "Add New" at bounding box center [566, 114] width 26 height 6
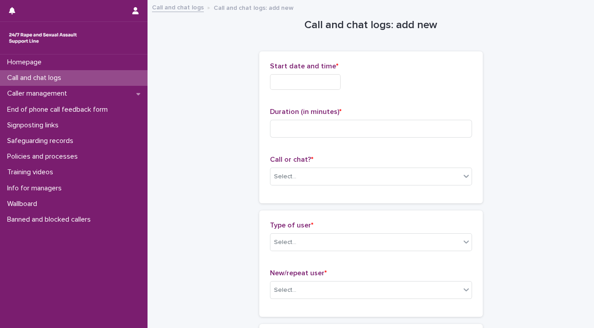
click at [295, 79] on input "text" at bounding box center [305, 82] width 71 height 16
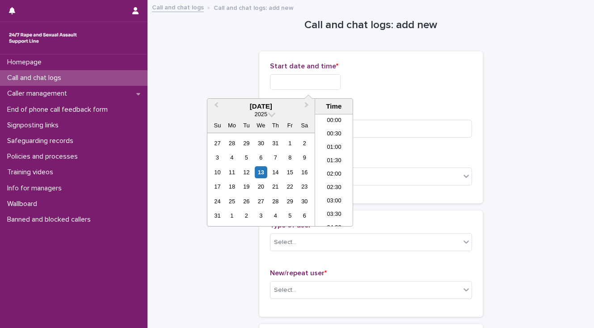
scroll to position [501, 0]
click at [337, 167] on li "20:30" at bounding box center [334, 170] width 38 height 13
click at [318, 81] on input "**********" at bounding box center [305, 82] width 71 height 16
type input "**********"
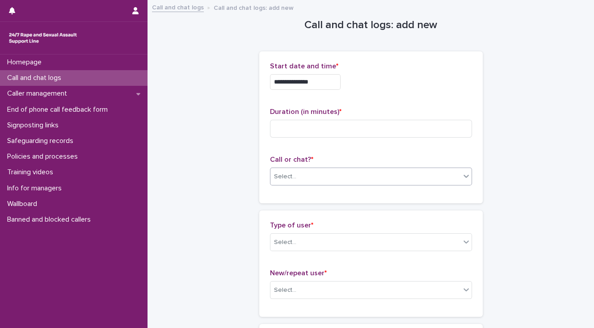
click at [286, 175] on div "Select..." at bounding box center [285, 176] width 22 height 9
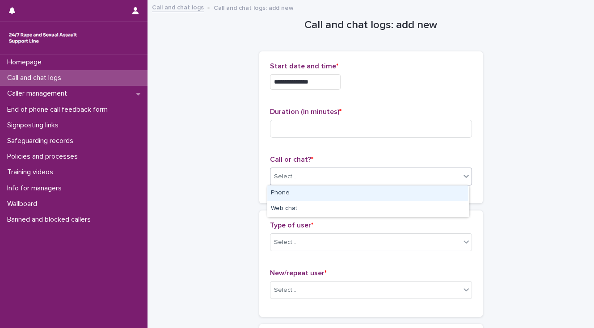
click at [291, 193] on div "Phone" at bounding box center [367, 193] width 201 height 16
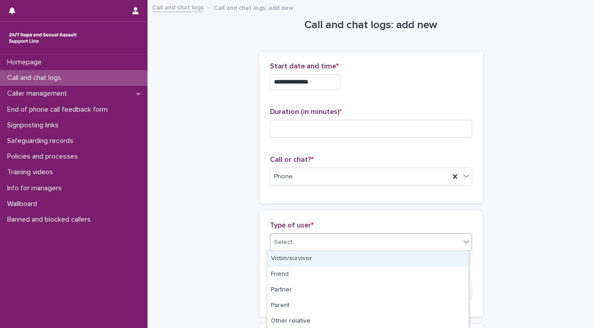
click at [307, 239] on div "Select..." at bounding box center [365, 242] width 190 height 15
click at [319, 254] on div "Victim/survivor" at bounding box center [367, 259] width 201 height 16
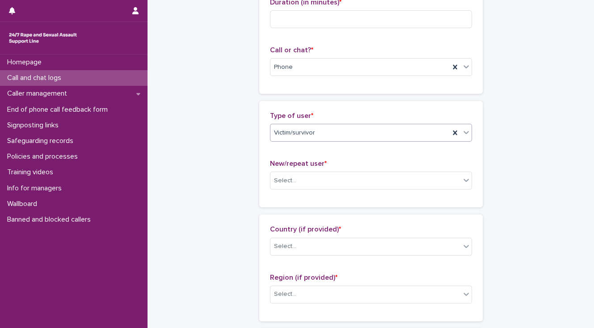
scroll to position [143, 0]
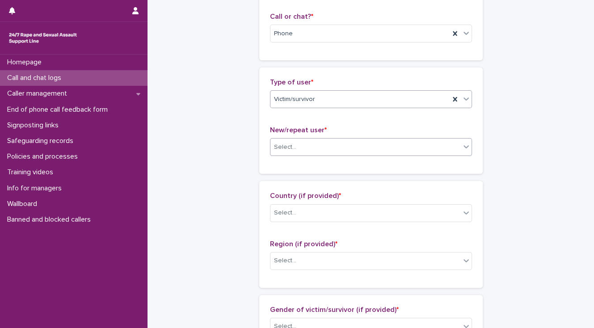
click at [290, 143] on div "Select..." at bounding box center [285, 147] width 22 height 9
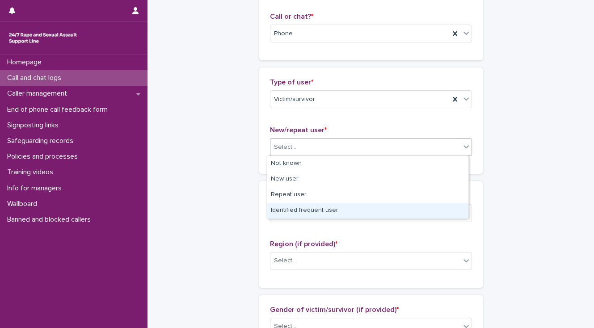
click at [322, 211] on div "Identified frequent user" at bounding box center [367, 211] width 201 height 16
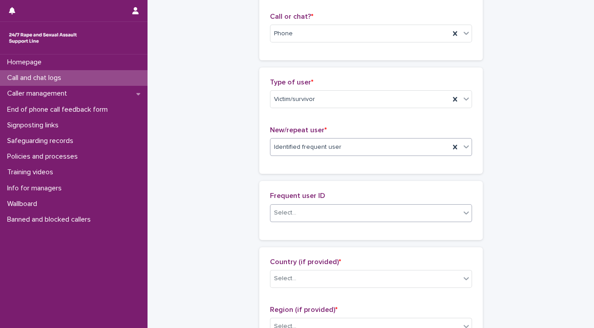
click at [320, 211] on div "Select..." at bounding box center [365, 213] width 190 height 15
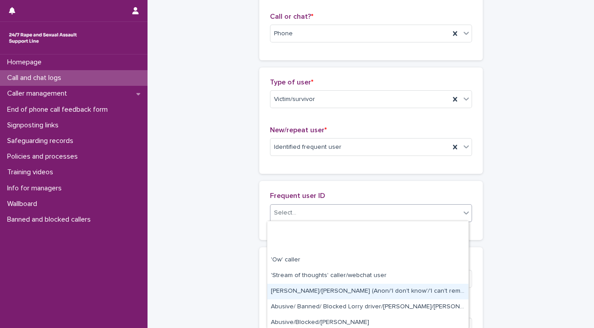
click at [345, 290] on div "[PERSON_NAME]/[PERSON_NAME] (Anon/'I don't know'/'I can't remember')" at bounding box center [367, 292] width 201 height 16
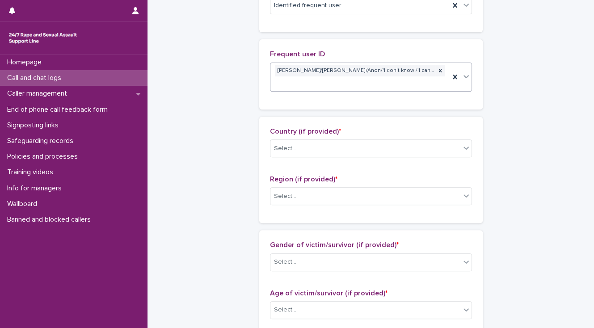
scroll to position [286, 0]
click at [277, 143] on div "Select..." at bounding box center [285, 147] width 22 height 9
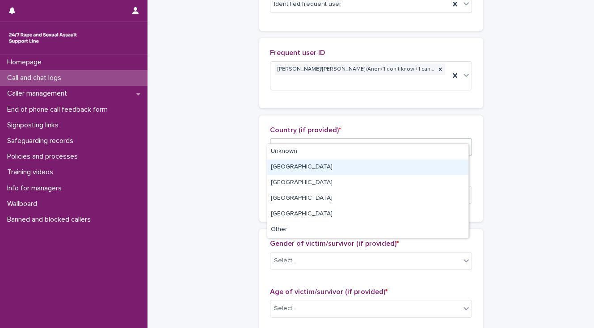
click at [290, 168] on div "[GEOGRAPHIC_DATA]" at bounding box center [367, 168] width 201 height 16
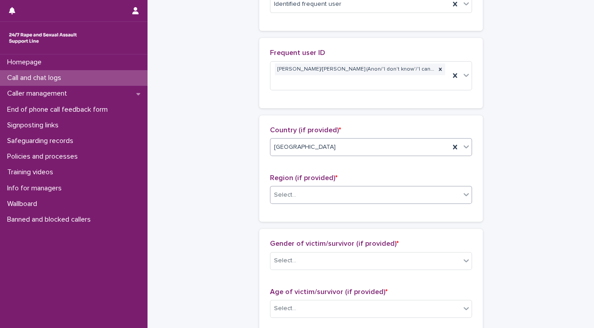
click at [301, 188] on div "Select..." at bounding box center [365, 195] width 190 height 15
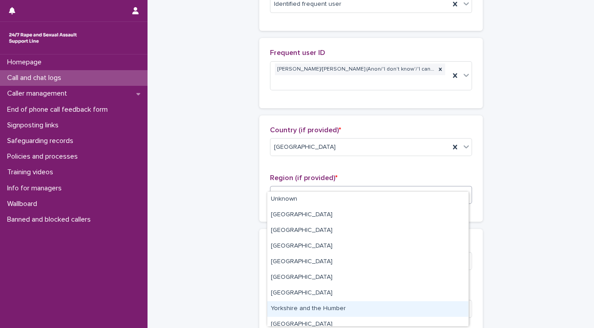
scroll to position [38, 0]
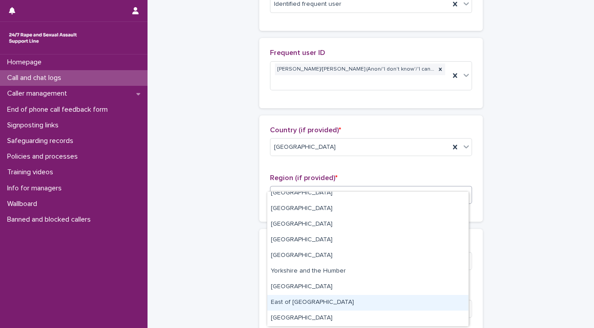
click at [320, 304] on div "East of [GEOGRAPHIC_DATA]" at bounding box center [367, 303] width 201 height 16
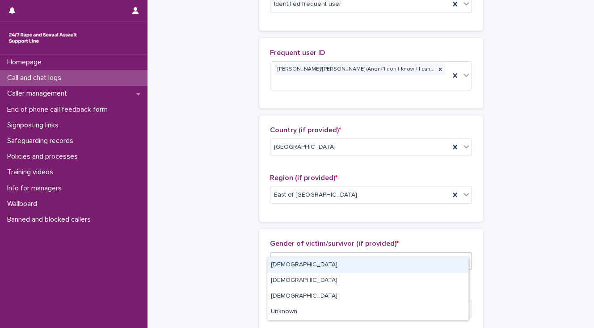
click at [322, 253] on div "Select..." at bounding box center [365, 260] width 190 height 15
click at [323, 262] on div "[DEMOGRAPHIC_DATA]" at bounding box center [367, 265] width 201 height 16
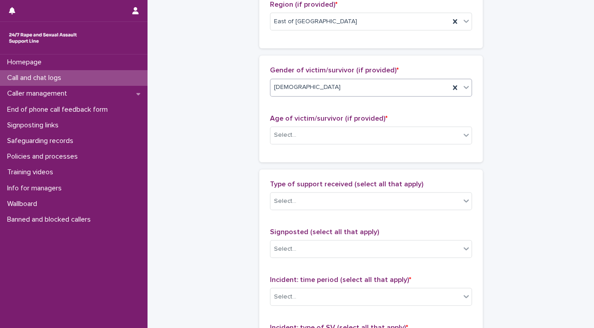
scroll to position [465, 0]
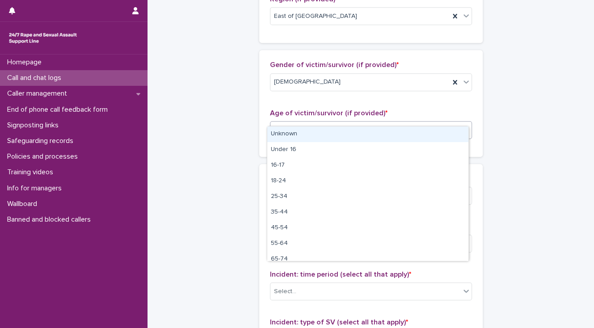
click at [286, 125] on div "Select..." at bounding box center [285, 129] width 22 height 9
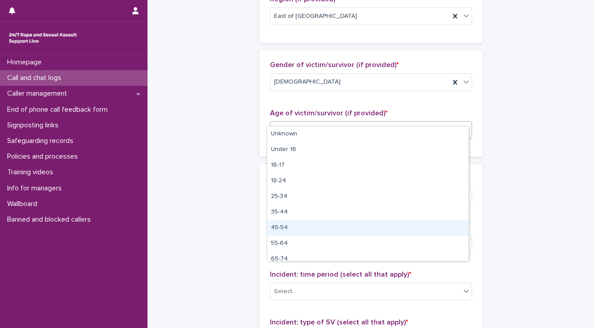
click at [305, 225] on div "45-54" at bounding box center [367, 228] width 201 height 16
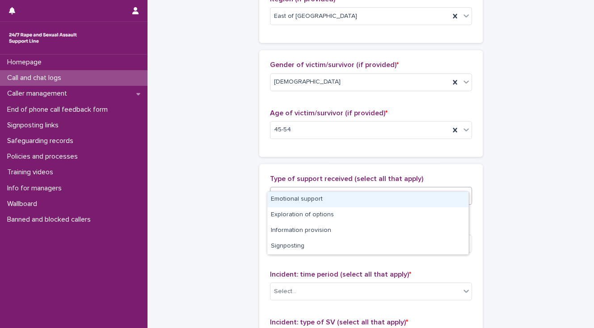
click at [291, 191] on div "Select..." at bounding box center [285, 195] width 22 height 9
click at [300, 198] on div "Emotional support" at bounding box center [367, 200] width 201 height 16
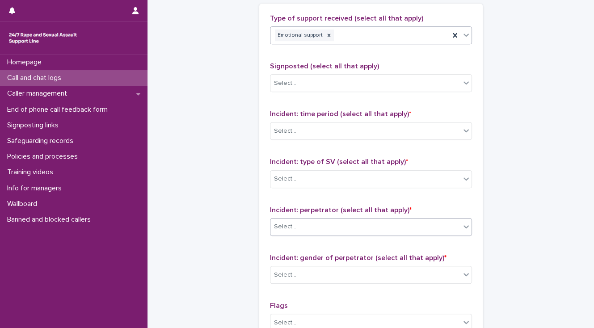
scroll to position [644, 0]
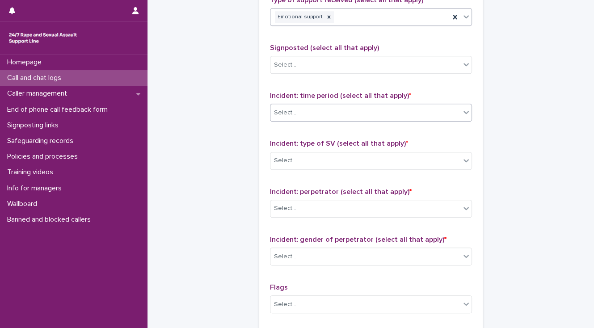
click at [293, 105] on div "Select..." at bounding box center [365, 112] width 190 height 15
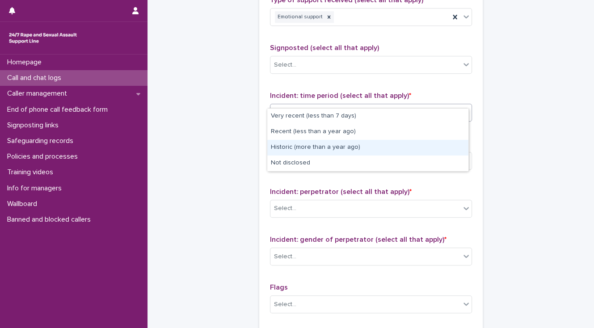
click at [308, 147] on div "Historic (more than a year ago)" at bounding box center [367, 148] width 201 height 16
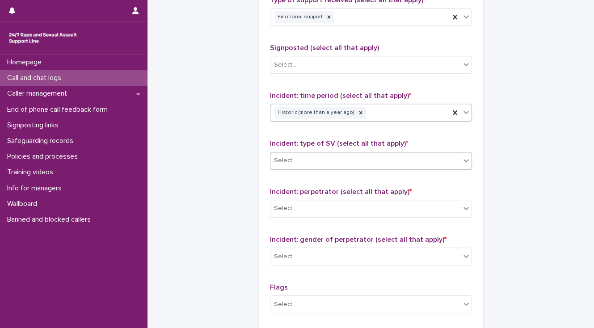
click at [308, 153] on div "Select..." at bounding box center [365, 160] width 190 height 15
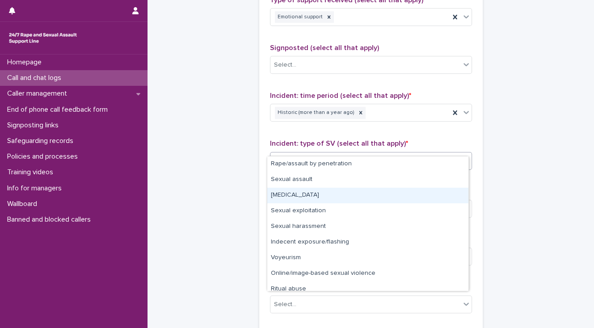
click at [295, 191] on div "[MEDICAL_DATA]" at bounding box center [367, 196] width 201 height 16
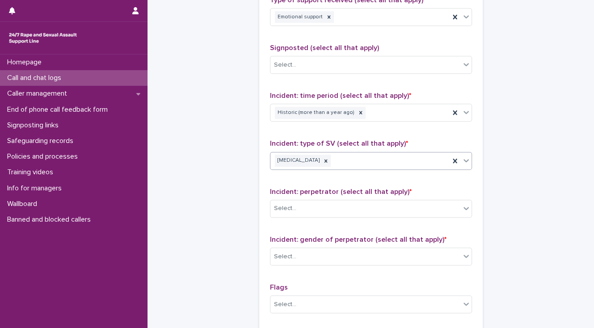
click at [356, 153] on div "[MEDICAL_DATA]" at bounding box center [359, 161] width 179 height 16
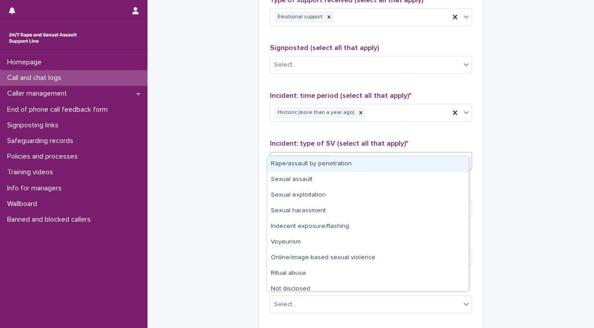
click at [301, 164] on div "Rape/assault by penetration" at bounding box center [367, 164] width 201 height 16
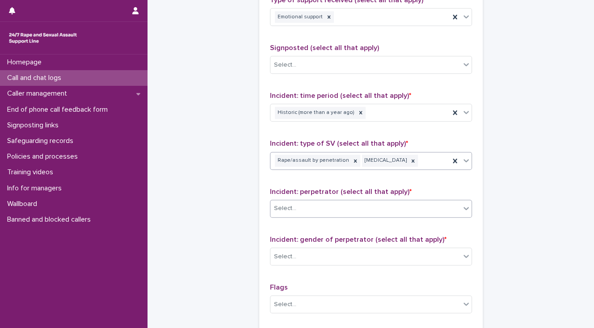
click at [300, 201] on div "Select..." at bounding box center [365, 208] width 190 height 15
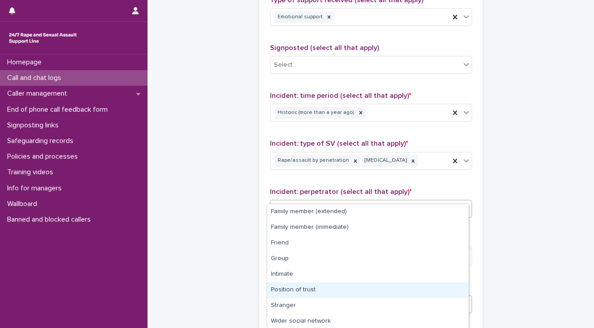
click at [303, 289] on div "Position of trust" at bounding box center [367, 290] width 201 height 16
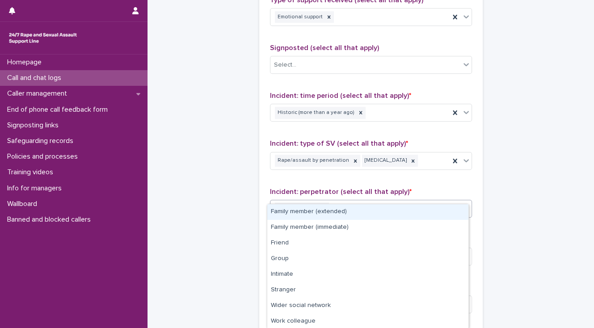
click at [353, 201] on div "Position of trust" at bounding box center [359, 209] width 179 height 16
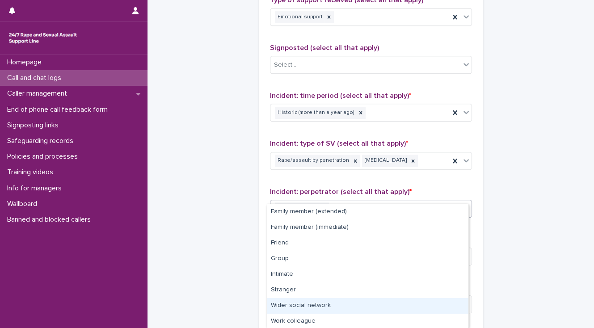
click at [325, 304] on div "Wider social network" at bounding box center [367, 306] width 201 height 16
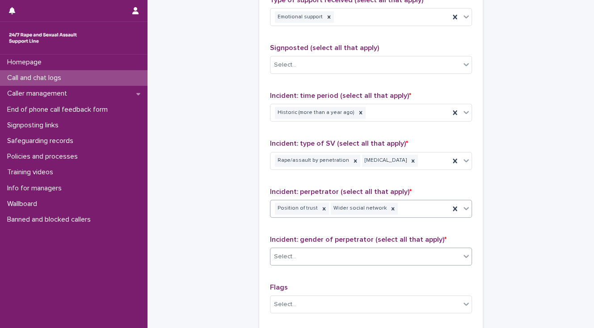
click at [299, 249] on div "Select..." at bounding box center [365, 256] width 190 height 15
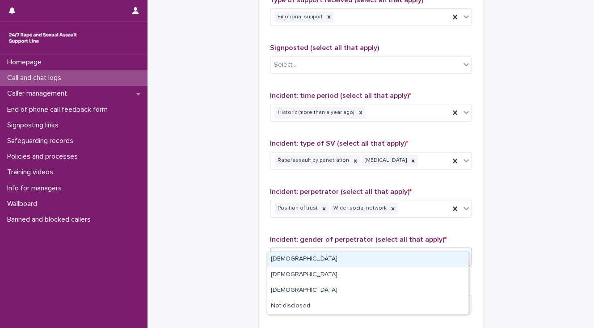
click at [307, 258] on div "[DEMOGRAPHIC_DATA]" at bounding box center [367, 260] width 201 height 16
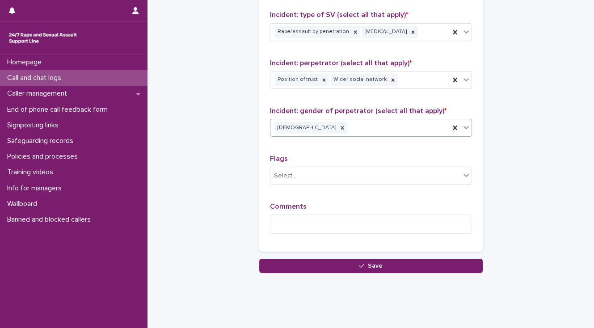
scroll to position [773, 0]
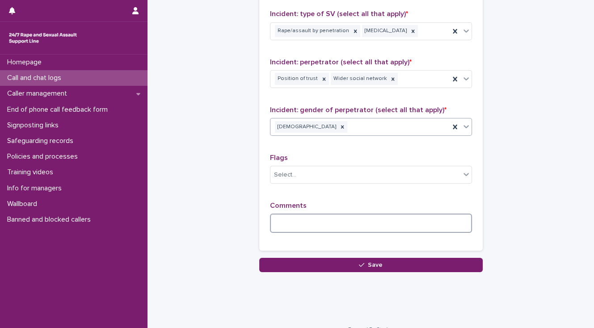
click at [281, 214] on textarea at bounding box center [371, 223] width 202 height 19
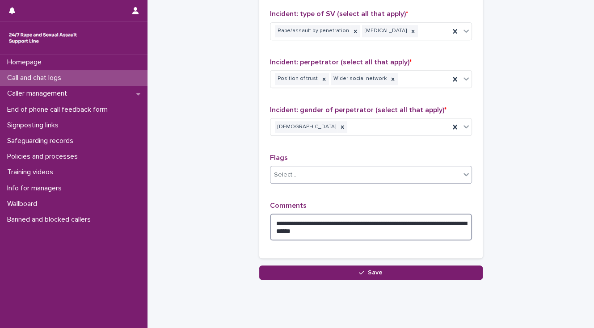
type textarea "**********"
click at [290, 170] on div "Select..." at bounding box center [285, 174] width 22 height 9
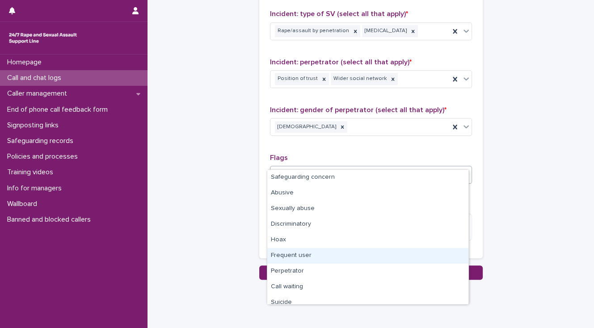
click at [282, 257] on div "Frequent user" at bounding box center [367, 256] width 201 height 16
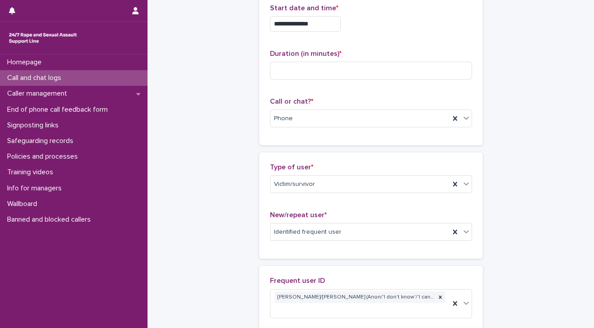
scroll to position [22, 0]
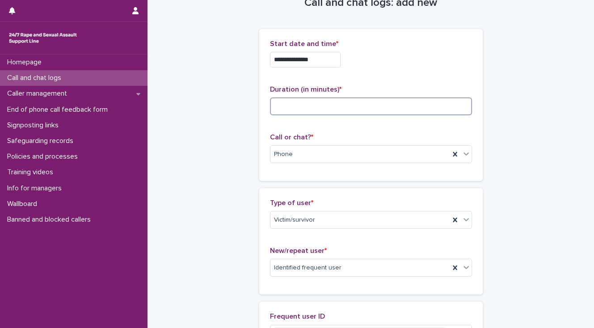
click at [273, 105] on input at bounding box center [371, 106] width 202 height 18
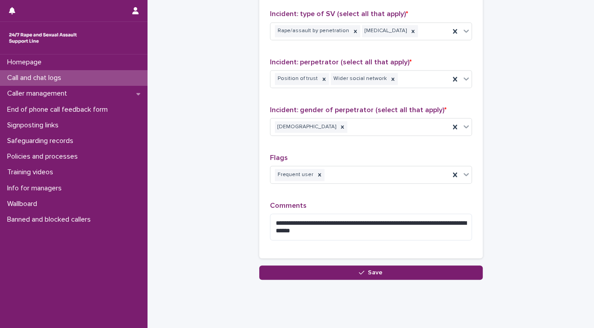
scroll to position [781, 0]
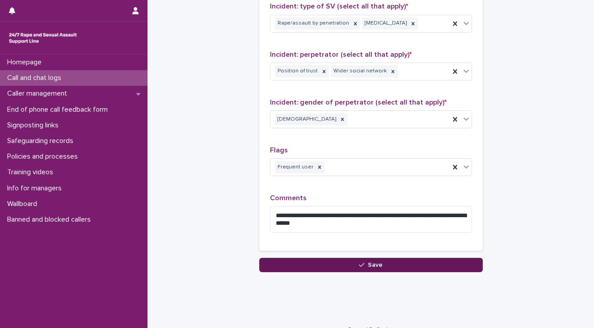
type input "*"
click at [288, 258] on button "Save" at bounding box center [370, 265] width 223 height 14
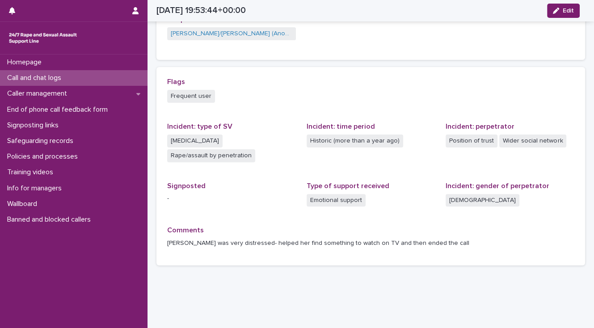
scroll to position [229, 0]
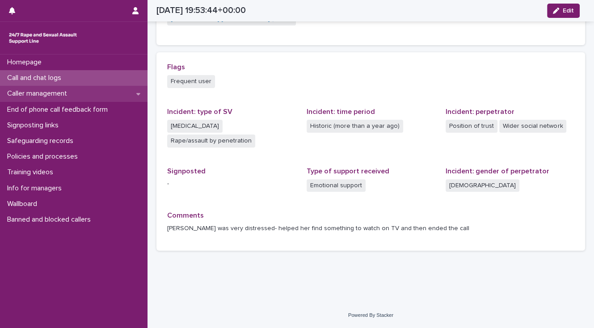
click at [46, 94] on p "Caller management" at bounding box center [39, 93] width 71 height 8
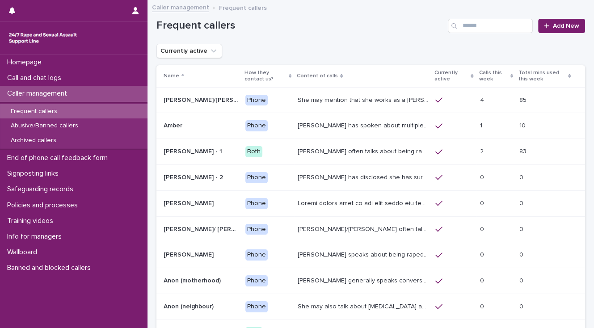
click at [340, 99] on p "She may mention that she works as a [PERSON_NAME], looking after two children. …" at bounding box center [364, 99] width 132 height 9
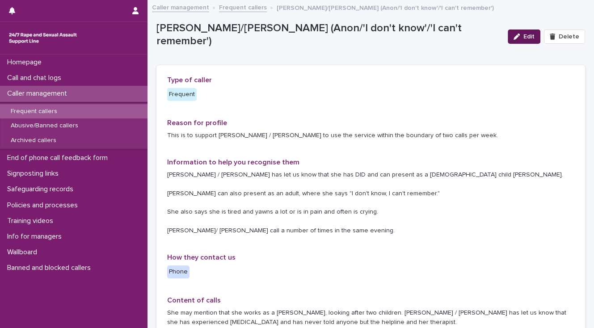
click at [522, 39] on button "Edit" at bounding box center [524, 36] width 33 height 14
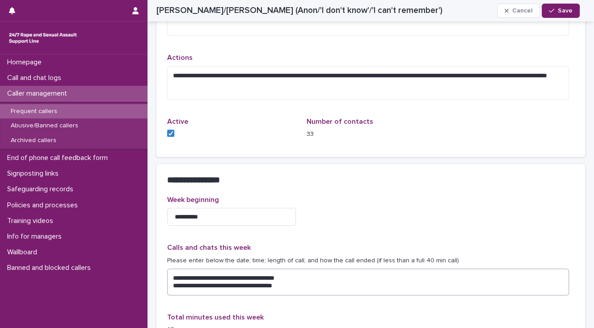
scroll to position [501, 0]
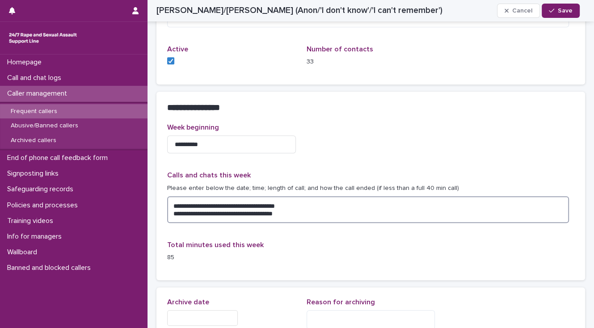
click at [306, 211] on textarea "**********" at bounding box center [368, 209] width 402 height 27
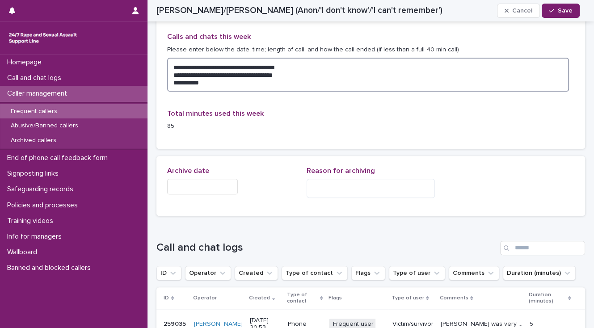
scroll to position [679, 0]
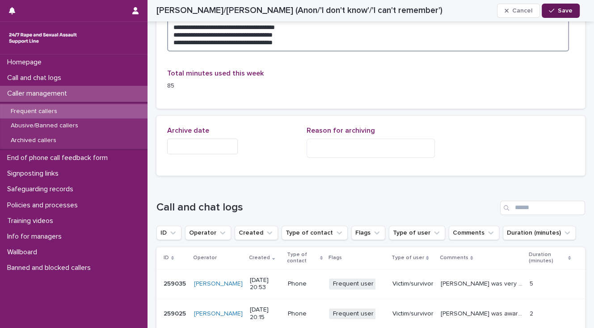
type textarea "**********"
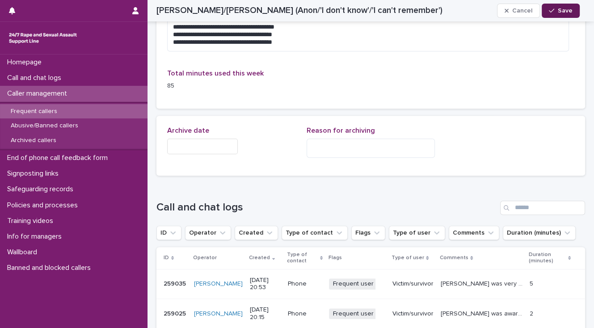
click at [562, 10] on span "Save" at bounding box center [565, 11] width 15 height 6
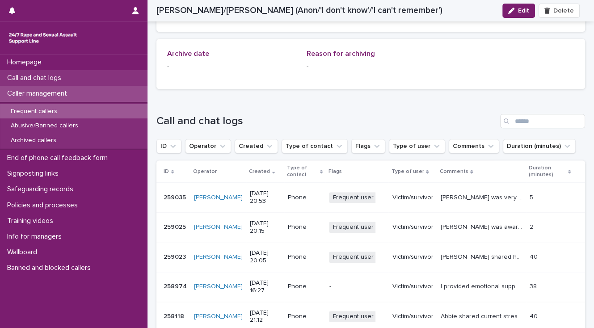
click at [108, 76] on div "Call and chat logs" at bounding box center [73, 78] width 147 height 16
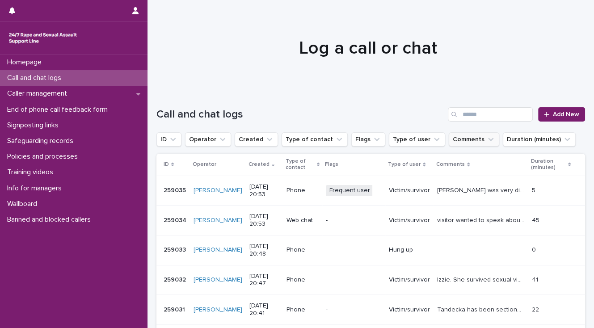
click at [459, 138] on button "Comments" at bounding box center [474, 139] width 50 height 14
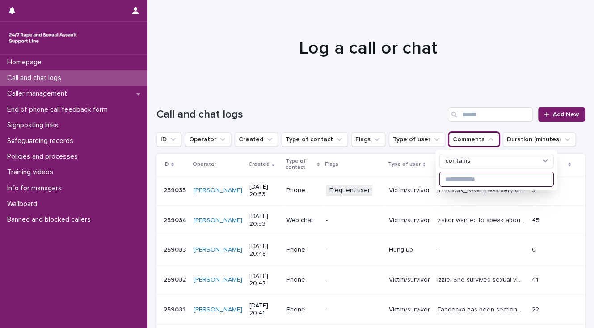
click at [450, 180] on input at bounding box center [497, 179] width 114 height 14
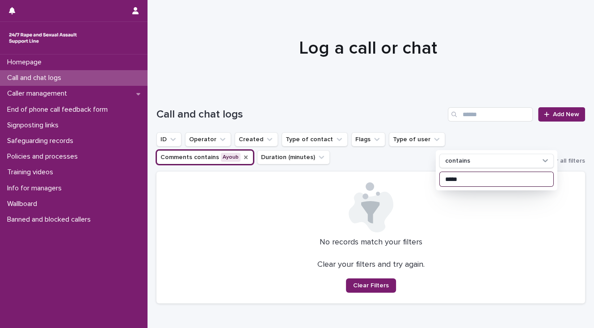
type input "*****"
click at [249, 154] on icon "Comments" at bounding box center [245, 157] width 7 height 7
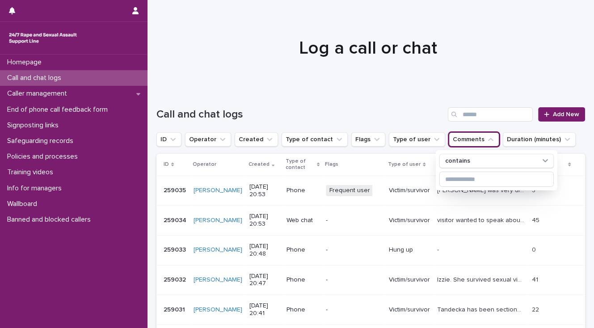
click at [318, 94] on div "Call and chat logs Add New" at bounding box center [370, 110] width 429 height 43
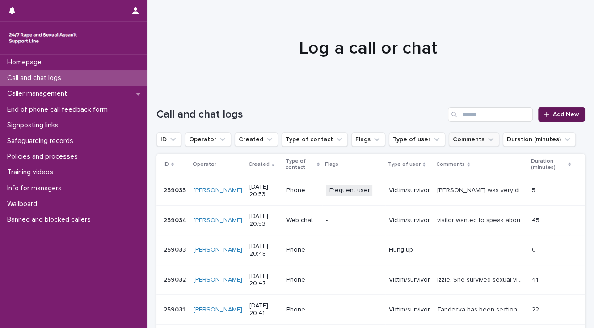
click at [557, 114] on span "Add New" at bounding box center [566, 114] width 26 height 6
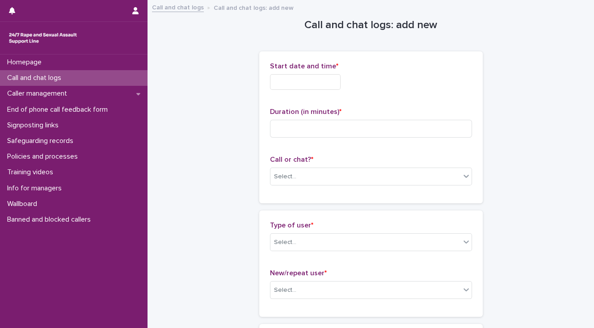
click at [307, 80] on input "text" at bounding box center [305, 82] width 71 height 16
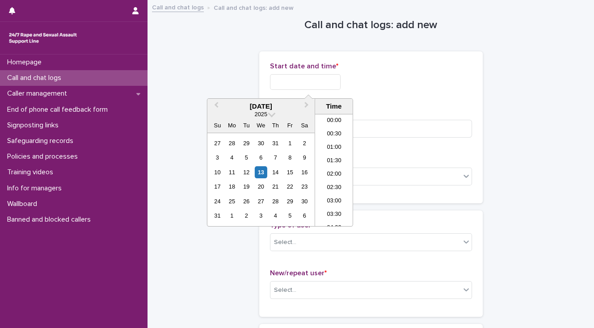
scroll to position [501, 0]
drag, startPoint x: 331, startPoint y: 156, endPoint x: 331, endPoint y: 140, distance: 15.6
click at [331, 155] on li "20:00" at bounding box center [334, 156] width 38 height 13
click at [319, 81] on input "**********" at bounding box center [305, 82] width 71 height 16
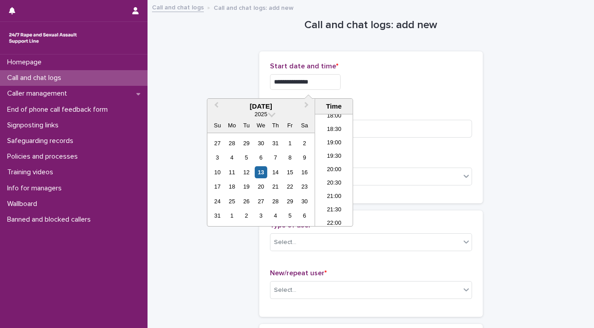
type input "**********"
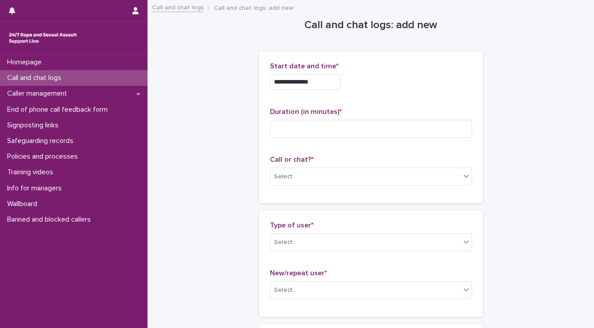
click at [366, 87] on div "**********" at bounding box center [371, 82] width 202 height 16
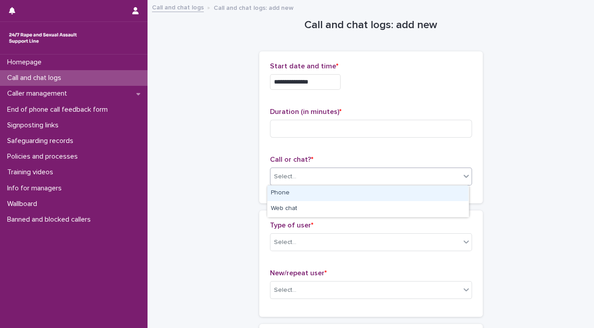
click at [311, 175] on div "Select..." at bounding box center [365, 176] width 190 height 15
click at [306, 194] on div "Phone" at bounding box center [367, 193] width 201 height 16
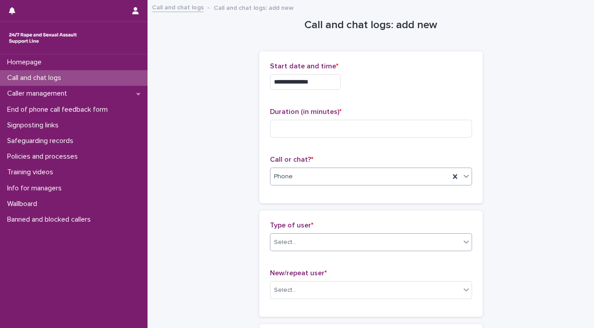
click at [304, 240] on div "Select..." at bounding box center [365, 242] width 190 height 15
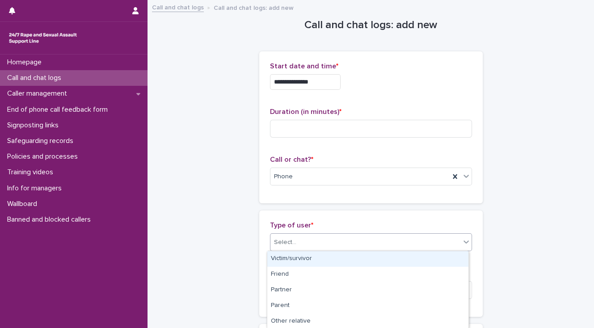
click at [307, 257] on div "Victim/survivor" at bounding box center [367, 259] width 201 height 16
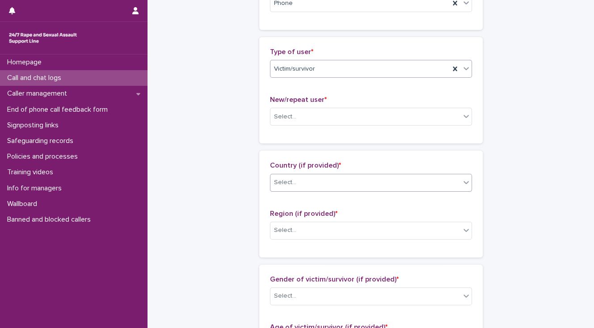
scroll to position [179, 0]
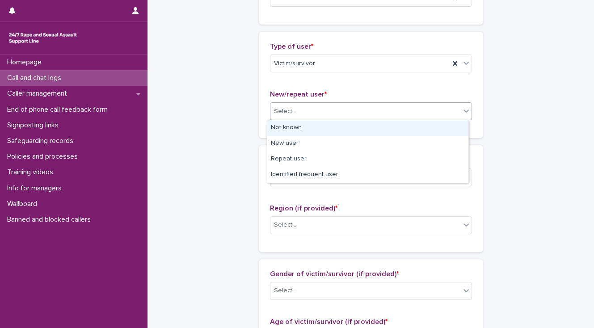
click at [297, 113] on div "Select..." at bounding box center [365, 111] width 190 height 15
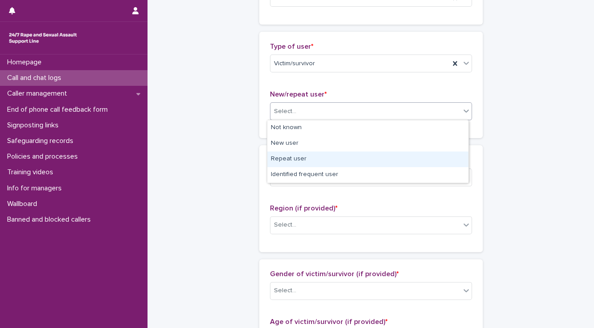
click at [289, 159] on div "Repeat user" at bounding box center [367, 159] width 201 height 16
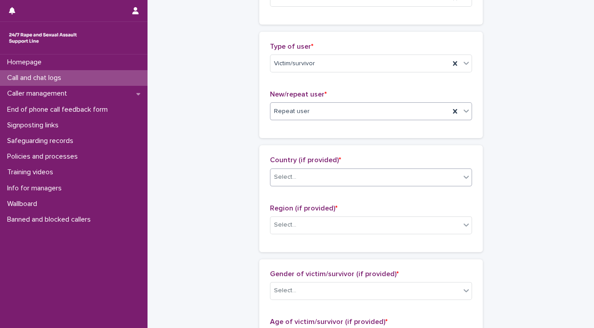
drag, startPoint x: 291, startPoint y: 177, endPoint x: 292, endPoint y: 184, distance: 6.7
click at [292, 181] on div "Select..." at bounding box center [285, 176] width 22 height 9
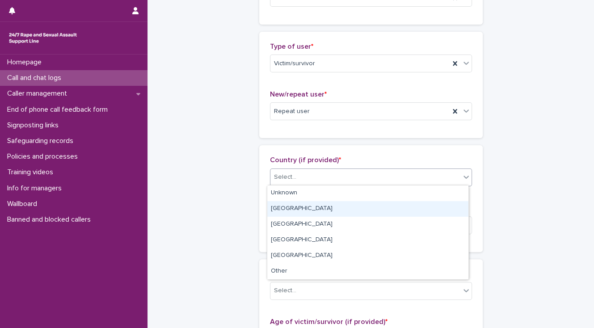
click at [292, 208] on div "[GEOGRAPHIC_DATA]" at bounding box center [367, 209] width 201 height 16
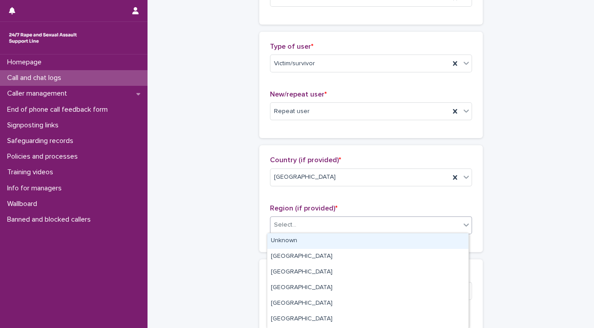
click at [297, 228] on div at bounding box center [297, 224] width 1 height 9
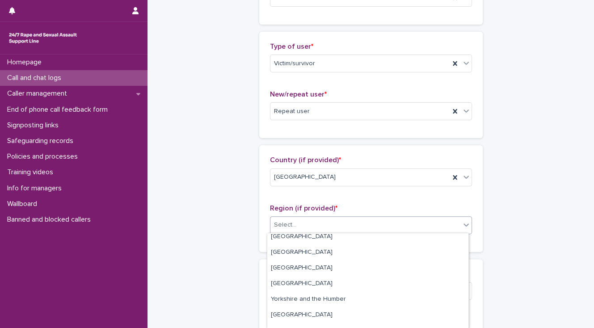
scroll to position [41, 0]
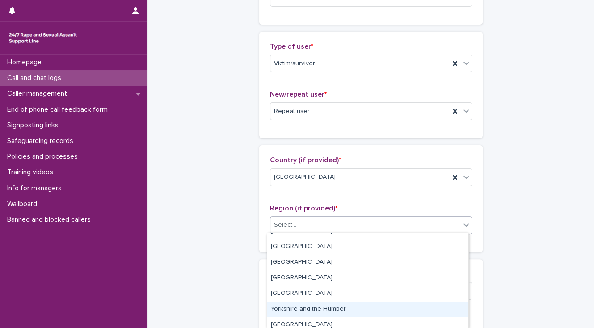
click at [322, 309] on div "Yorkshire and the Humber" at bounding box center [367, 310] width 201 height 16
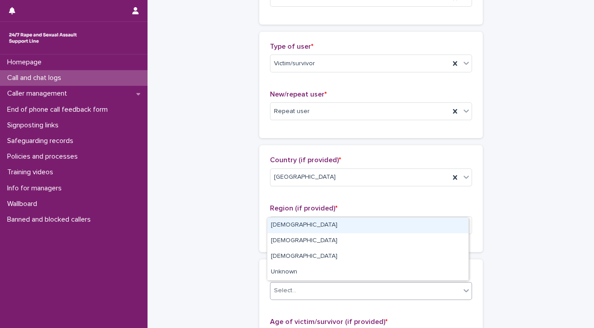
click at [314, 292] on div "Select..." at bounding box center [365, 290] width 190 height 15
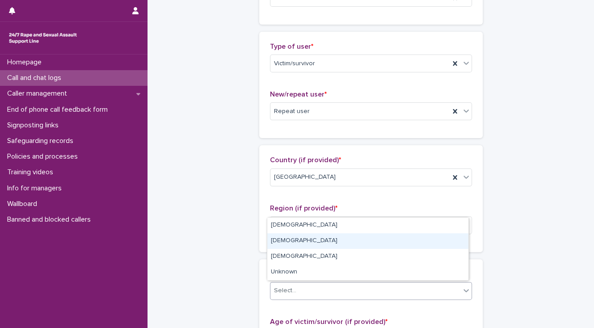
click at [304, 241] on div "[DEMOGRAPHIC_DATA]" at bounding box center [367, 241] width 201 height 16
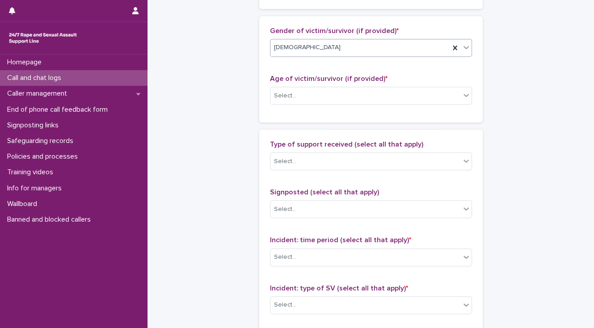
scroll to position [429, 0]
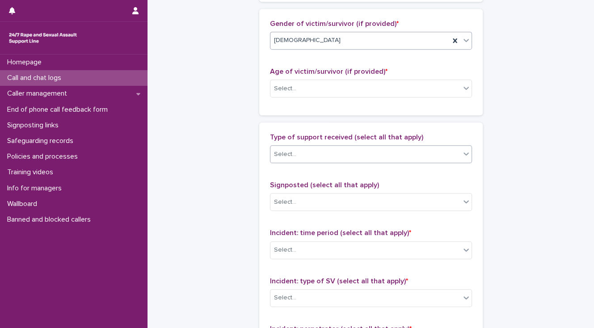
click at [277, 151] on div "Select..." at bounding box center [285, 154] width 22 height 9
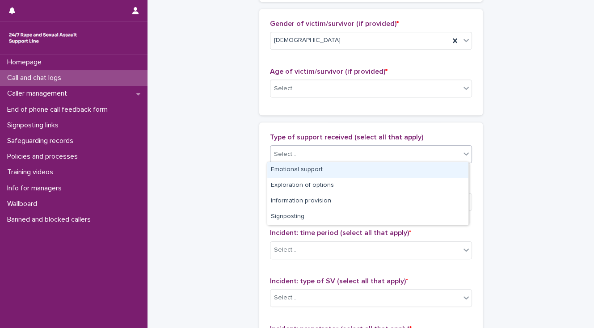
click at [278, 168] on div "Emotional support" at bounding box center [367, 170] width 201 height 16
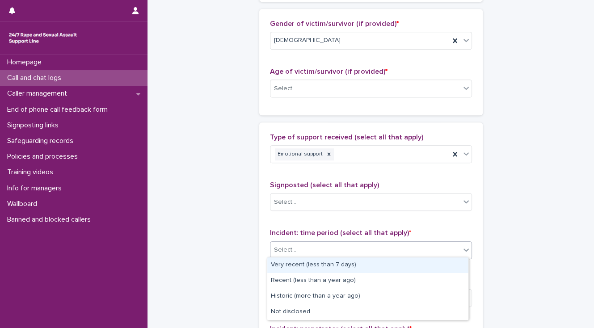
click at [290, 248] on div "Select..." at bounding box center [285, 249] width 22 height 9
click at [292, 265] on div "Very recent (less than 7 days)" at bounding box center [367, 265] width 201 height 16
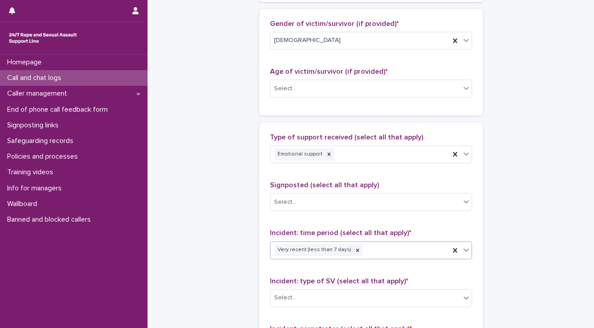
click at [372, 248] on div "Very recent (less than 7 days)" at bounding box center [359, 250] width 179 height 16
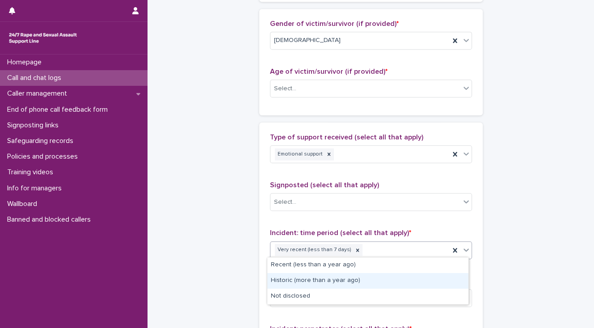
click at [367, 281] on div "Historic (more than a year ago)" at bounding box center [367, 281] width 201 height 16
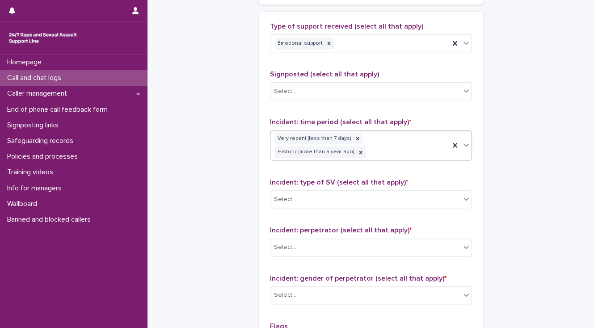
scroll to position [542, 0]
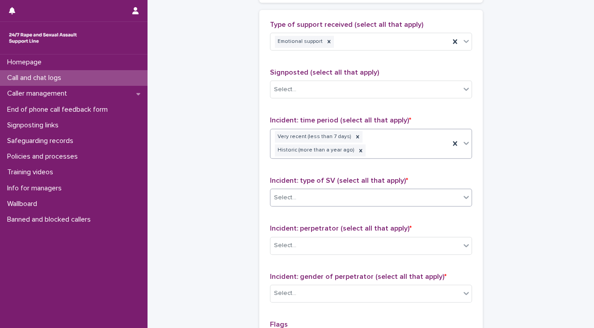
click at [274, 196] on div "Select..." at bounding box center [285, 197] width 22 height 9
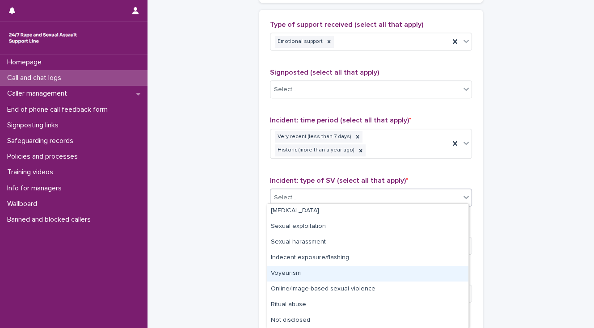
scroll to position [0, 0]
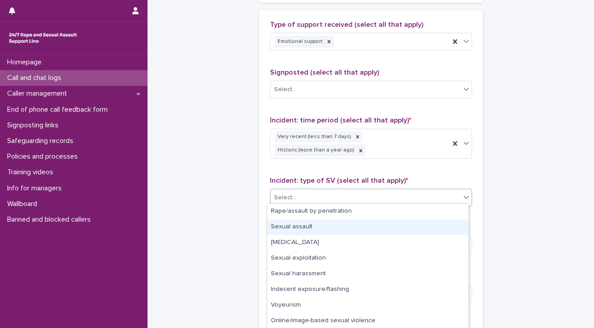
click at [314, 226] on div "Sexual assault" at bounding box center [367, 227] width 201 height 16
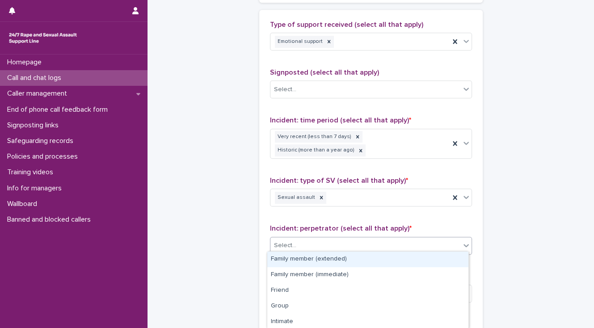
click at [313, 240] on div "Select..." at bounding box center [365, 245] width 190 height 15
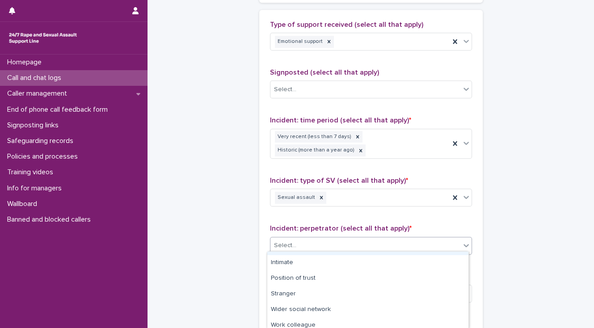
scroll to position [72, 0]
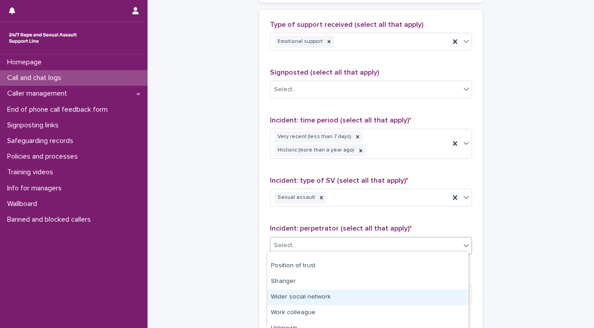
click at [328, 293] on div "Wider social network" at bounding box center [367, 298] width 201 height 16
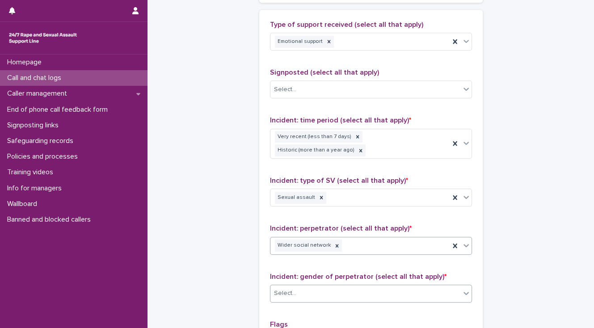
click at [328, 292] on div "Select..." at bounding box center [365, 293] width 190 height 15
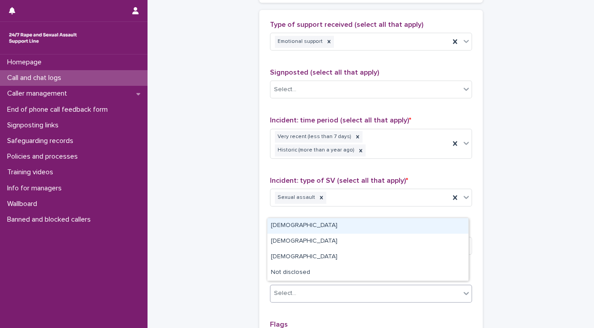
click at [297, 225] on div "[DEMOGRAPHIC_DATA]" at bounding box center [367, 226] width 201 height 16
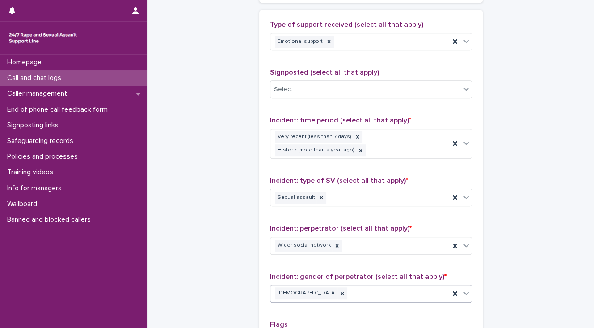
click at [324, 290] on div "[DEMOGRAPHIC_DATA]" at bounding box center [359, 294] width 179 height 16
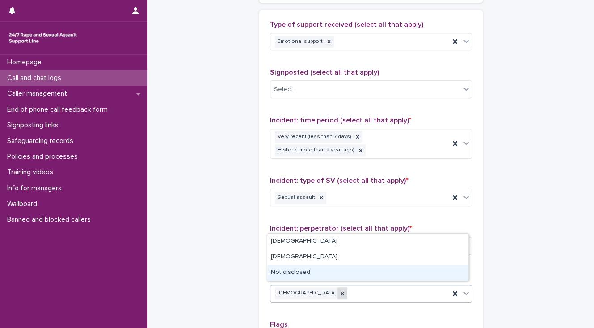
click at [341, 292] on icon at bounding box center [342, 293] width 3 height 3
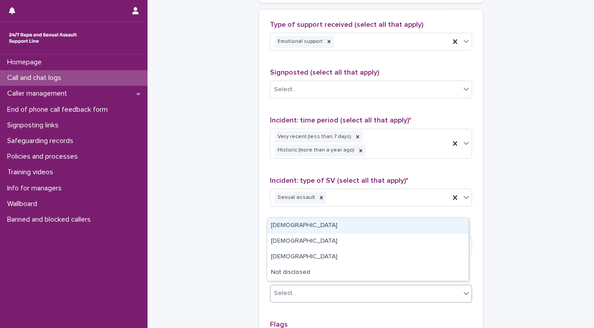
click at [366, 228] on div "[DEMOGRAPHIC_DATA]" at bounding box center [367, 226] width 201 height 16
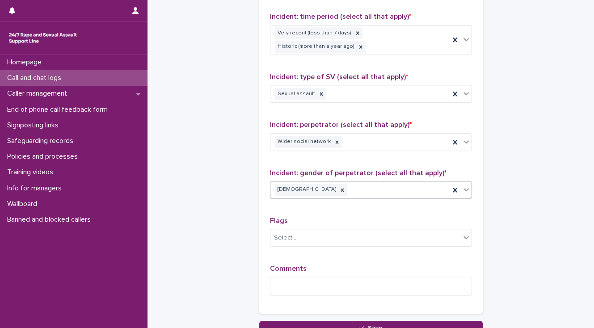
scroll to position [649, 0]
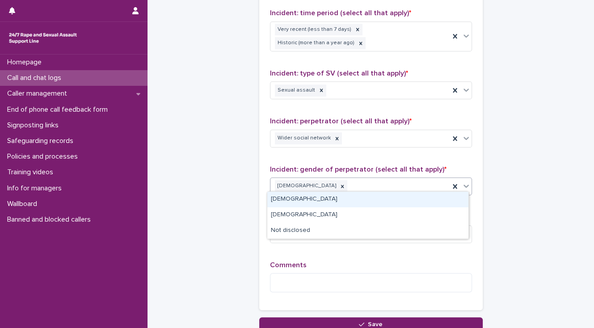
click at [318, 182] on div "[DEMOGRAPHIC_DATA]" at bounding box center [359, 186] width 179 height 16
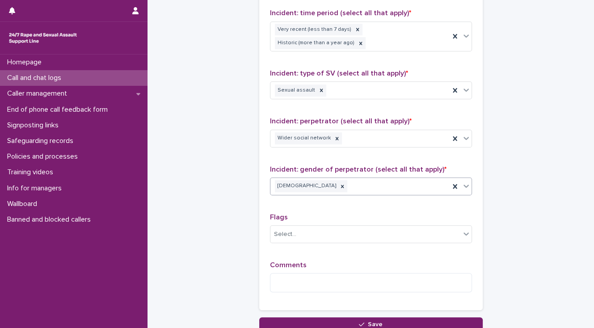
click at [320, 185] on div "[DEMOGRAPHIC_DATA]" at bounding box center [359, 186] width 179 height 16
click at [366, 134] on div "Wider social network" at bounding box center [359, 138] width 179 height 16
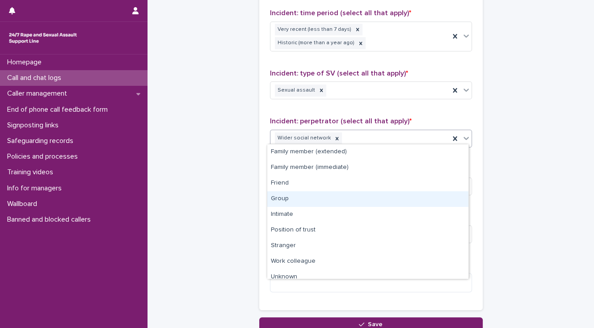
click at [333, 198] on div "Group" at bounding box center [367, 199] width 201 height 16
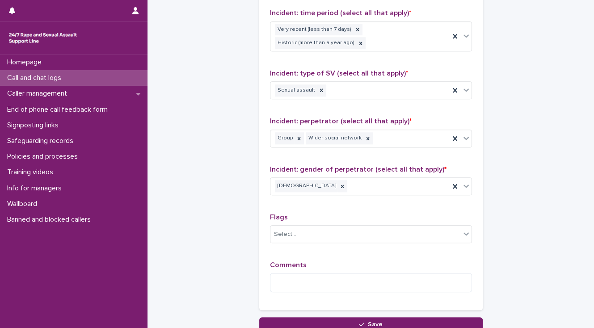
click at [278, 281] on textarea at bounding box center [371, 282] width 202 height 19
paste textarea "**********"
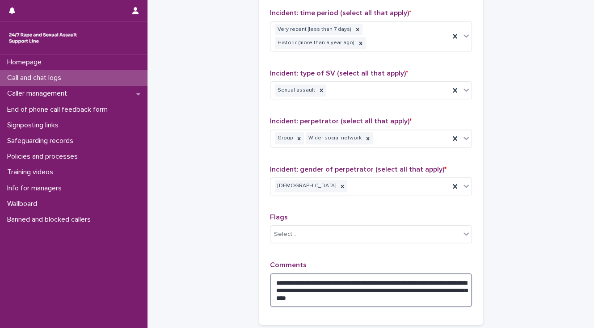
click at [323, 279] on textarea "**********" at bounding box center [371, 290] width 202 height 34
click at [292, 278] on textarea "**********" at bounding box center [371, 290] width 202 height 34
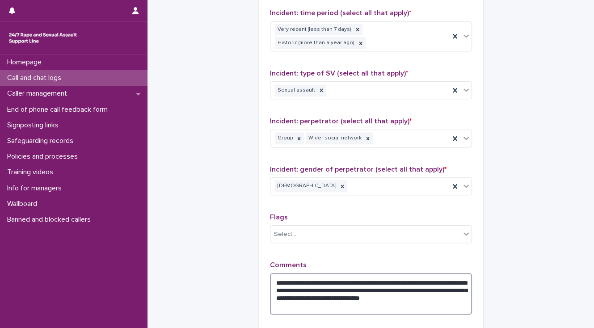
drag, startPoint x: 294, startPoint y: 292, endPoint x: 448, endPoint y: 277, distance: 155.0
click at [448, 277] on textarea "**********" at bounding box center [371, 294] width 202 height 42
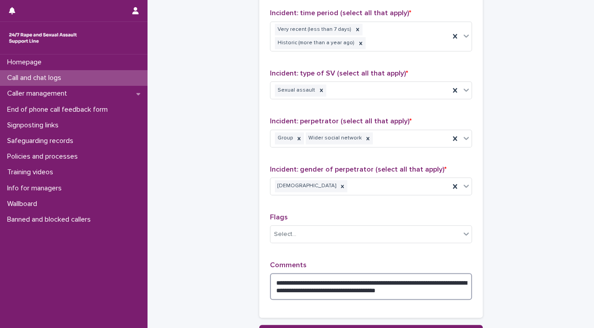
click at [415, 286] on textarea "**********" at bounding box center [371, 286] width 202 height 27
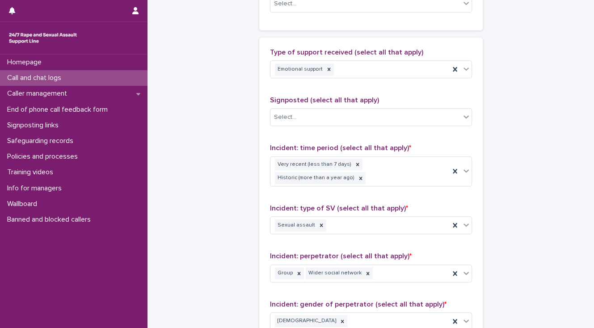
scroll to position [506, 0]
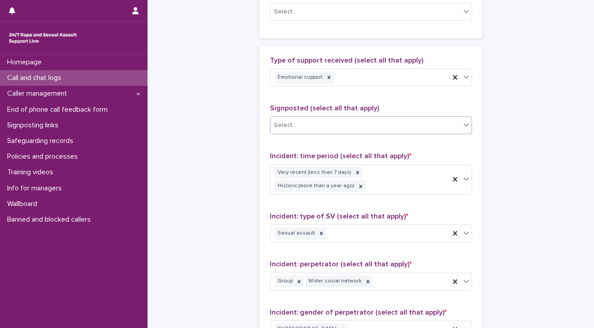
click at [279, 127] on div "Select..." at bounding box center [285, 125] width 22 height 9
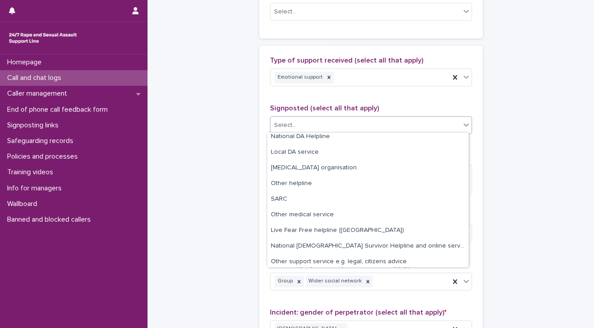
scroll to position [54, 0]
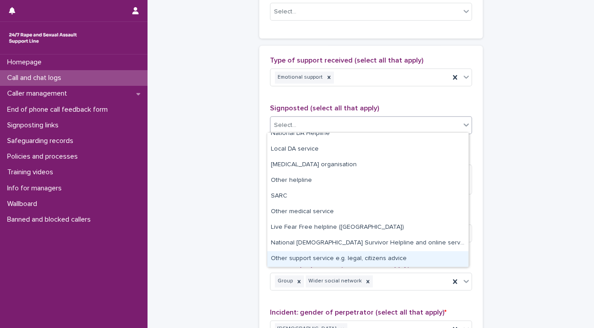
click at [341, 257] on div "Other support service e.g. legal, citizens advice" at bounding box center [367, 259] width 201 height 16
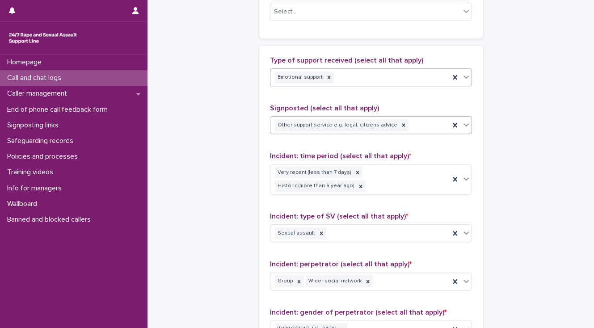
click at [334, 77] on div "Emotional support" at bounding box center [359, 78] width 179 height 16
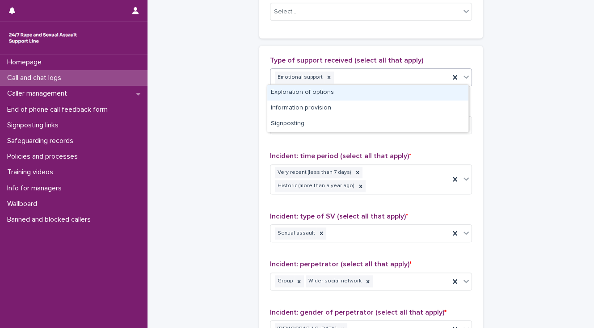
click at [334, 93] on div "Exploration of options" at bounding box center [367, 93] width 201 height 16
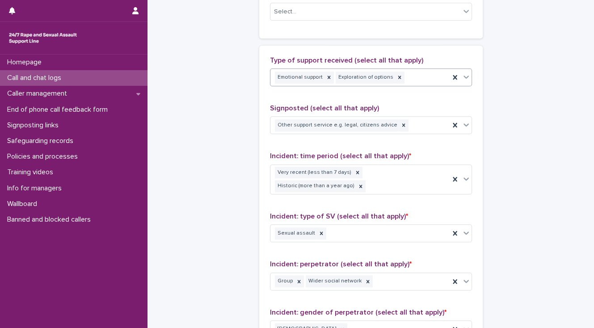
click at [409, 77] on div "Emotional support Exploration of options" at bounding box center [359, 78] width 179 height 16
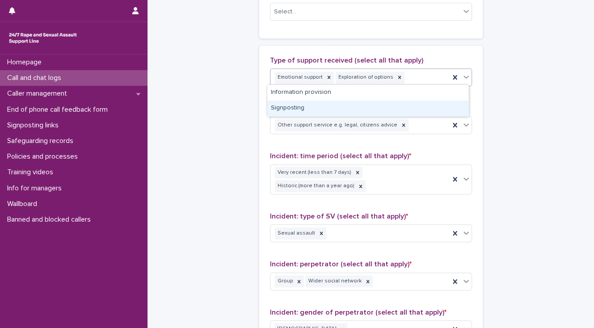
click at [331, 109] on div "Signposting" at bounding box center [367, 109] width 201 height 16
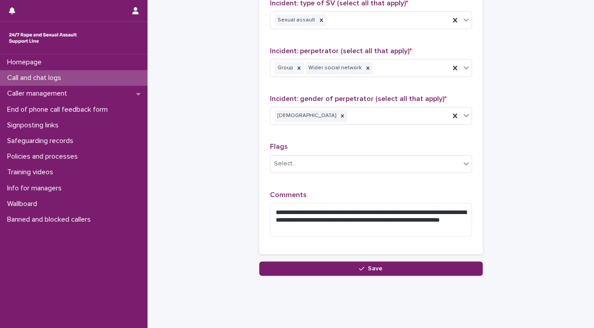
scroll to position [734, 0]
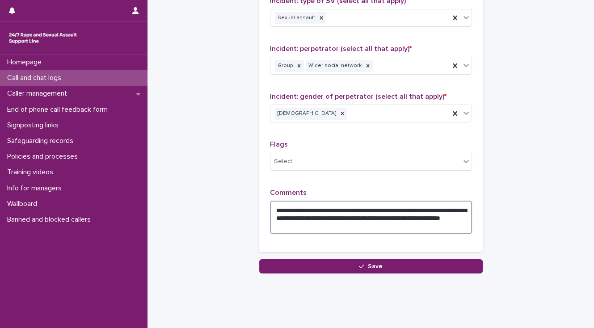
click at [369, 211] on textarea "**********" at bounding box center [371, 218] width 202 height 34
click at [360, 208] on textarea "**********" at bounding box center [371, 218] width 202 height 34
click at [360, 209] on textarea "**********" at bounding box center [371, 218] width 202 height 34
click at [402, 202] on textarea "**********" at bounding box center [371, 218] width 202 height 34
click at [345, 207] on textarea "**********" at bounding box center [371, 218] width 202 height 34
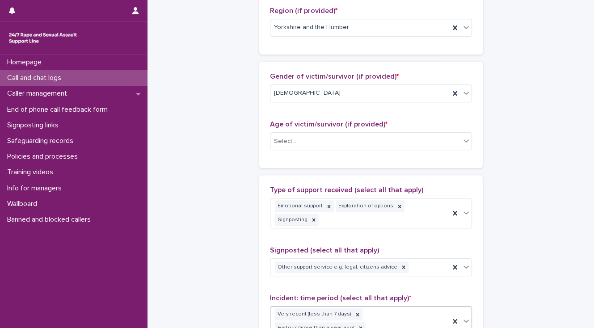
scroll to position [412, 0]
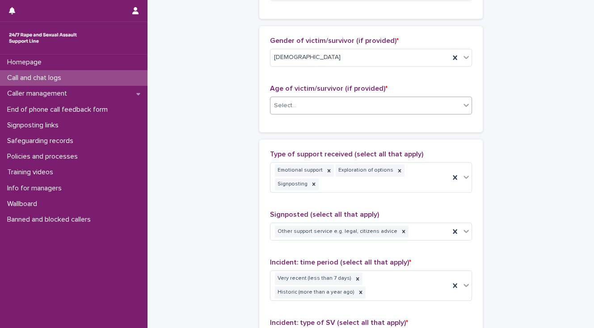
click at [463, 102] on icon at bounding box center [466, 105] width 9 height 9
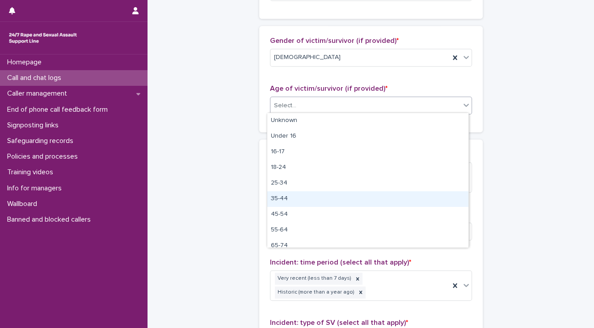
click at [328, 197] on div "35-44" at bounding box center [367, 199] width 201 height 16
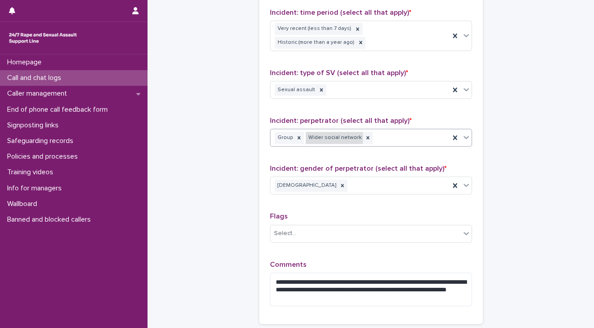
scroll to position [662, 0]
click at [458, 272] on textarea "**********" at bounding box center [371, 289] width 202 height 34
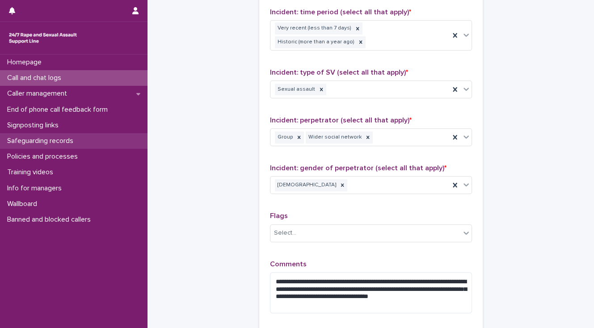
click at [45, 141] on p "Safeguarding records" at bounding box center [42, 141] width 77 height 8
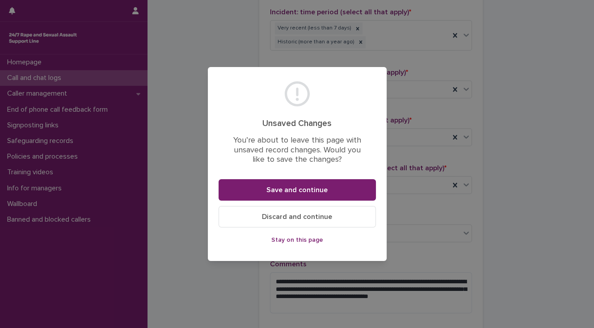
click at [93, 156] on div "Unsaved Changes You’re about to leave this page with unsaved record changes. Wo…" at bounding box center [297, 164] width 594 height 328
click at [262, 238] on button "Stay on this page" at bounding box center [297, 240] width 157 height 14
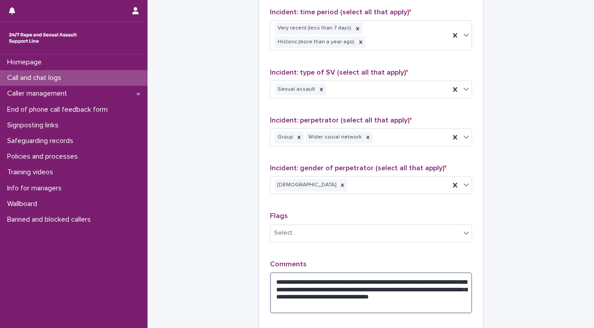
click at [297, 286] on textarea "**********" at bounding box center [371, 293] width 202 height 42
click at [425, 273] on textarea "**********" at bounding box center [371, 293] width 202 height 42
click at [334, 280] on textarea "**********" at bounding box center [371, 293] width 202 height 42
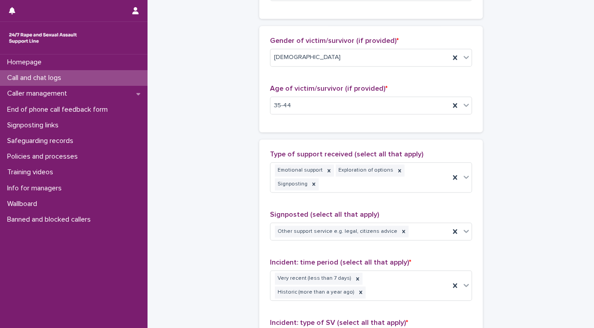
type textarea "**********"
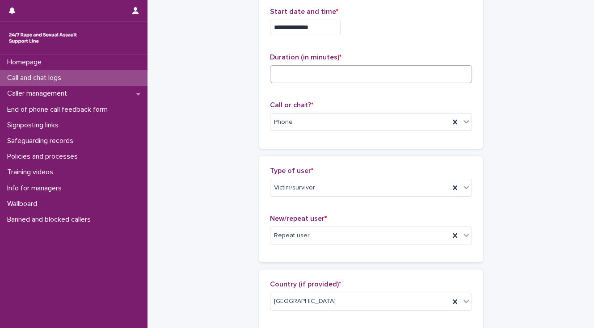
scroll to position [0, 0]
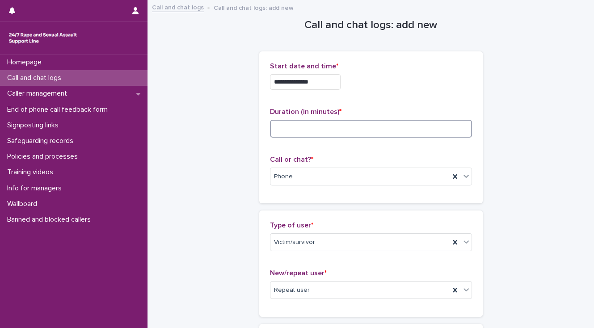
click at [285, 127] on input at bounding box center [371, 129] width 202 height 18
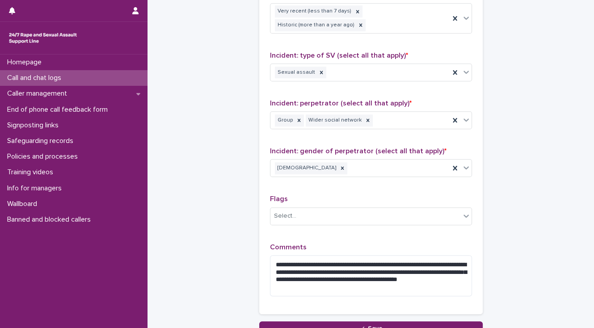
scroll to position [741, 0]
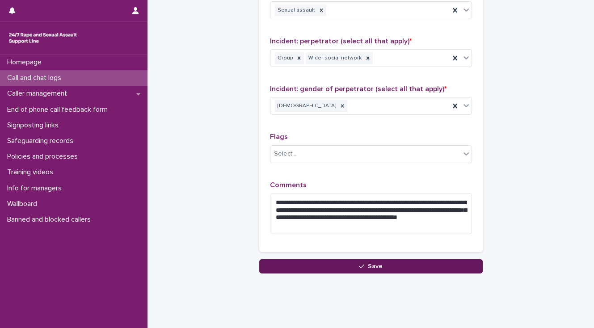
type input "**"
click at [350, 259] on button "Save" at bounding box center [370, 266] width 223 height 14
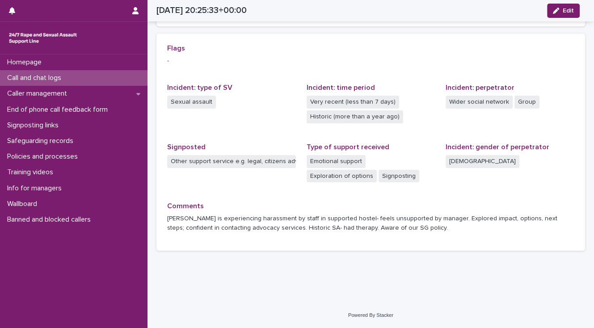
scroll to position [185, 0]
click at [66, 77] on p "Call and chat logs" at bounding box center [36, 78] width 65 height 8
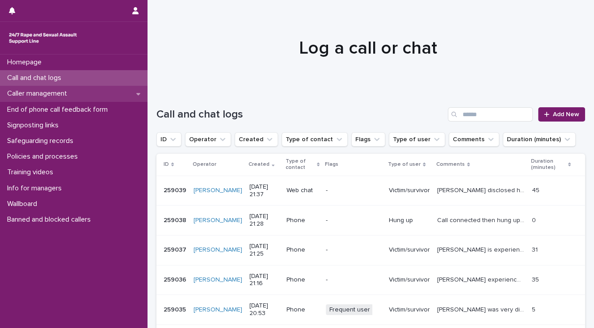
click at [63, 93] on p "Caller management" at bounding box center [39, 93] width 71 height 8
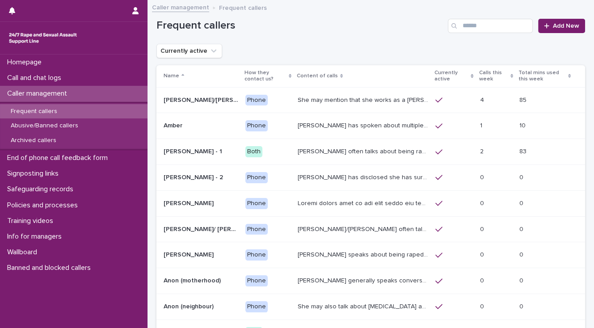
click at [307, 98] on p "She may mention that she works as a [PERSON_NAME], looking after two children. …" at bounding box center [364, 99] width 132 height 9
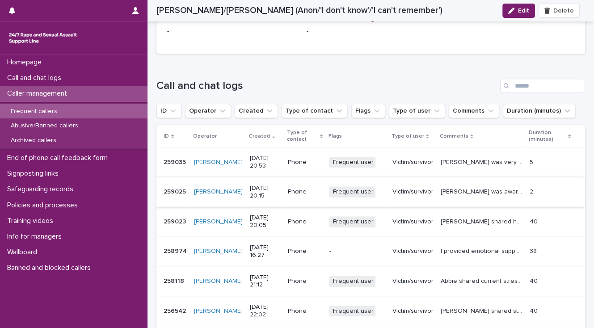
scroll to position [715, 0]
click at [449, 250] on p "I provided emotional support for [PERSON_NAME], a DID part who experienced CSA.…" at bounding box center [482, 249] width 84 height 9
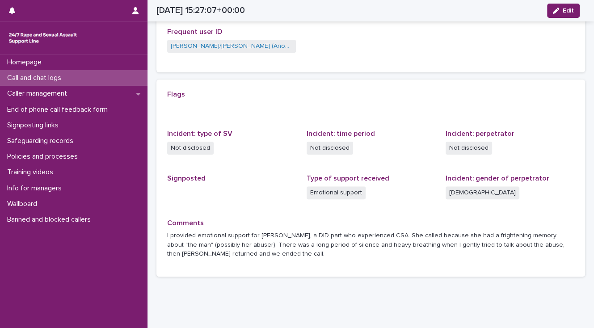
scroll to position [215, 0]
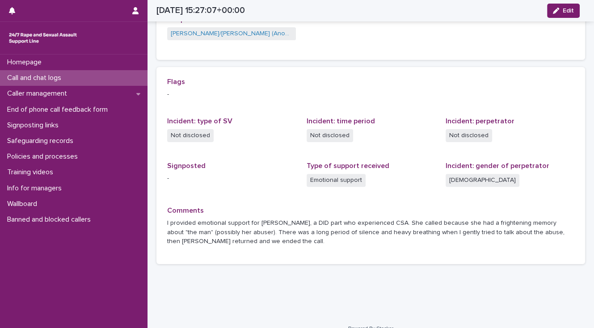
click at [109, 78] on div "Call and chat logs" at bounding box center [73, 78] width 147 height 16
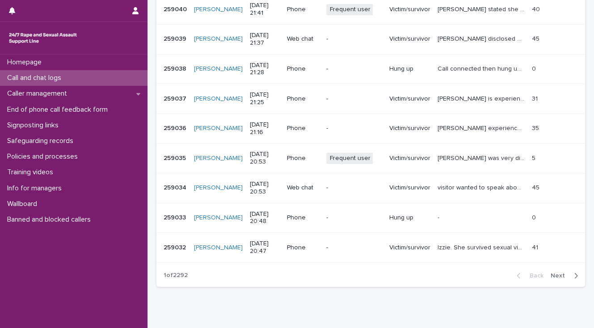
scroll to position [215, 0]
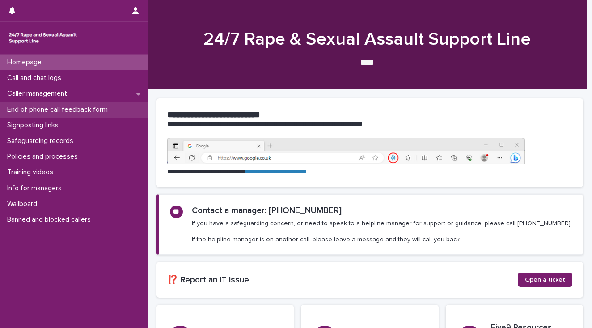
click at [100, 110] on p "End of phone call feedback form" at bounding box center [59, 109] width 111 height 8
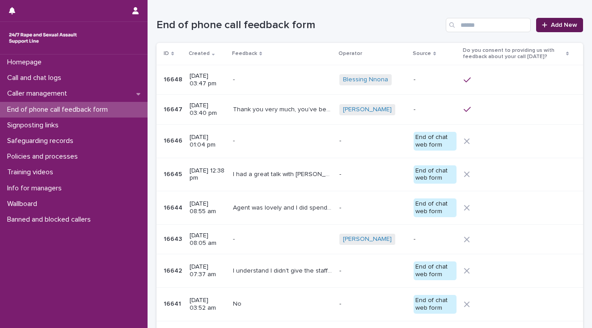
click at [563, 24] on span "Add New" at bounding box center [564, 25] width 26 height 6
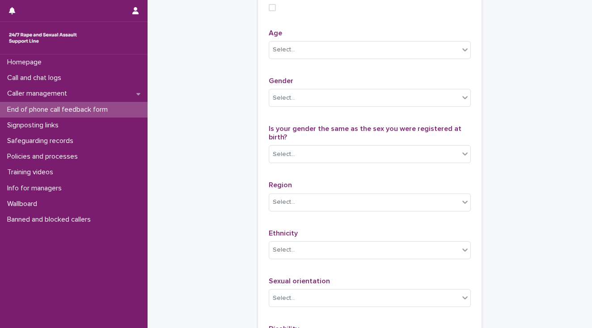
scroll to position [465, 0]
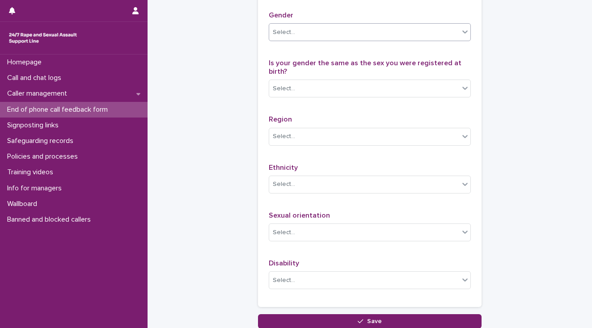
click at [278, 37] on div "Select..." at bounding box center [284, 32] width 22 height 9
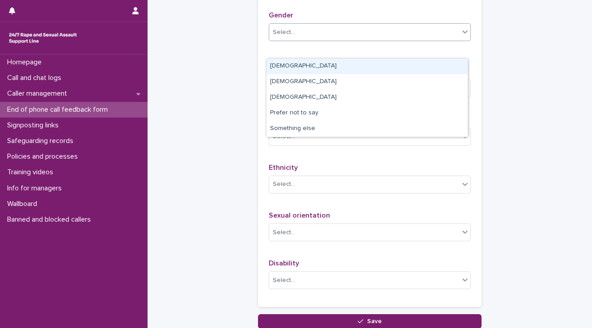
click at [276, 65] on div "[DEMOGRAPHIC_DATA]" at bounding box center [366, 67] width 201 height 16
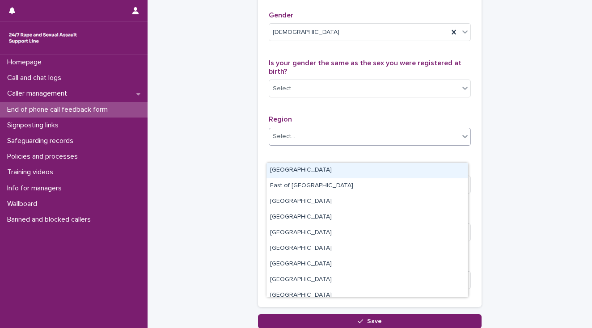
click at [279, 141] on div "Select..." at bounding box center [284, 136] width 22 height 9
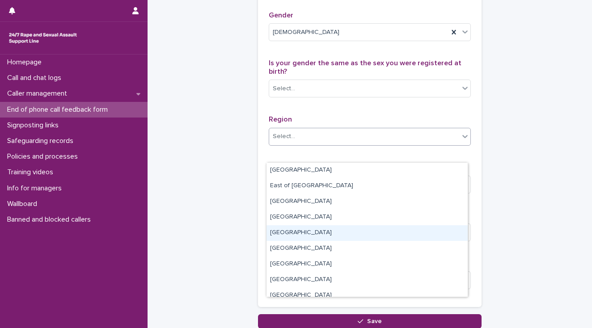
click at [296, 232] on div "[GEOGRAPHIC_DATA]" at bounding box center [366, 233] width 201 height 16
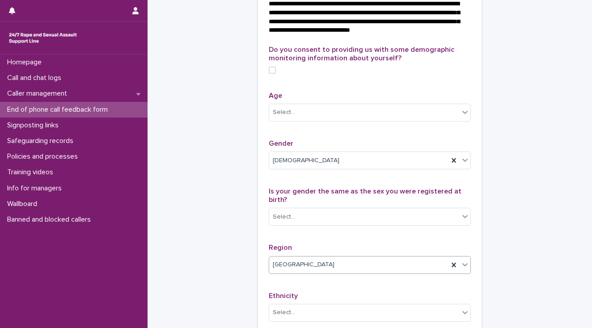
scroll to position [337, 0]
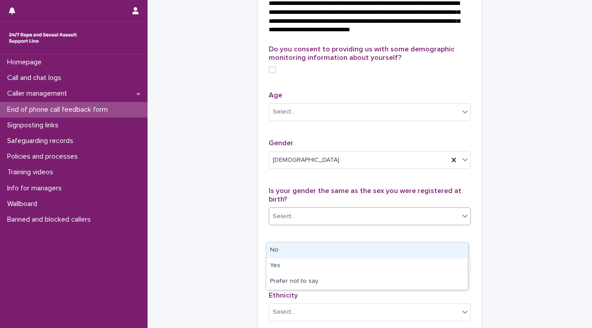
click at [276, 221] on div "Select..." at bounding box center [284, 216] width 22 height 9
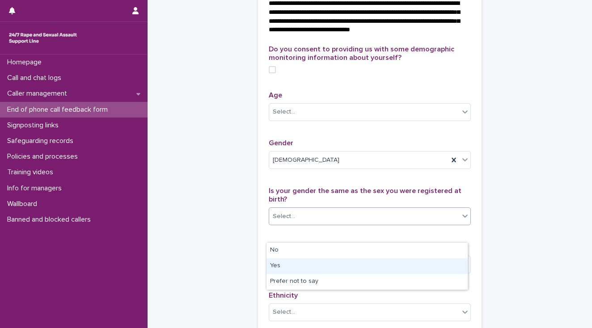
click at [272, 263] on div "Yes" at bounding box center [366, 266] width 201 height 16
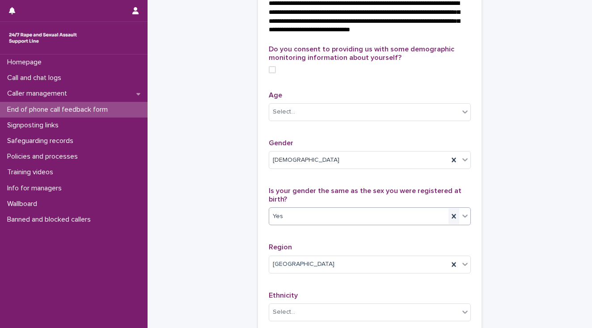
click at [450, 221] on icon at bounding box center [453, 216] width 9 height 9
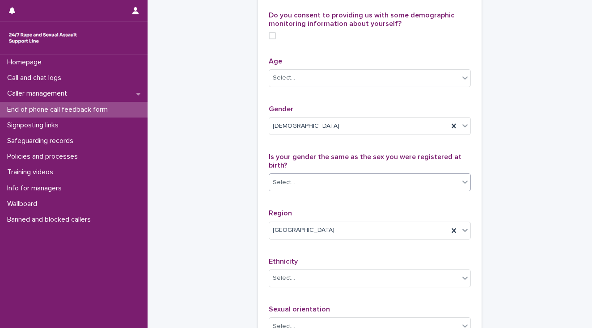
scroll to position [373, 0]
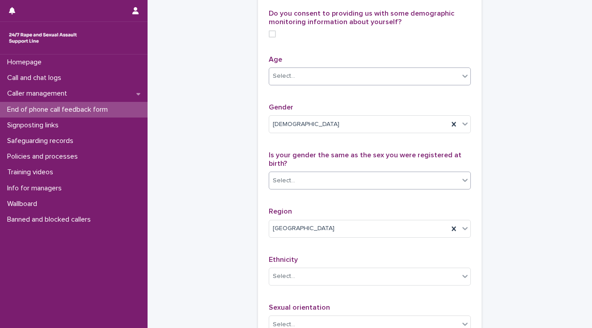
click at [354, 84] on div "Select..." at bounding box center [364, 76] width 190 height 15
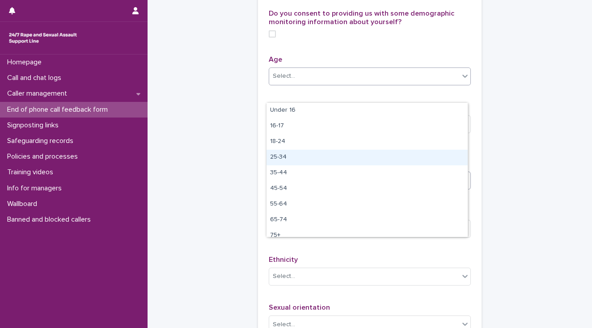
click at [286, 156] on div "25-34" at bounding box center [366, 158] width 201 height 16
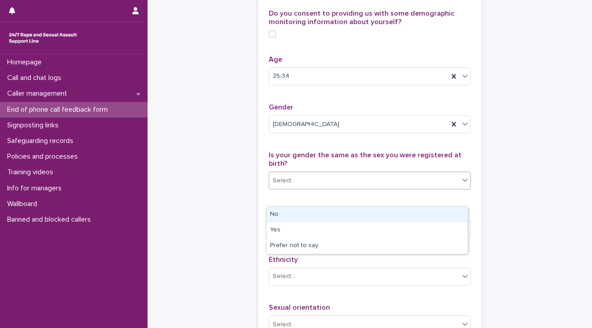
click at [306, 188] on div "Select..." at bounding box center [364, 180] width 190 height 15
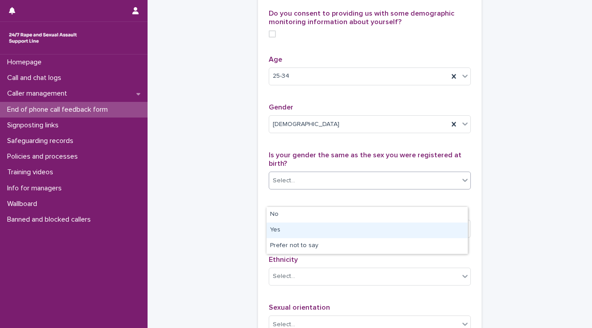
drag, startPoint x: 294, startPoint y: 221, endPoint x: 294, endPoint y: 227, distance: 5.4
click at [294, 227] on div "Yes" at bounding box center [366, 231] width 201 height 16
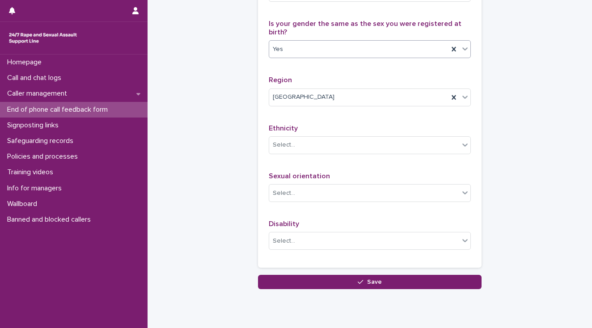
scroll to position [516, 0]
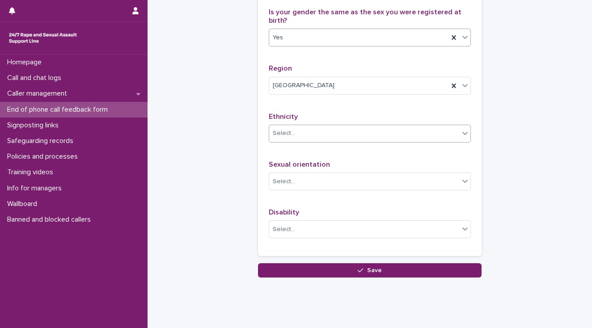
click at [293, 141] on div "Select..." at bounding box center [364, 133] width 190 height 15
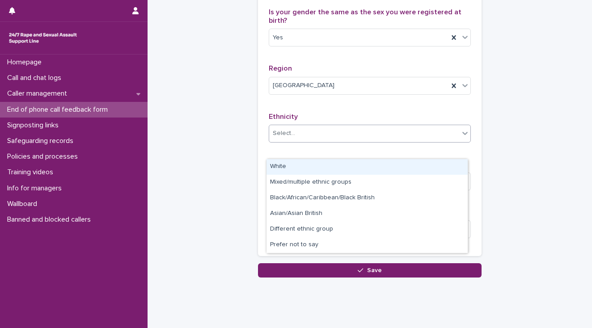
click at [300, 168] on div "White" at bounding box center [366, 167] width 201 height 16
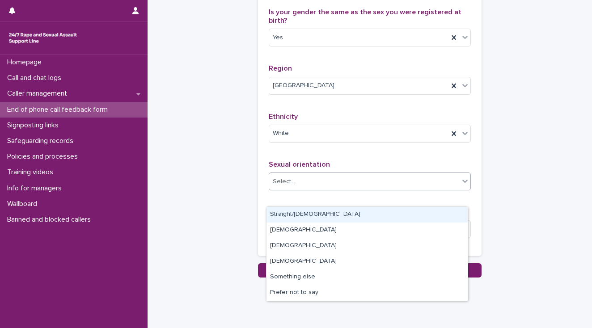
click at [319, 189] on div "Select..." at bounding box center [364, 181] width 190 height 15
click at [320, 215] on div "Straight/heterosexual" at bounding box center [366, 215] width 201 height 16
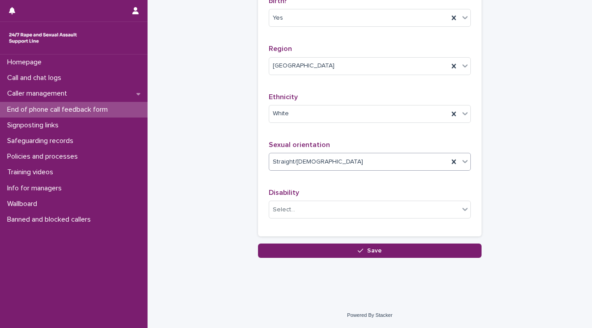
scroll to position [551, 0]
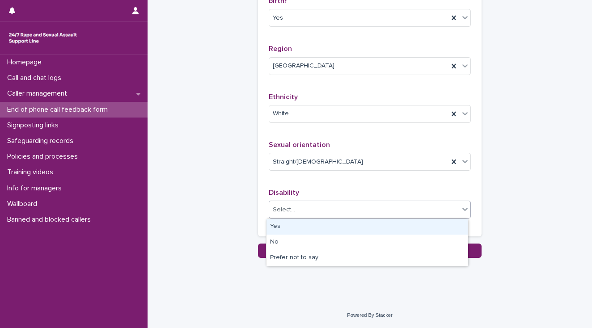
click at [278, 212] on div "Select..." at bounding box center [284, 209] width 22 height 9
click at [276, 227] on div "Yes" at bounding box center [366, 227] width 201 height 16
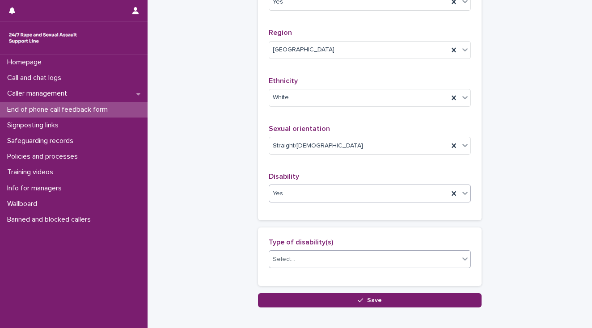
click at [298, 267] on div "Select..." at bounding box center [364, 259] width 190 height 15
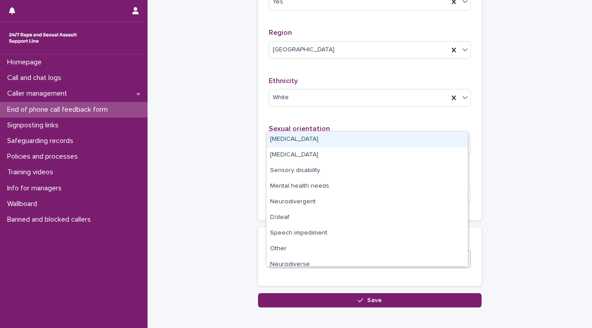
click at [301, 141] on div "Physical disability" at bounding box center [366, 140] width 201 height 16
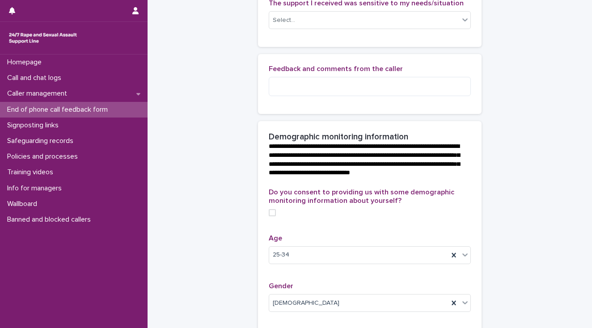
scroll to position [51, 0]
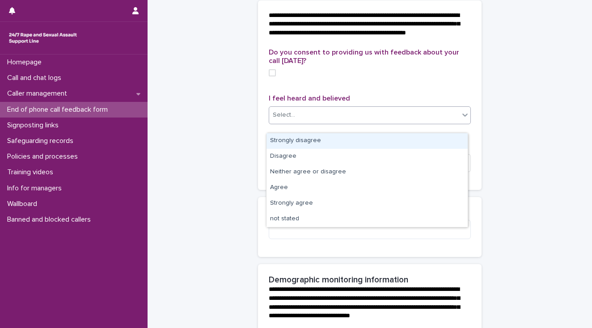
click at [315, 122] on div "Select..." at bounding box center [364, 115] width 190 height 15
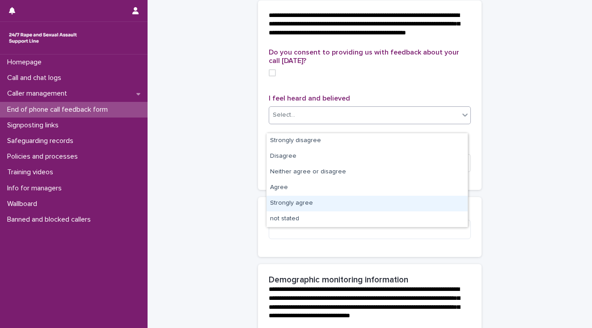
click at [312, 202] on div "Strongly agree" at bounding box center [366, 204] width 201 height 16
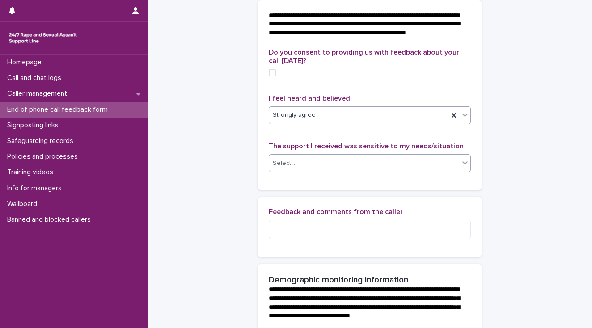
click at [303, 171] on div "Select..." at bounding box center [364, 163] width 190 height 15
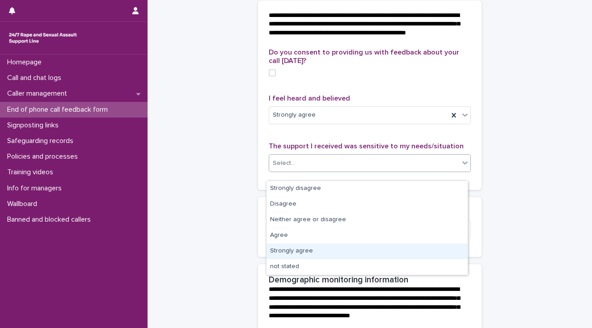
click at [313, 250] on div "Strongly agree" at bounding box center [366, 252] width 201 height 16
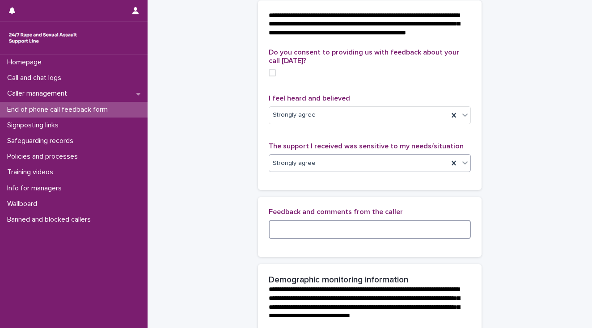
click at [280, 234] on textarea at bounding box center [370, 229] width 202 height 19
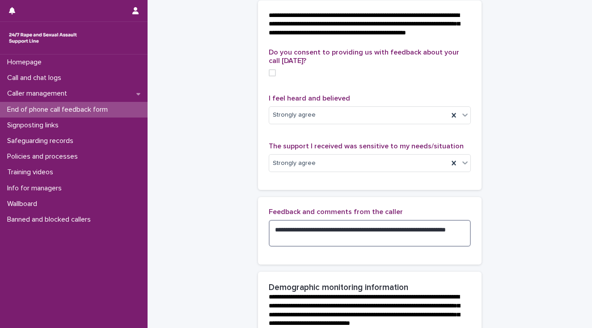
click at [454, 238] on textarea "**********" at bounding box center [370, 233] width 202 height 27
click at [296, 244] on textarea "**********" at bounding box center [370, 233] width 202 height 27
click at [269, 76] on span at bounding box center [272, 72] width 7 height 7
type textarea "**********"
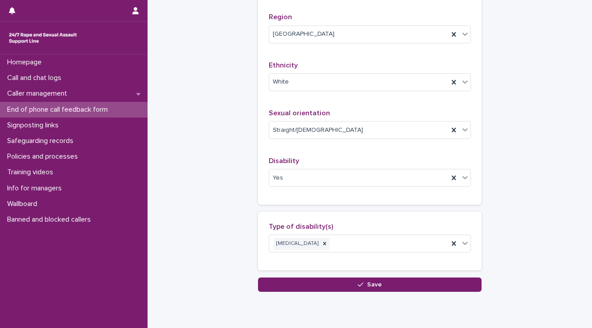
scroll to position [625, 0]
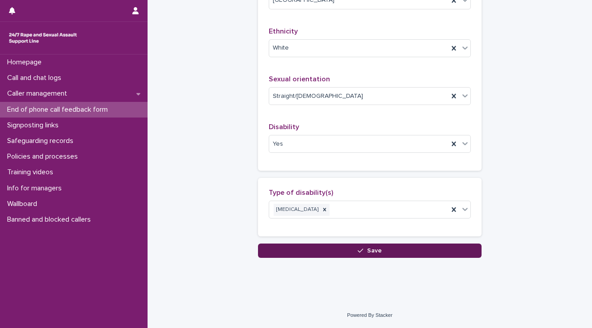
click at [343, 253] on button "Save" at bounding box center [369, 251] width 223 height 14
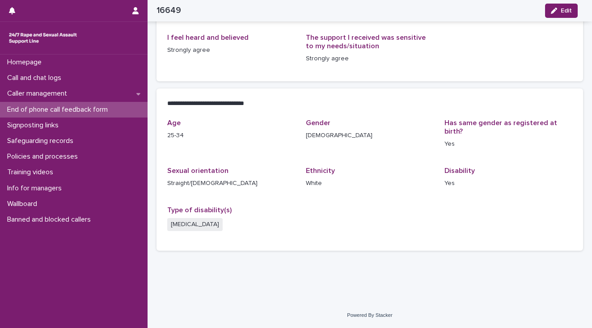
scroll to position [139, 0]
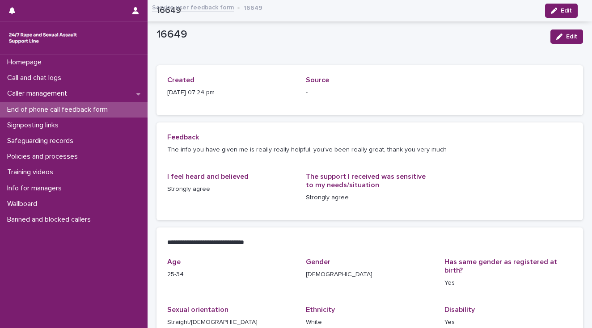
scroll to position [139, 0]
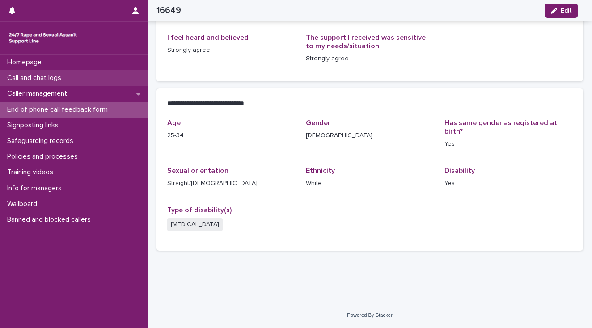
click at [39, 76] on p "Call and chat logs" at bounding box center [36, 78] width 65 height 8
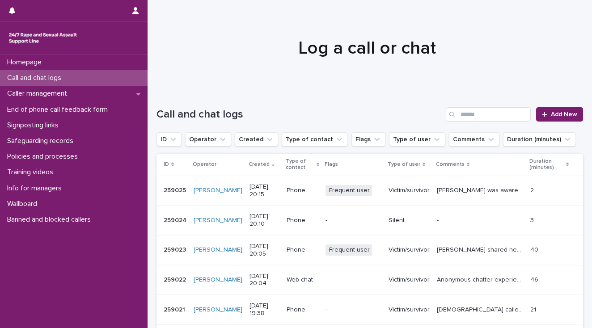
click at [450, 187] on p "[PERSON_NAME] was aware that she had just called. Call ended by worker" at bounding box center [481, 189] width 88 height 9
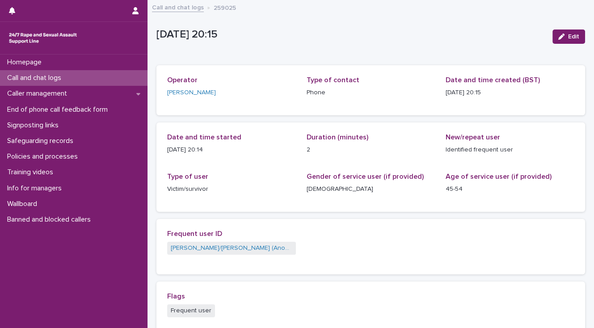
click at [32, 77] on p "Call and chat logs" at bounding box center [36, 78] width 65 height 8
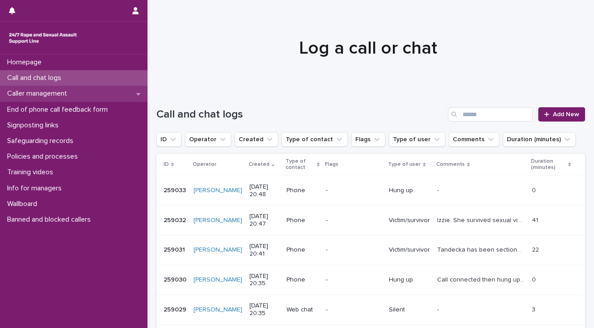
click at [28, 93] on p "Caller management" at bounding box center [39, 93] width 71 height 8
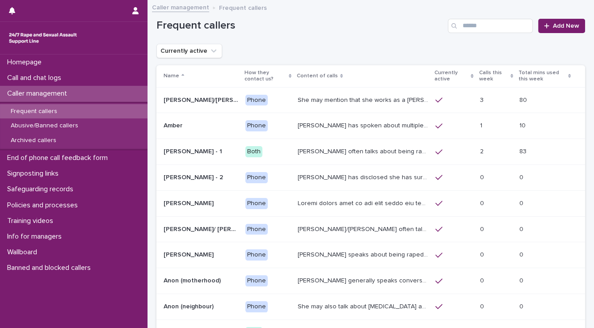
click at [310, 99] on p "She may mention that she works as a [PERSON_NAME], looking after two children. …" at bounding box center [364, 99] width 132 height 9
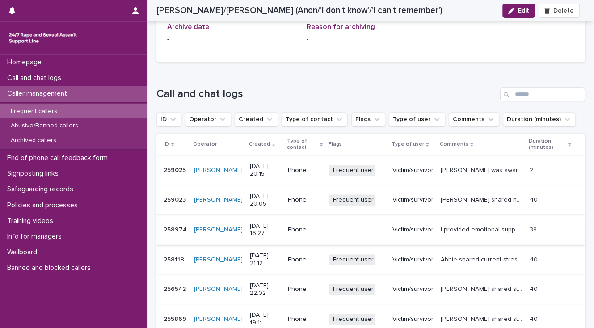
scroll to position [715, 0]
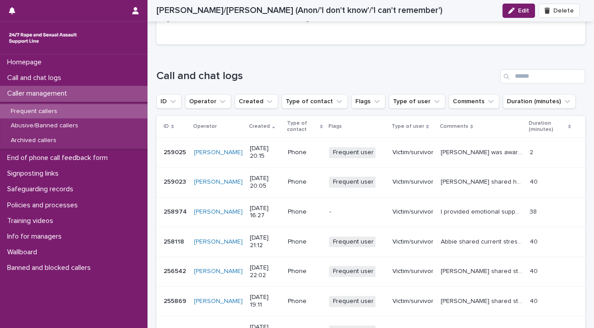
click at [455, 211] on p "I provided emotional support for [PERSON_NAME], a DID part who experienced CSA.…" at bounding box center [482, 210] width 84 height 9
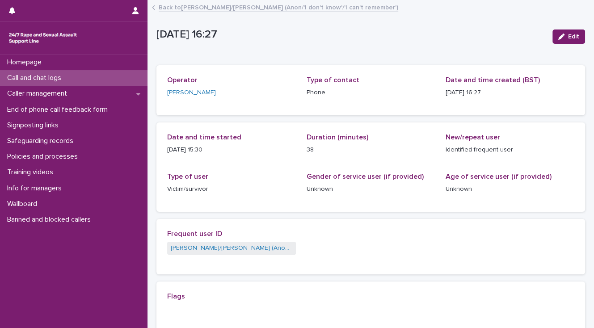
click at [79, 80] on div "Call and chat logs" at bounding box center [73, 78] width 147 height 16
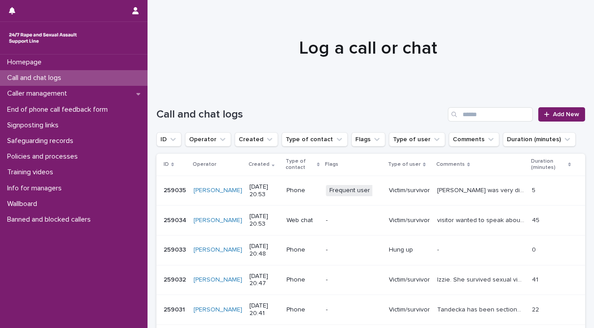
click at [445, 191] on p "[PERSON_NAME] was very distressed- helped her find something to watch on TV and…" at bounding box center [481, 189] width 89 height 9
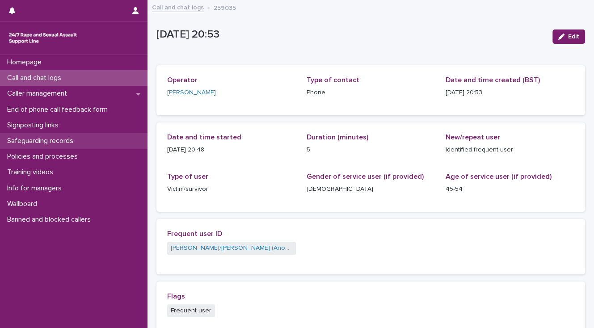
click at [46, 141] on p "Safeguarding records" at bounding box center [42, 141] width 77 height 8
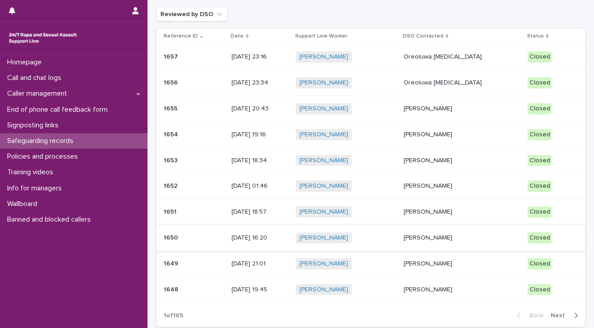
scroll to position [72, 0]
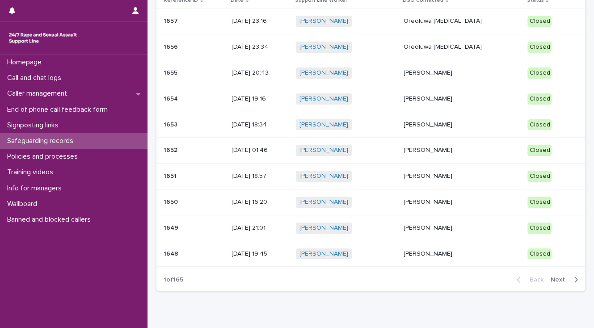
click at [554, 279] on span "Next" at bounding box center [561, 280] width 20 height 6
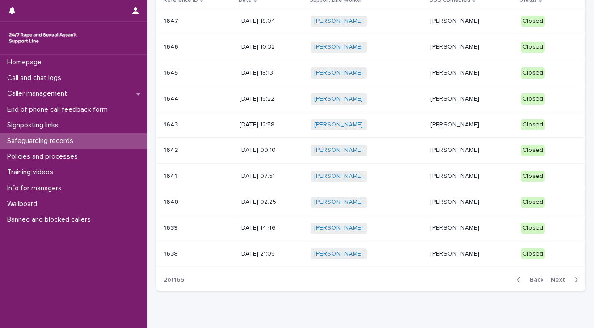
click at [436, 174] on p "Tomilola Ikotun" at bounding box center [471, 176] width 83 height 8
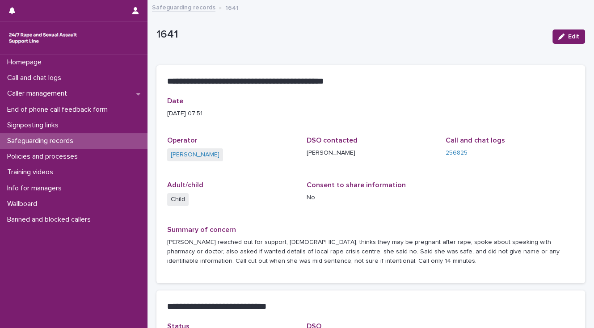
click at [168, 7] on link "Safeguarding records" at bounding box center [183, 7] width 63 height 10
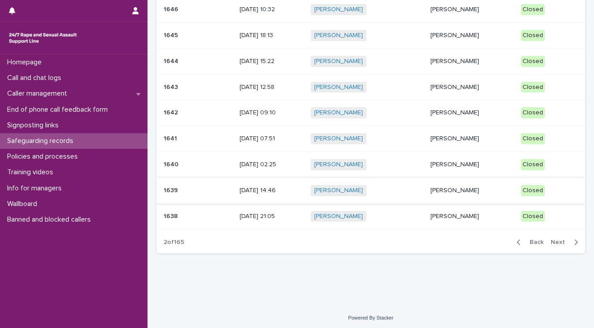
scroll to position [111, 0]
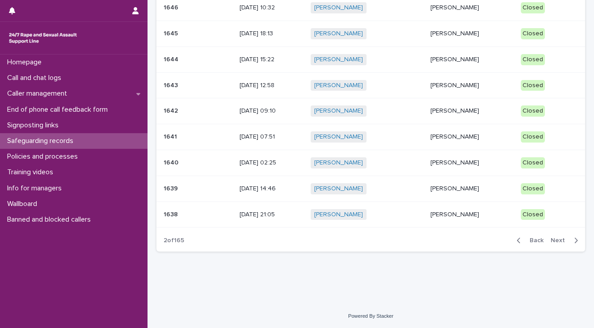
click at [354, 275] on div "Loading... Saving… Loading... Saving… Safeguarding records Add New Reviewed by …" at bounding box center [371, 85] width 438 height 392
